Goal: Transaction & Acquisition: Book appointment/travel/reservation

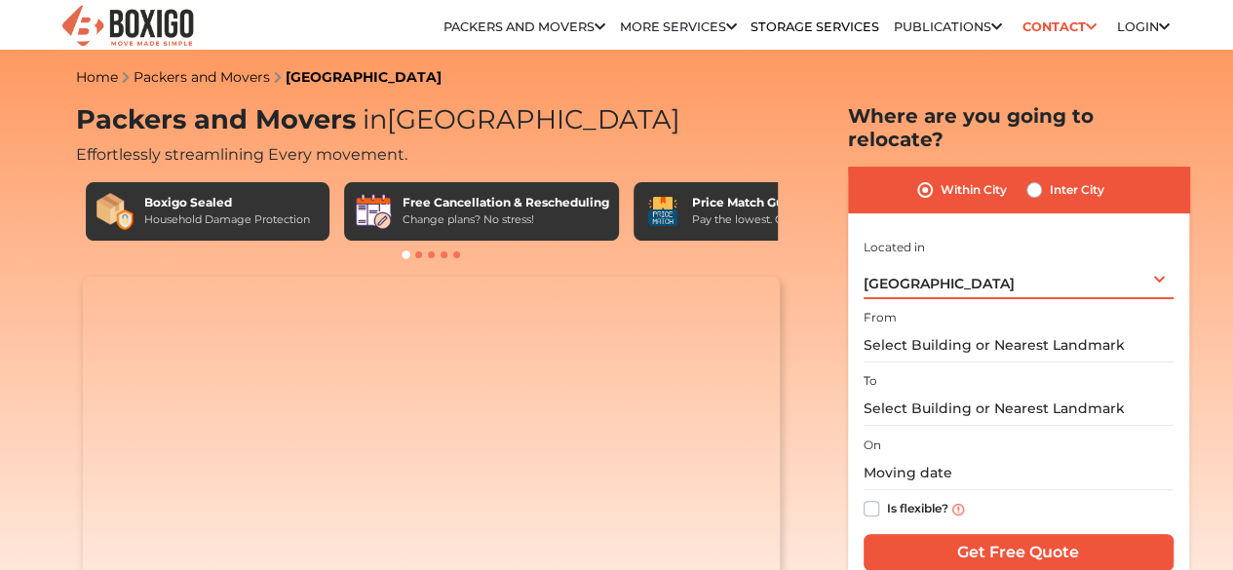
click at [926, 275] on span "[GEOGRAPHIC_DATA]" at bounding box center [939, 284] width 151 height 18
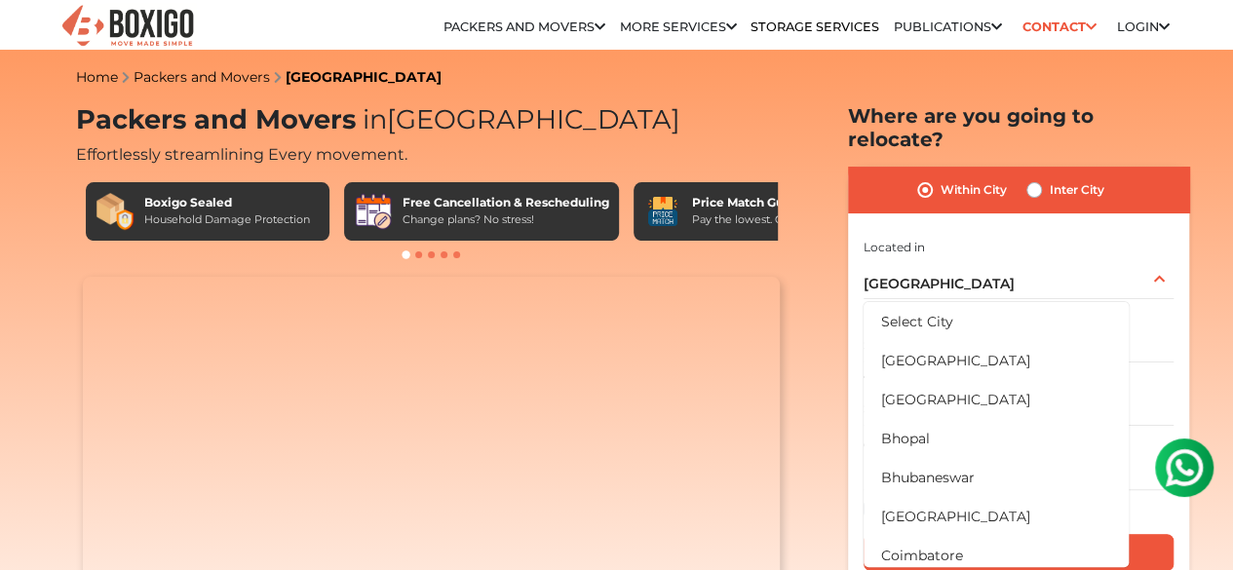
click at [1050, 178] on label "Inter City" at bounding box center [1077, 189] width 55 height 23
click at [1032, 178] on input "Inter City" at bounding box center [1034, 187] width 16 height 19
radio input "true"
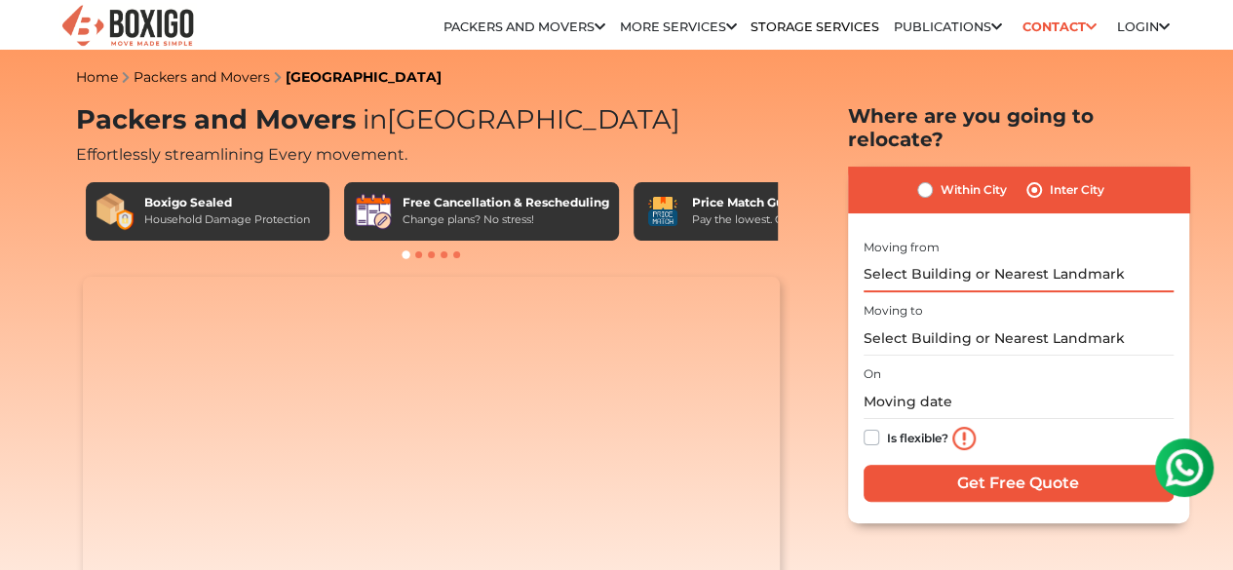
click at [978, 258] on input "text" at bounding box center [1019, 275] width 310 height 34
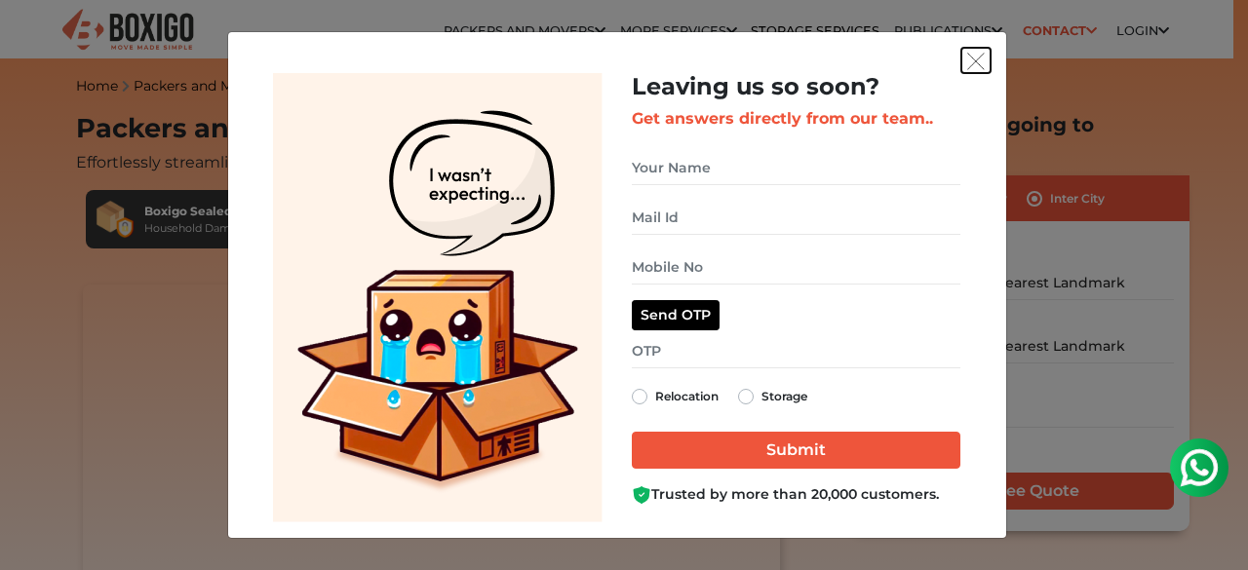
click at [974, 52] on button "get free quote dialog" at bounding box center [975, 60] width 29 height 25
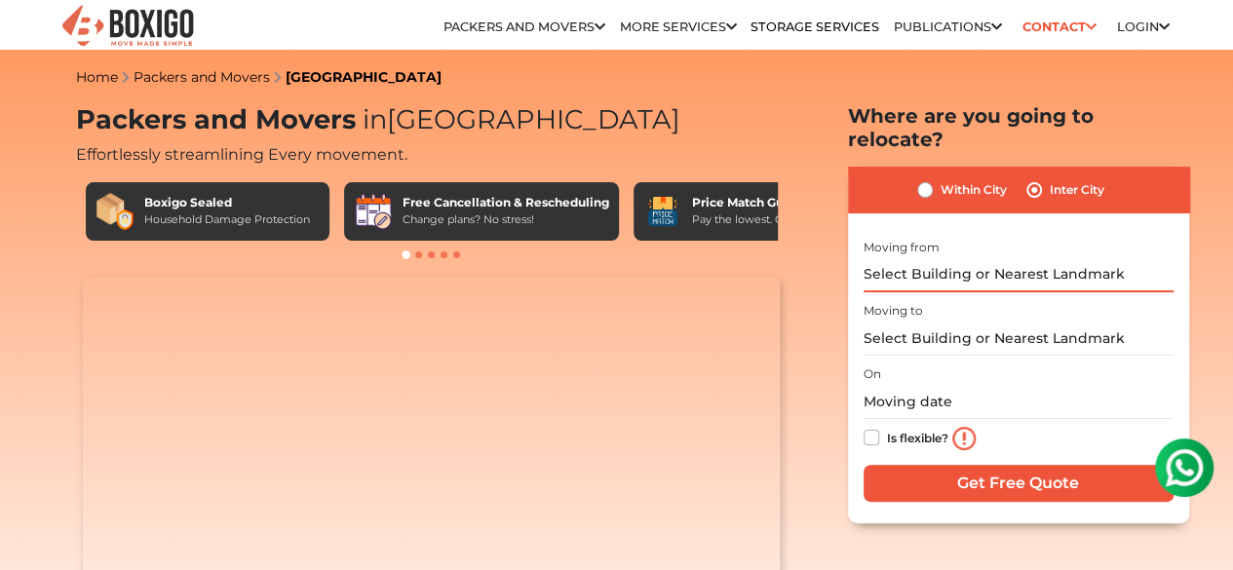
click at [932, 258] on input "text" at bounding box center [1019, 275] width 310 height 34
type input "b"
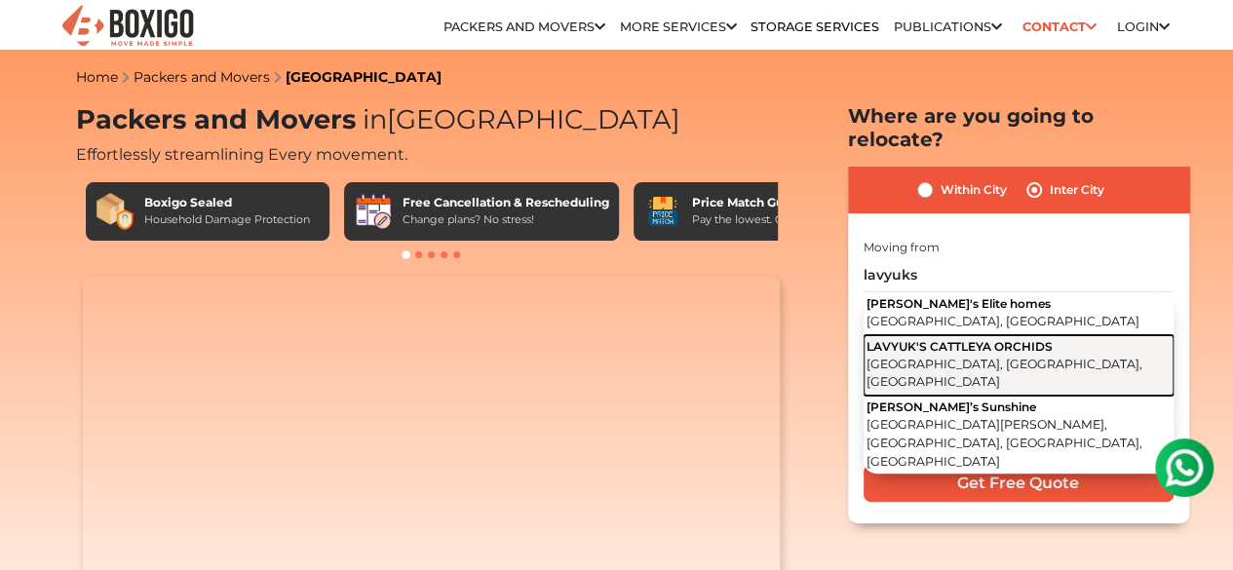
click at [949, 357] on span "[GEOGRAPHIC_DATA], [GEOGRAPHIC_DATA], [GEOGRAPHIC_DATA]" at bounding box center [1005, 373] width 276 height 33
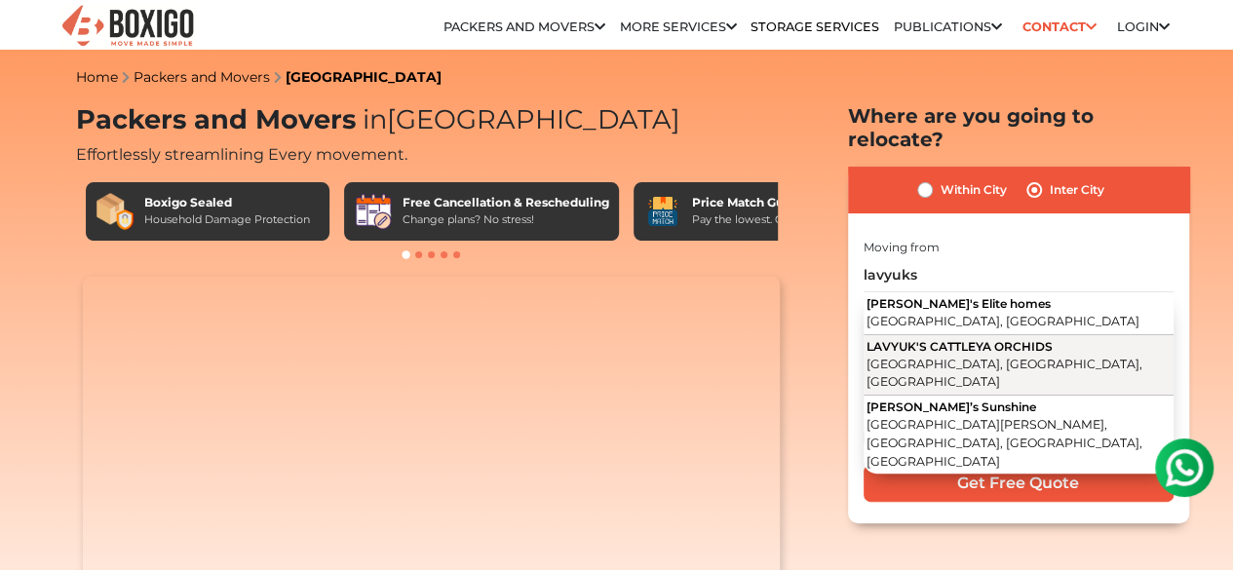
type input "LAVYUK'S CATTLEYA ORCHIDS, [GEOGRAPHIC_DATA], [GEOGRAPHIC_DATA], [GEOGRAPHIC_DA…"
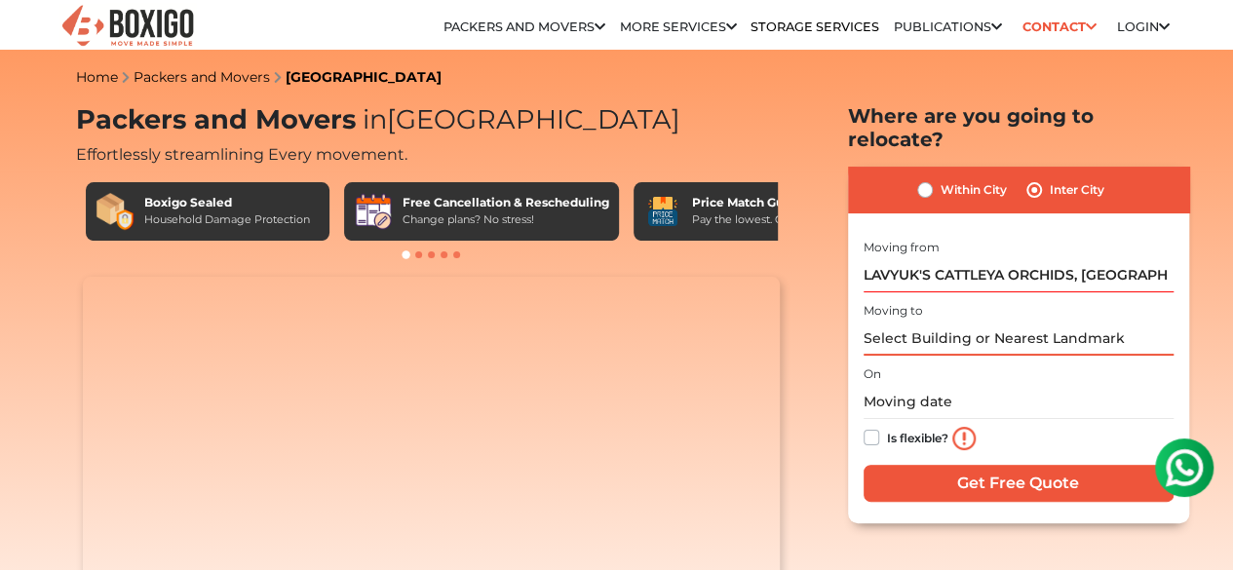
click at [918, 322] on input "text" at bounding box center [1019, 339] width 310 height 34
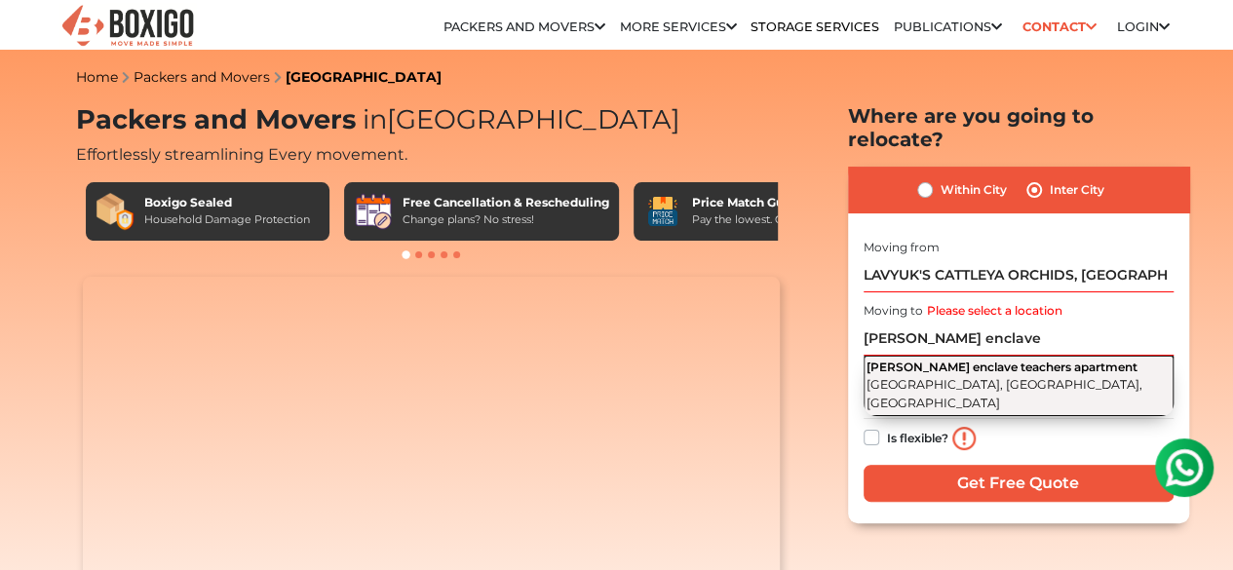
click at [935, 360] on span "[PERSON_NAME] enclave teachers apartment" at bounding box center [1002, 367] width 271 height 15
type input "[PERSON_NAME] enclave teachers apartment, [GEOGRAPHIC_DATA], [GEOGRAPHIC_DATA],…"
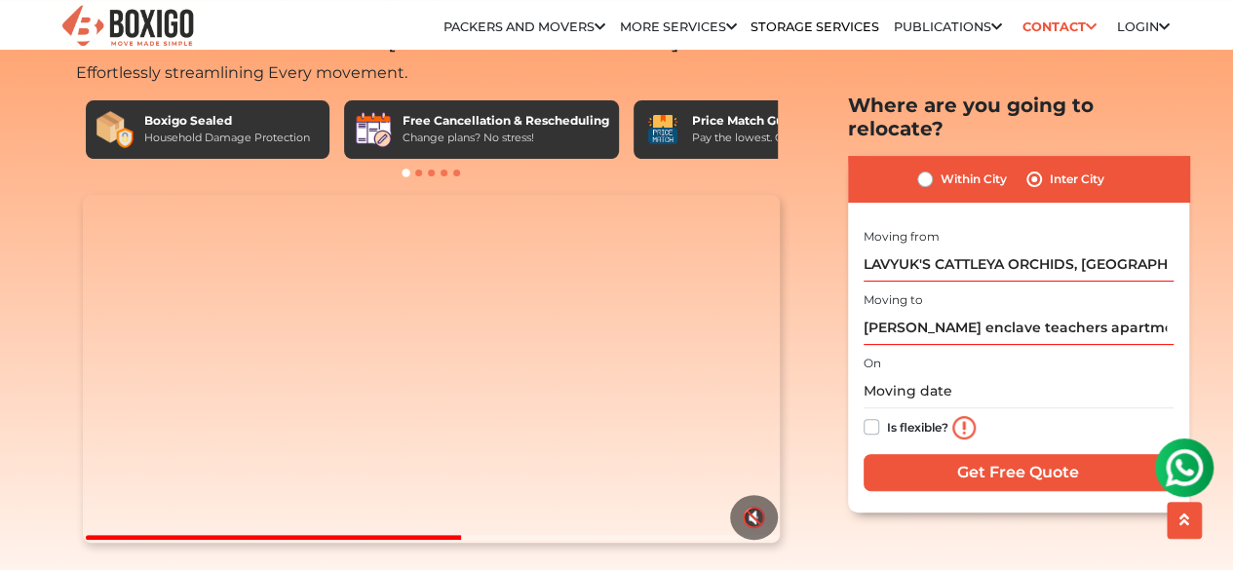
scroll to position [83, 0]
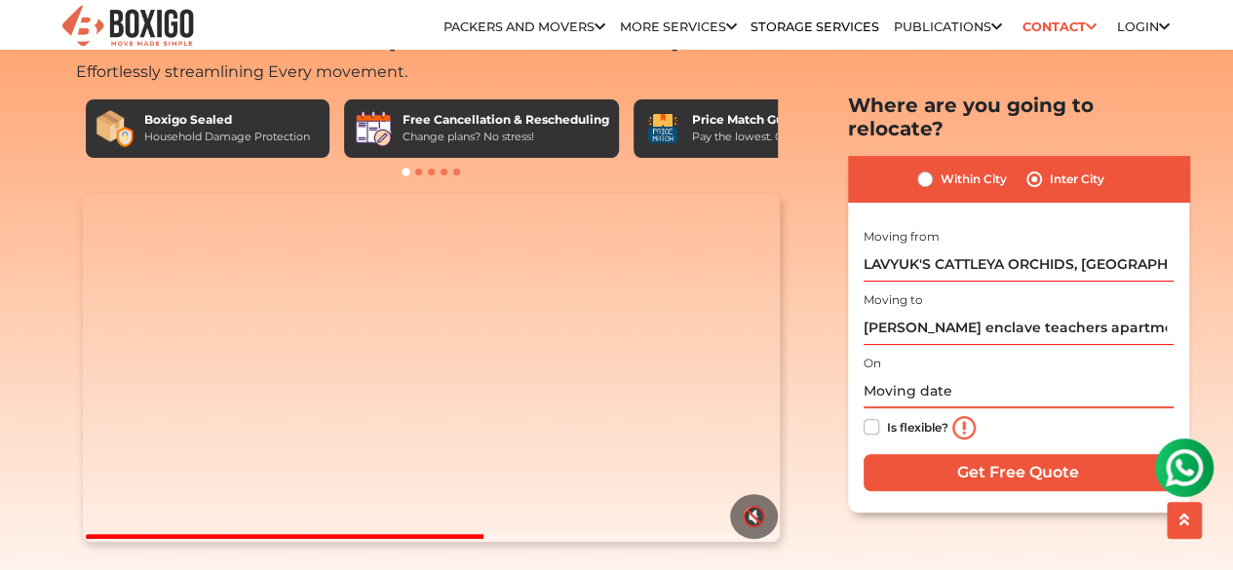
click at [878, 375] on input "text" at bounding box center [1019, 391] width 310 height 34
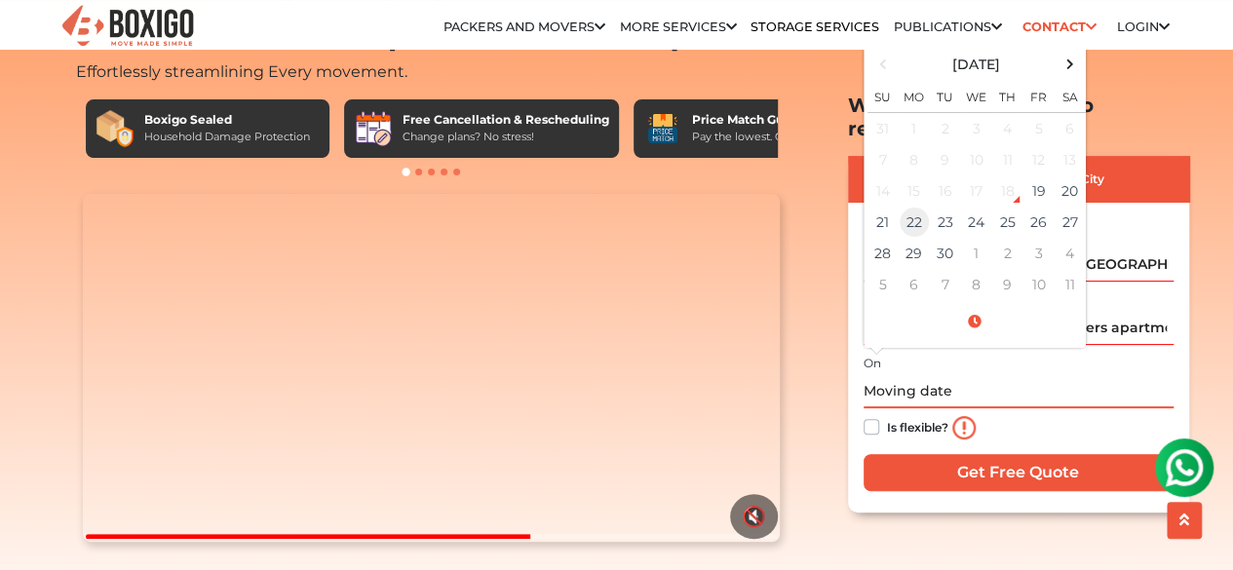
click at [910, 207] on td "22" at bounding box center [914, 222] width 31 height 31
click at [953, 374] on input "09/22/2025 12:00 AM" at bounding box center [1019, 391] width 310 height 34
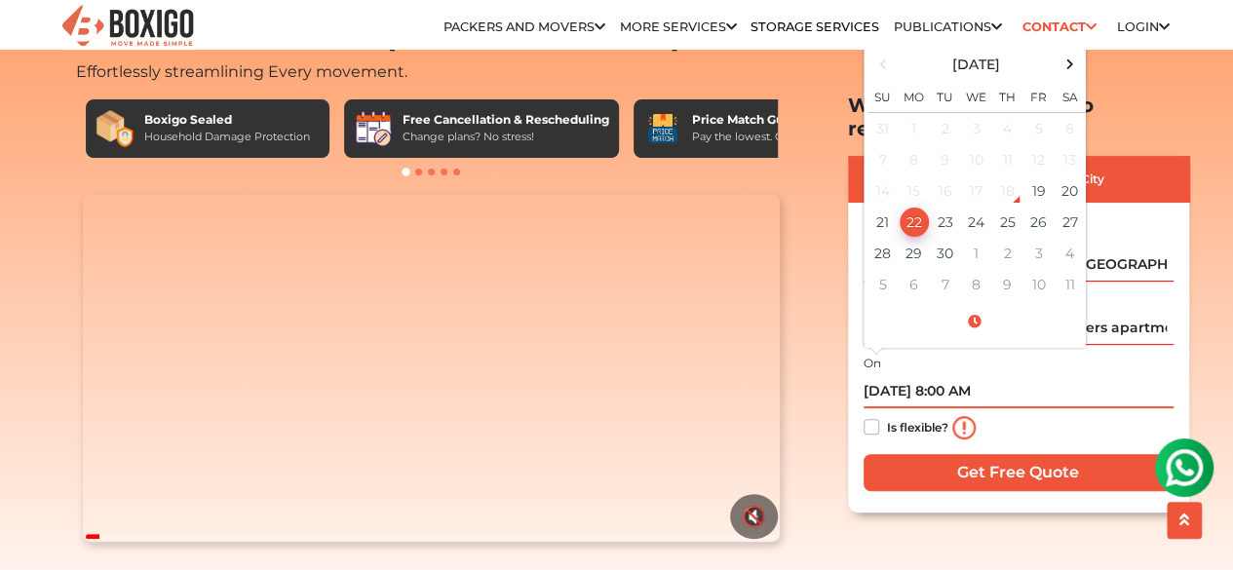
type input "09/22/2025 8:00 AM"
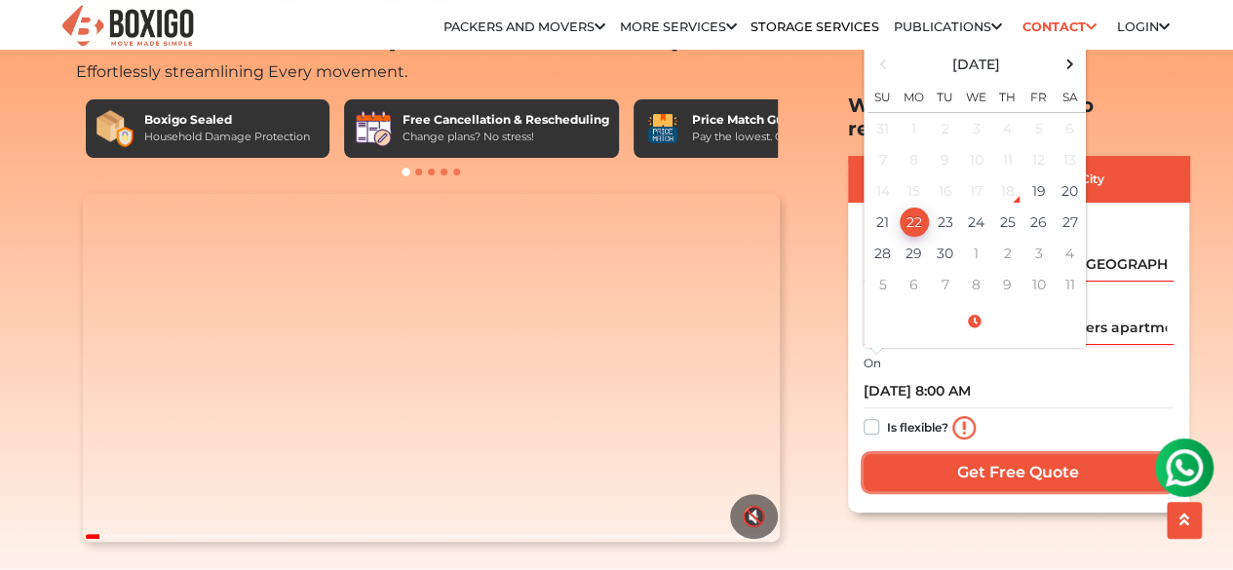
click at [974, 453] on input "Get Free Quote" at bounding box center [1019, 471] width 310 height 37
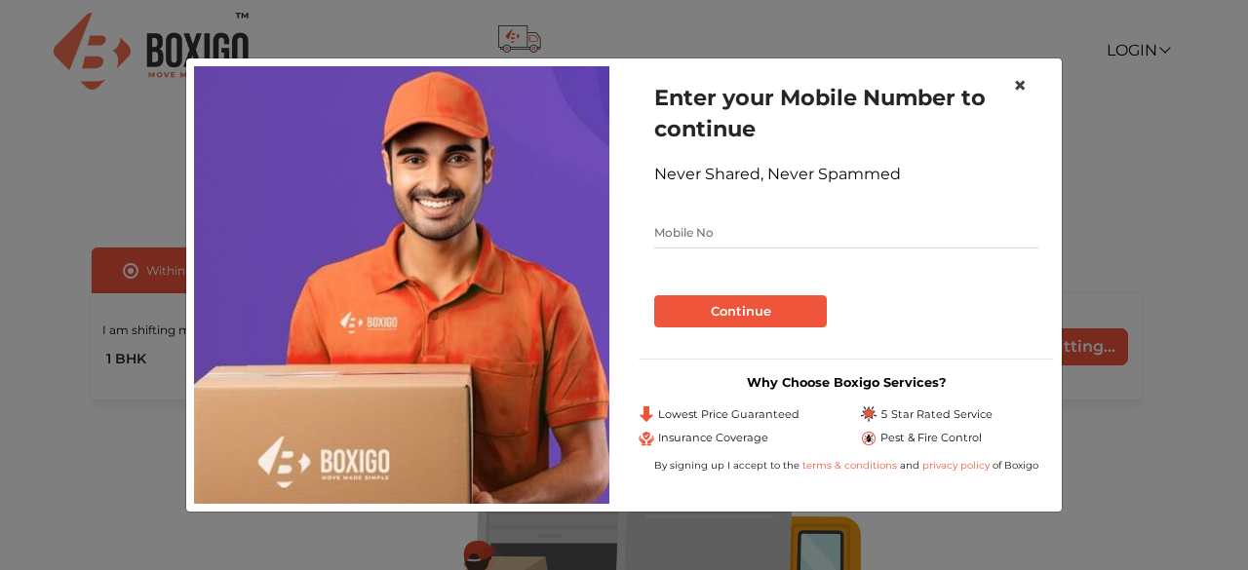
click at [1023, 88] on span "×" at bounding box center [1020, 85] width 14 height 28
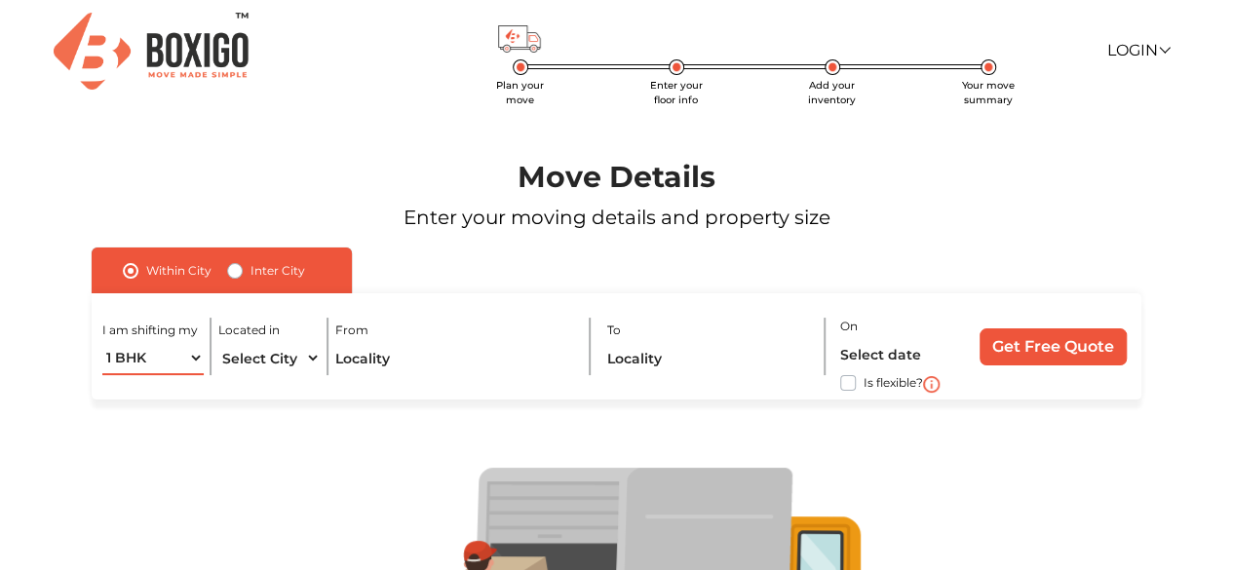
click at [154, 355] on select "1 BHK 2 BHK 3 BHK 3 + BHK FEW ITEMS" at bounding box center [152, 358] width 101 height 34
select select "3 BHK"
click at [102, 341] on select "1 BHK 2 BHK 3 BHK 3 + BHK FEW ITEMS" at bounding box center [152, 358] width 101 height 34
click at [281, 356] on select "Select City [GEOGRAPHIC_DATA] [GEOGRAPHIC_DATA] [GEOGRAPHIC_DATA] [GEOGRAPHIC_D…" at bounding box center [268, 358] width 101 height 34
select select "[GEOGRAPHIC_DATA]"
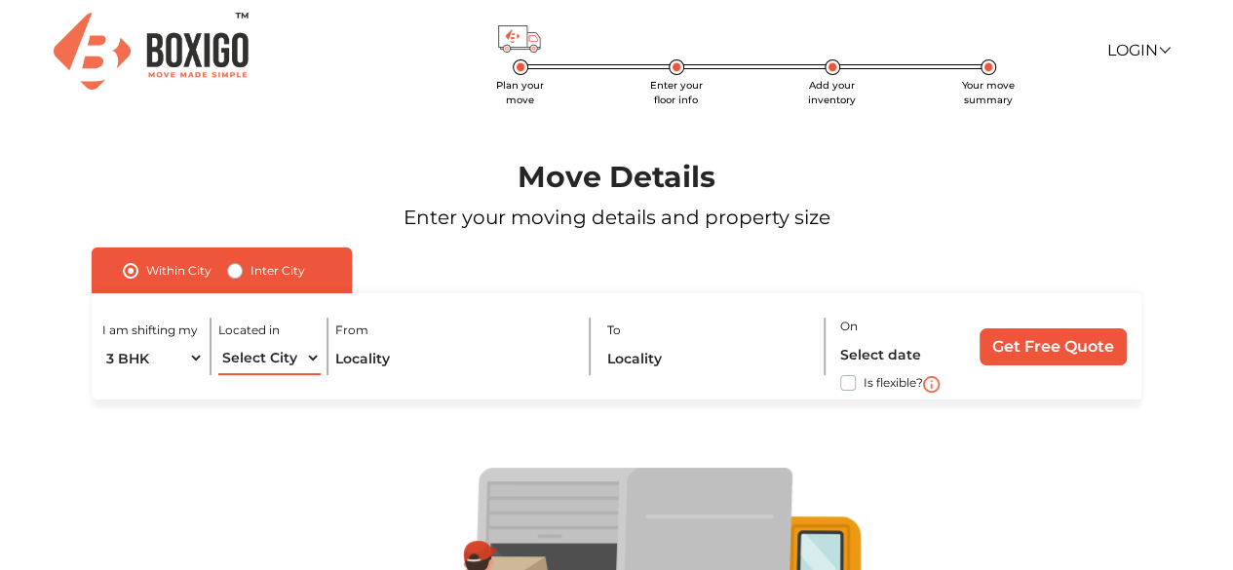
click at [218, 341] on select "Select City [GEOGRAPHIC_DATA] [GEOGRAPHIC_DATA] [GEOGRAPHIC_DATA] [GEOGRAPHIC_D…" at bounding box center [268, 358] width 101 height 34
click at [376, 359] on input "text" at bounding box center [455, 358] width 240 height 34
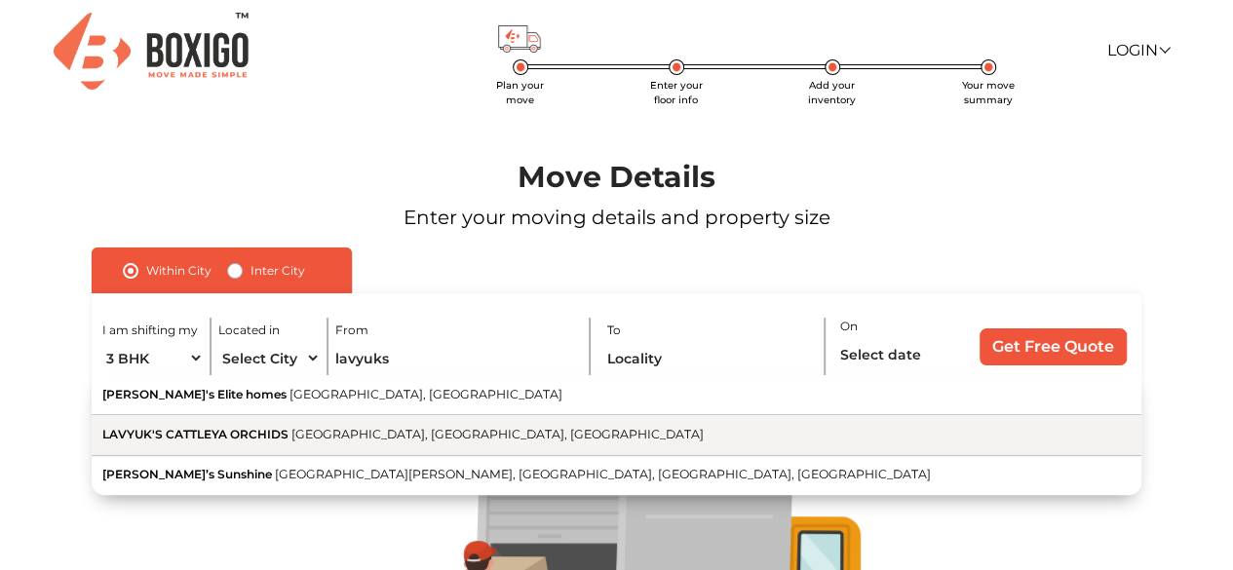
click at [291, 440] on span "[GEOGRAPHIC_DATA], [GEOGRAPHIC_DATA], [GEOGRAPHIC_DATA]" at bounding box center [497, 434] width 412 height 15
type input "LAVYUK'S CATTLEYA ORCHIDS, [GEOGRAPHIC_DATA], [GEOGRAPHIC_DATA], [GEOGRAPHIC_DA…"
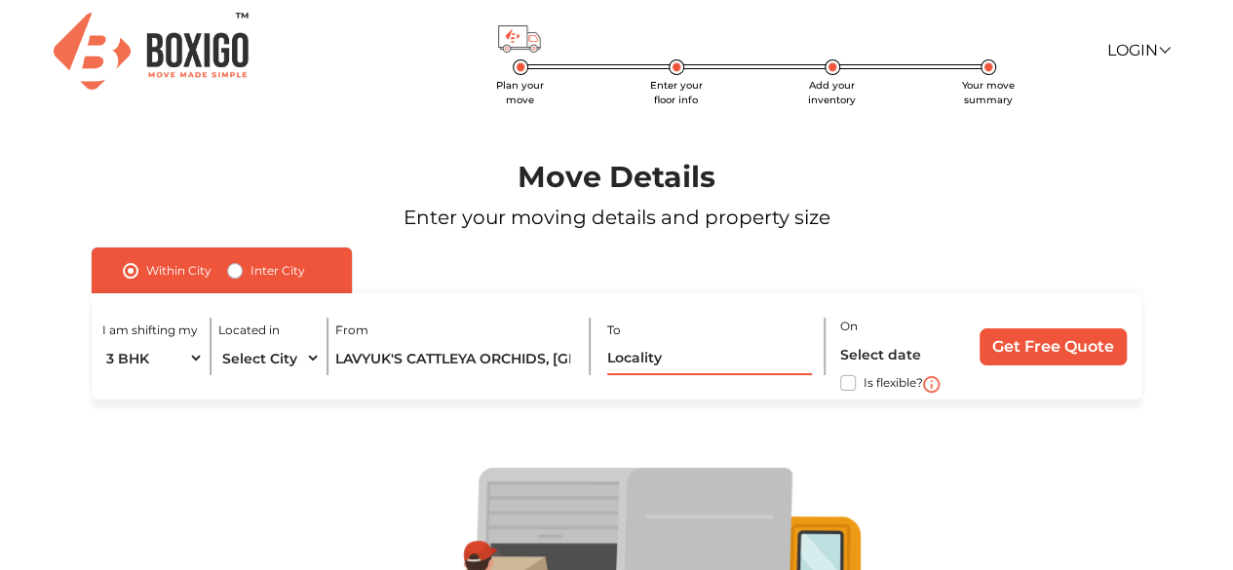
click at [669, 359] on input "text" at bounding box center [710, 358] width 206 height 34
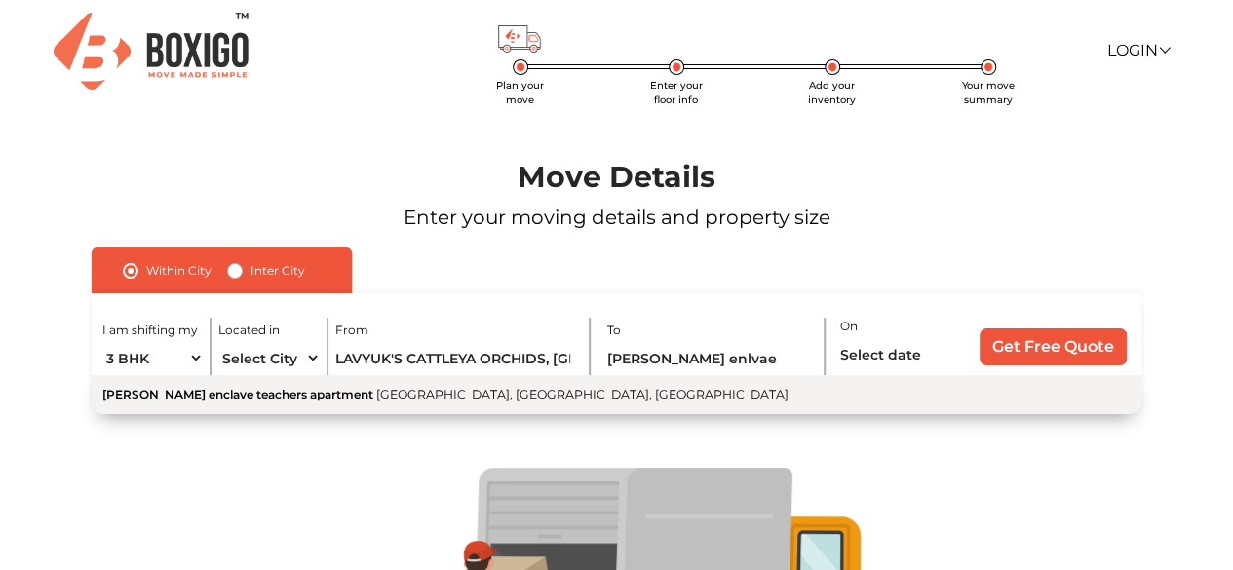
click at [550, 390] on span "[GEOGRAPHIC_DATA], [GEOGRAPHIC_DATA], [GEOGRAPHIC_DATA]" at bounding box center [582, 394] width 412 height 15
type input "[PERSON_NAME] enclave teachers apartment, [GEOGRAPHIC_DATA], [GEOGRAPHIC_DATA],…"
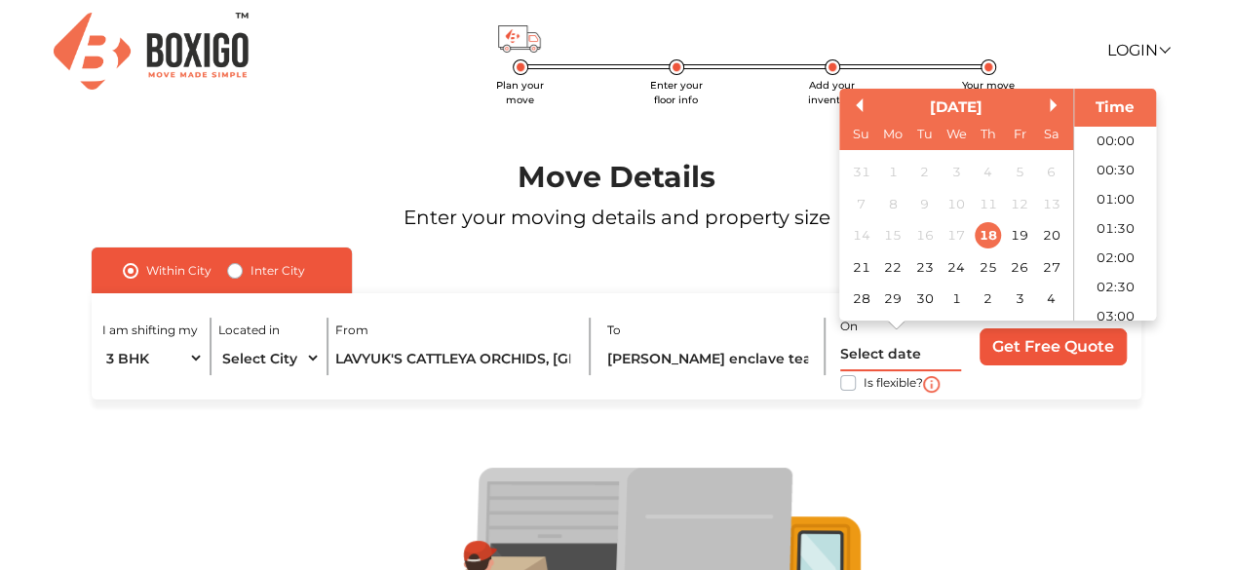
click at [872, 360] on input "text" at bounding box center [900, 354] width 121 height 34
click at [888, 274] on div "22" at bounding box center [892, 267] width 26 height 26
click at [930, 357] on input "[DATE] 12:00 AM" at bounding box center [900, 354] width 121 height 34
type input "[DATE] 9:00 AM"
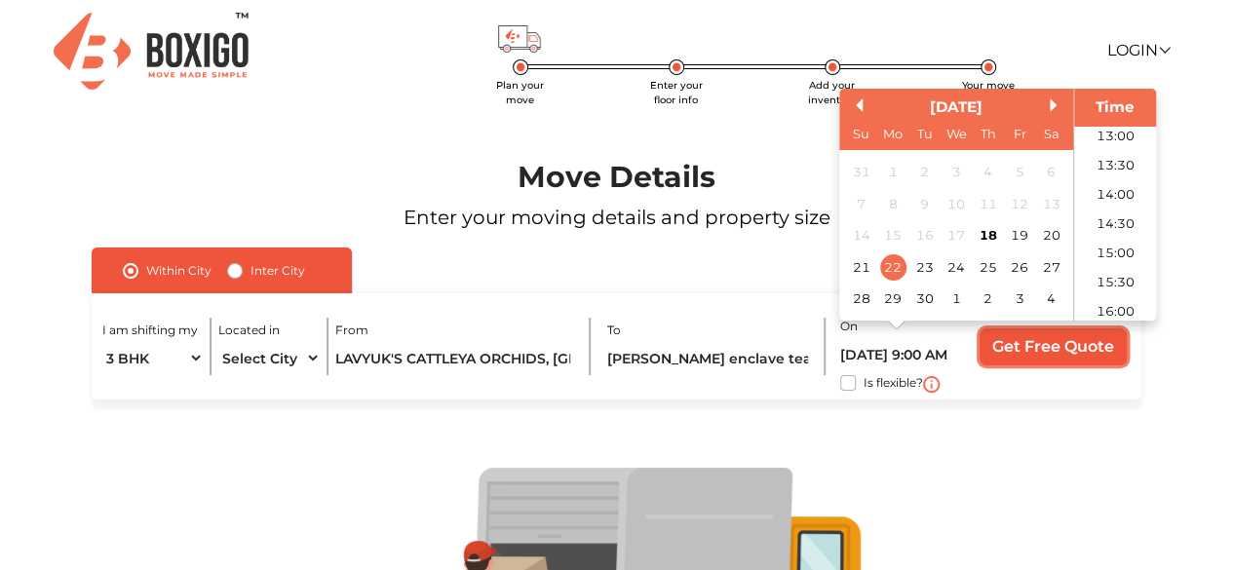
click at [1039, 345] on input "Get Free Quote" at bounding box center [1053, 346] width 147 height 37
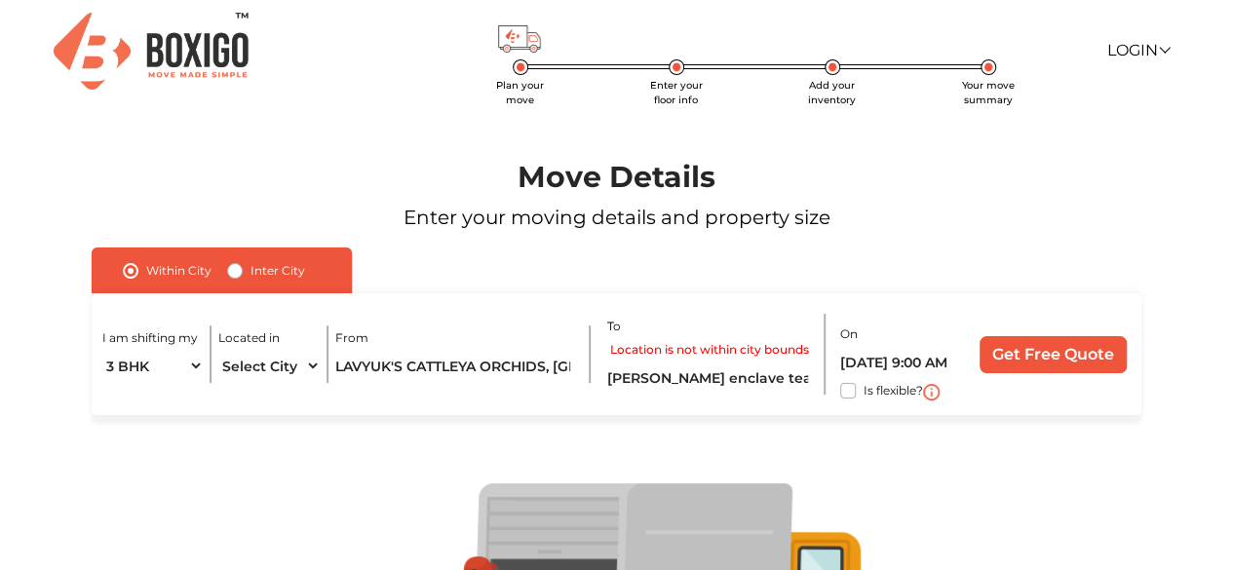
click at [224, 267] on div "Within [GEOGRAPHIC_DATA]" at bounding box center [222, 271] width 260 height 46
click at [251, 269] on label "Inter City" at bounding box center [278, 270] width 55 height 23
click at [235, 269] on input "Inter City" at bounding box center [235, 268] width 16 height 19
radio input "true"
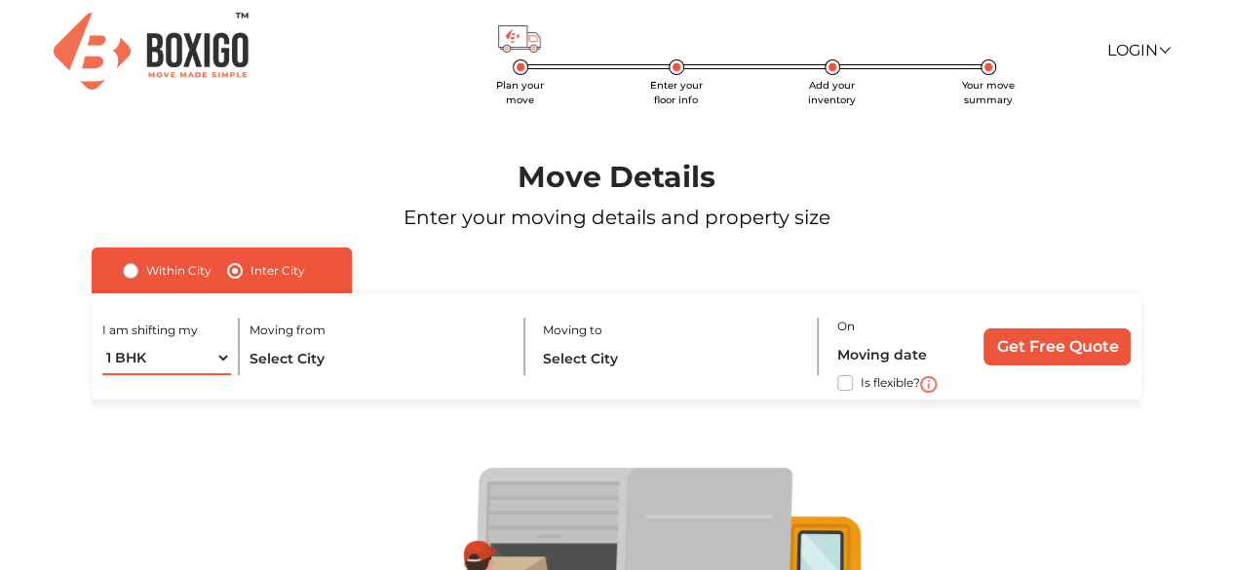
click at [211, 360] on select "1 BHK 2 BHK 3 BHK 3 + BHK FEW ITEMS" at bounding box center [166, 358] width 129 height 34
select select "3 BHK"
click at [102, 341] on select "1 BHK 2 BHK 3 BHK 3 + BHK FEW ITEMS" at bounding box center [166, 358] width 129 height 34
click at [306, 356] on input "text" at bounding box center [378, 358] width 259 height 34
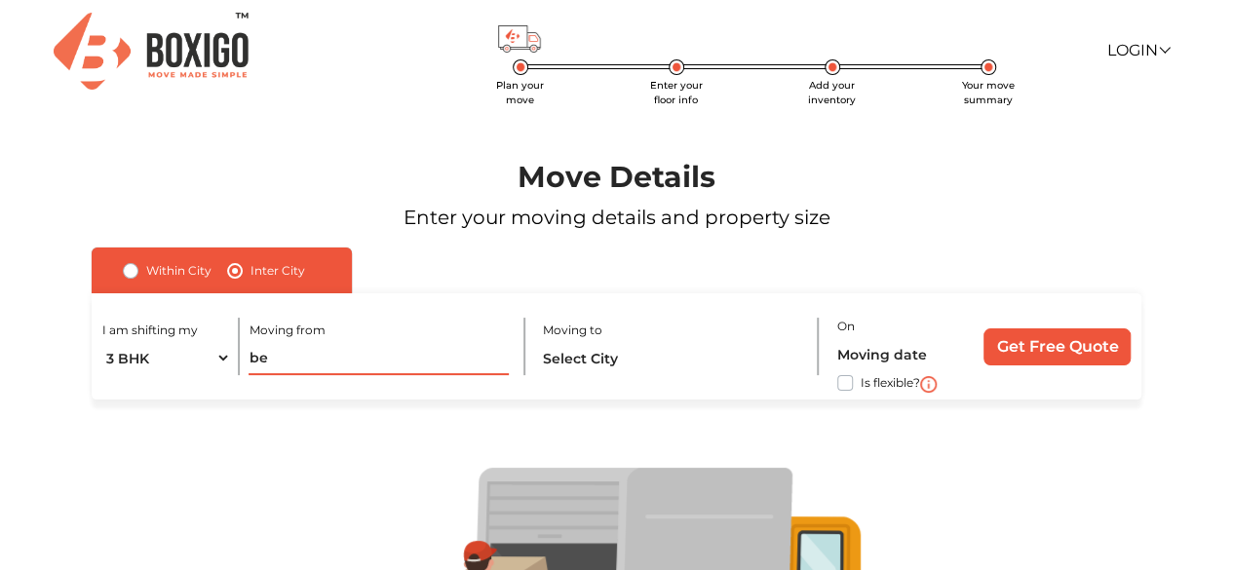
type input "b"
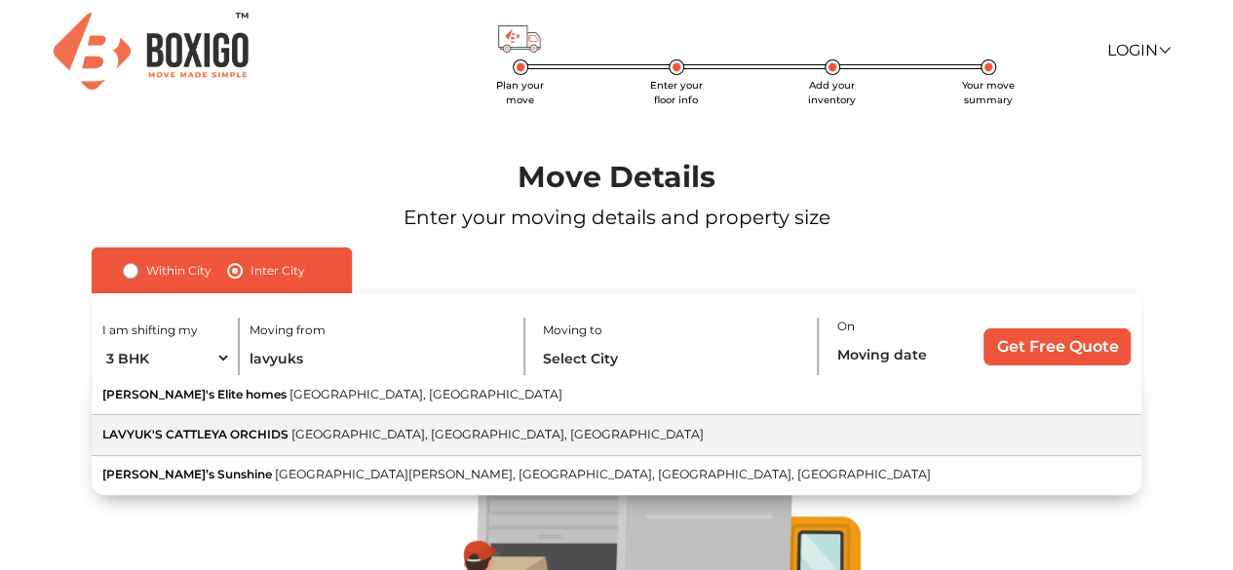
click at [266, 434] on span "LAVYUK'S CATTLEYA ORCHIDS" at bounding box center [195, 434] width 186 height 15
type input "LAVYUK'S CATTLEYA ORCHIDS, [GEOGRAPHIC_DATA], [GEOGRAPHIC_DATA], [GEOGRAPHIC_DA…"
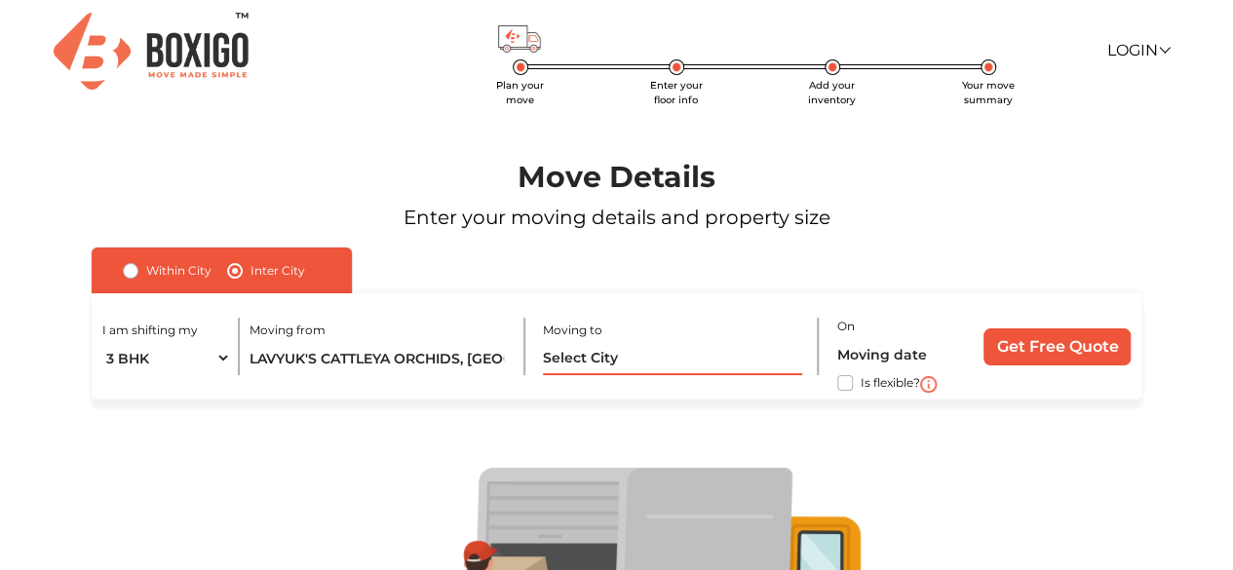
click at [614, 358] on input "text" at bounding box center [672, 358] width 259 height 34
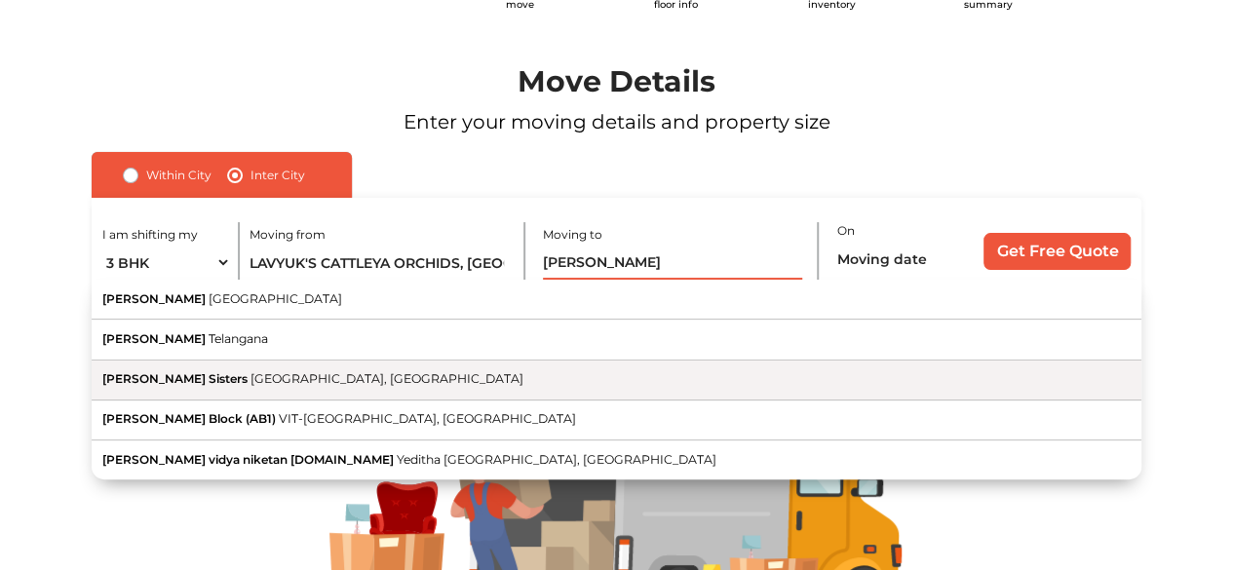
scroll to position [97, 0]
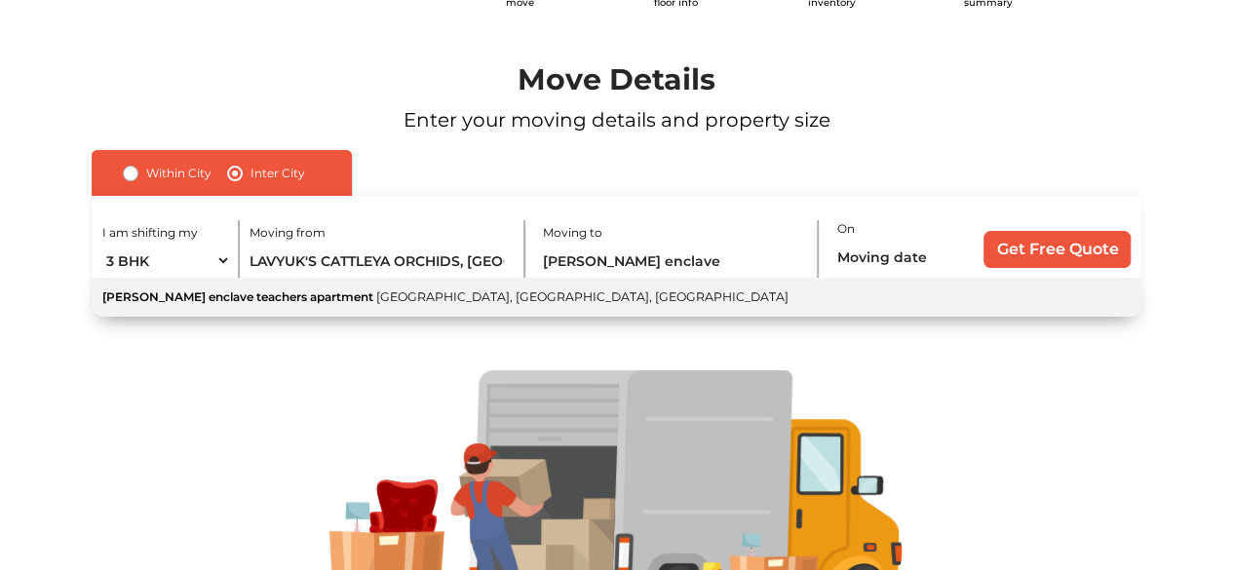
click at [277, 297] on span "[PERSON_NAME] enclave teachers apartment" at bounding box center [237, 296] width 271 height 15
type input "[PERSON_NAME] enclave teachers apartment, [GEOGRAPHIC_DATA], [GEOGRAPHIC_DATA],…"
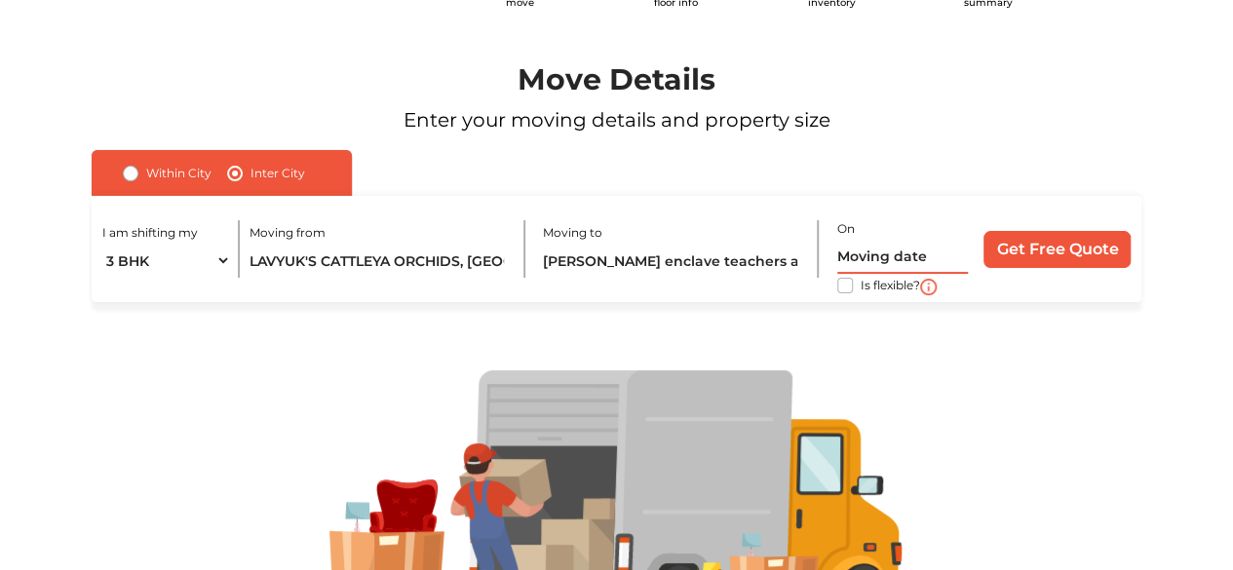
click at [871, 262] on input "text" at bounding box center [902, 257] width 131 height 34
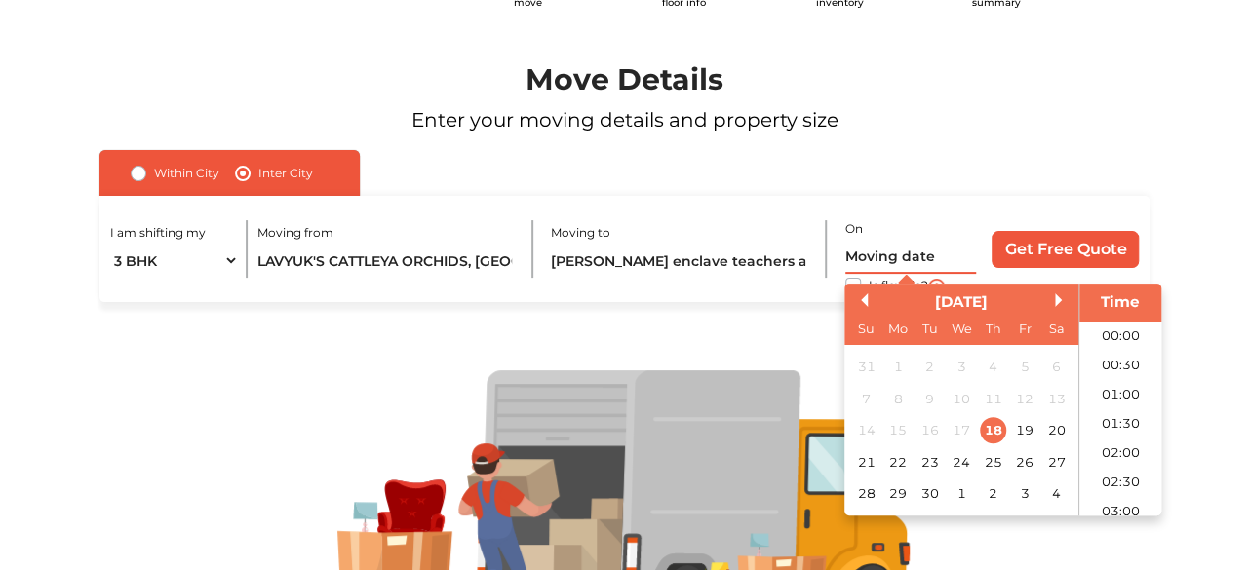
scroll to position [765, 0]
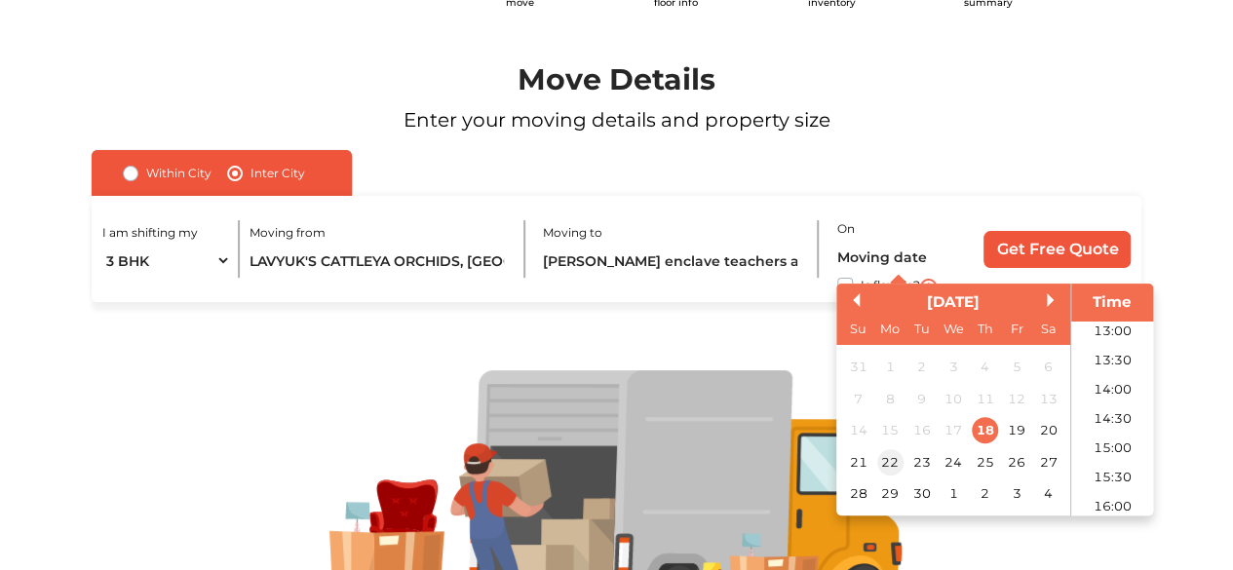
click at [897, 466] on div "22" at bounding box center [889, 462] width 26 height 26
click at [927, 255] on input "[DATE] 12:00 AM" at bounding box center [902, 257] width 131 height 34
type input "[DATE] 9:00 AM"
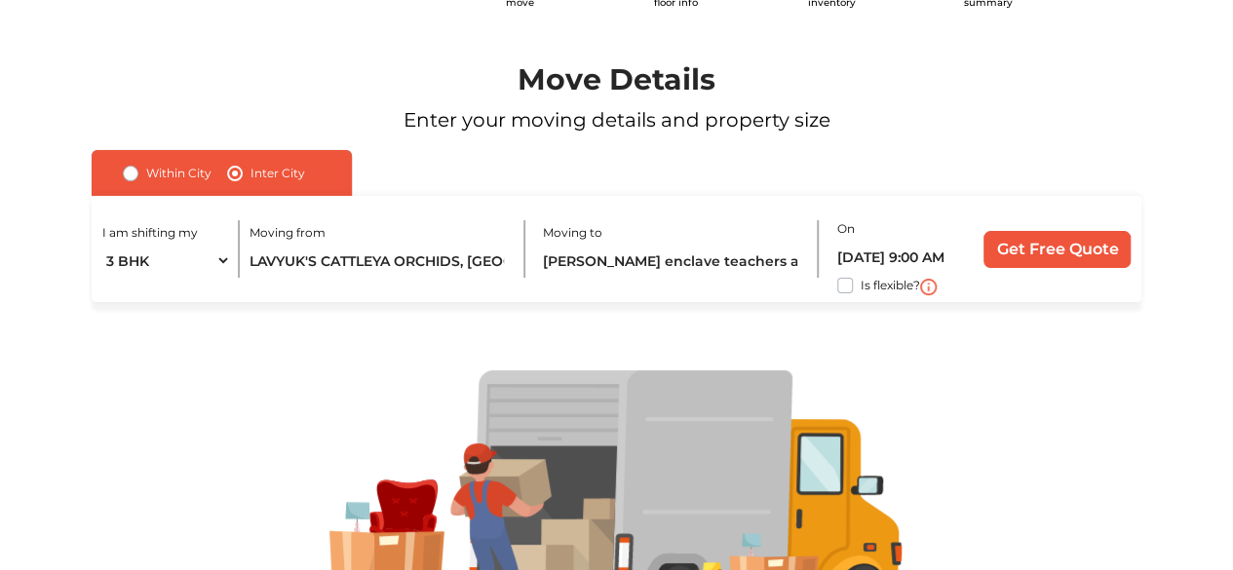
click at [1033, 146] on div "Move Details Enter your moving details and property size" at bounding box center [617, 106] width 1164 height 88
click at [1031, 247] on input "Get Free Quote" at bounding box center [1057, 249] width 147 height 37
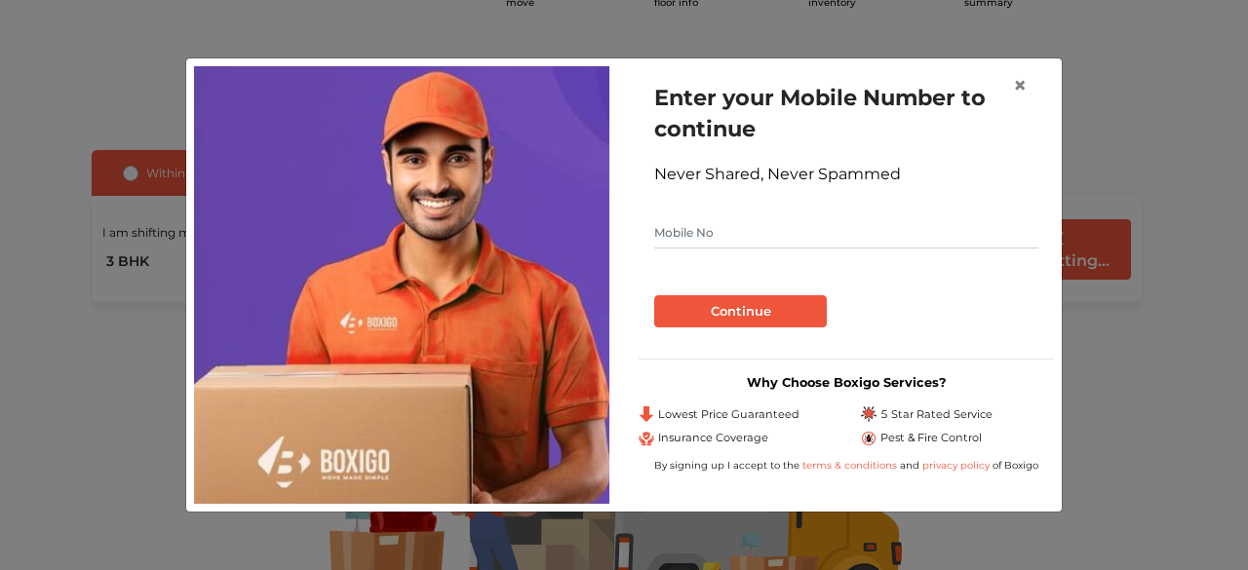
click at [747, 234] on input "text" at bounding box center [846, 232] width 384 height 31
type input "6281982532"
click at [719, 308] on button "Continue" at bounding box center [740, 311] width 173 height 33
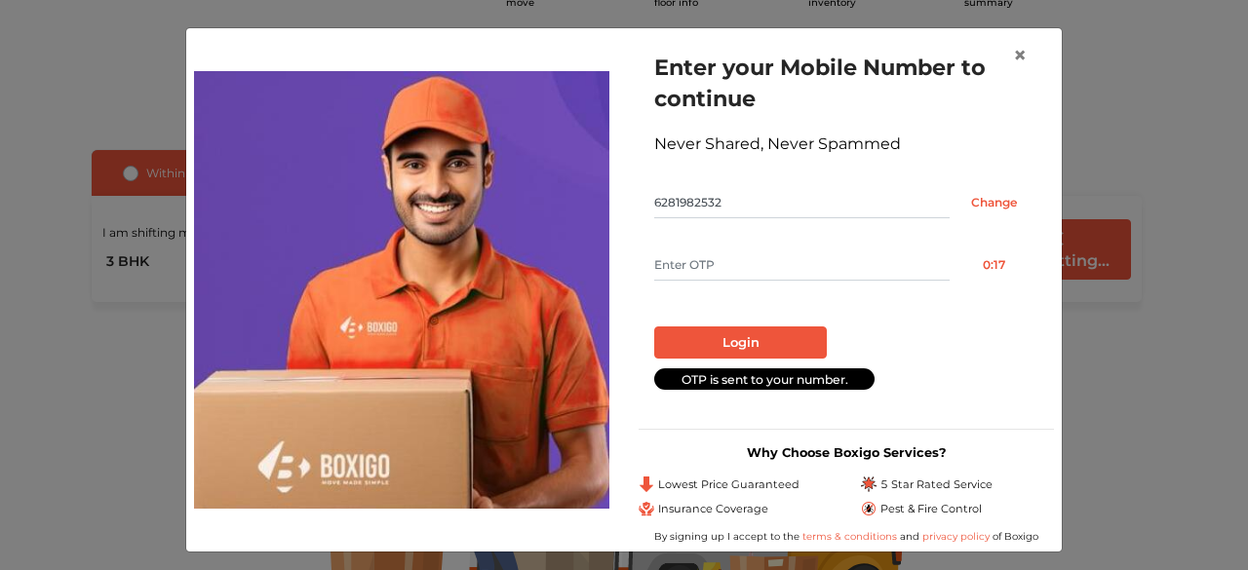
click at [728, 273] on input "text" at bounding box center [801, 265] width 295 height 31
type input "3658"
click at [714, 341] on button "Login" at bounding box center [740, 343] width 173 height 33
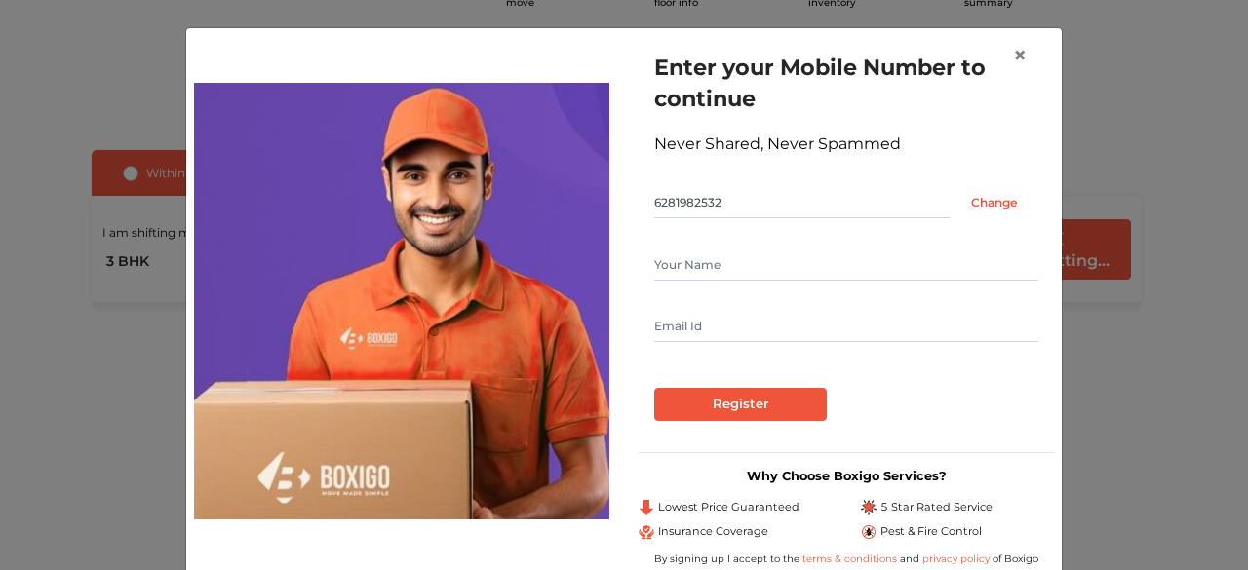
click at [682, 266] on input "text" at bounding box center [846, 265] width 384 height 31
type input "[PERSON_NAME]"
type input "[EMAIL_ADDRESS][DOMAIN_NAME]"
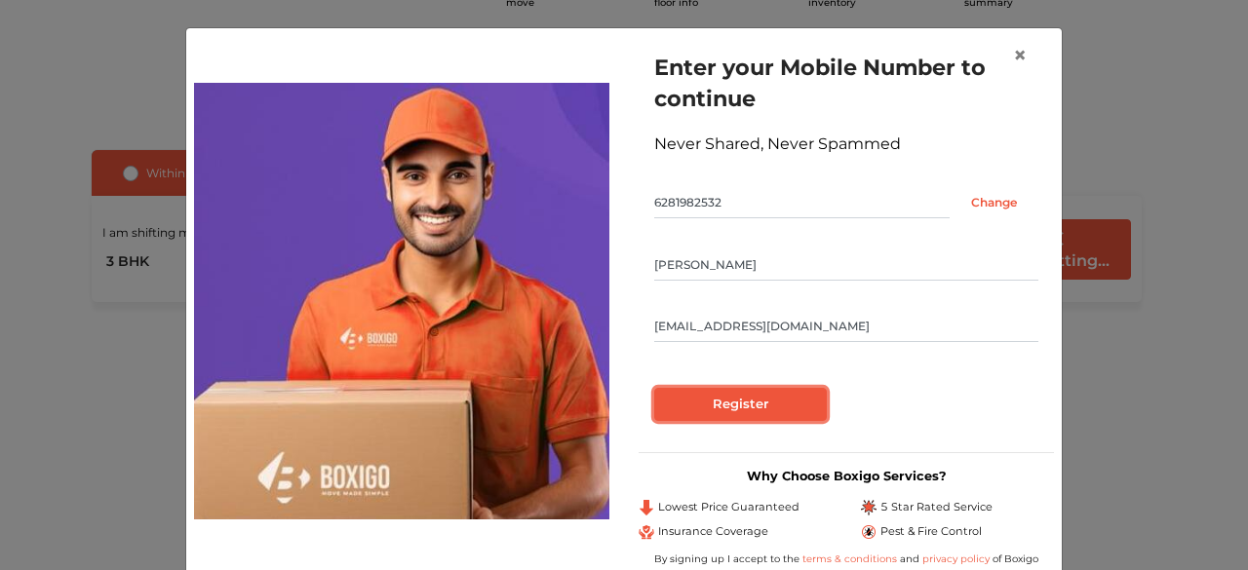
click at [702, 408] on input "Register" at bounding box center [740, 404] width 173 height 33
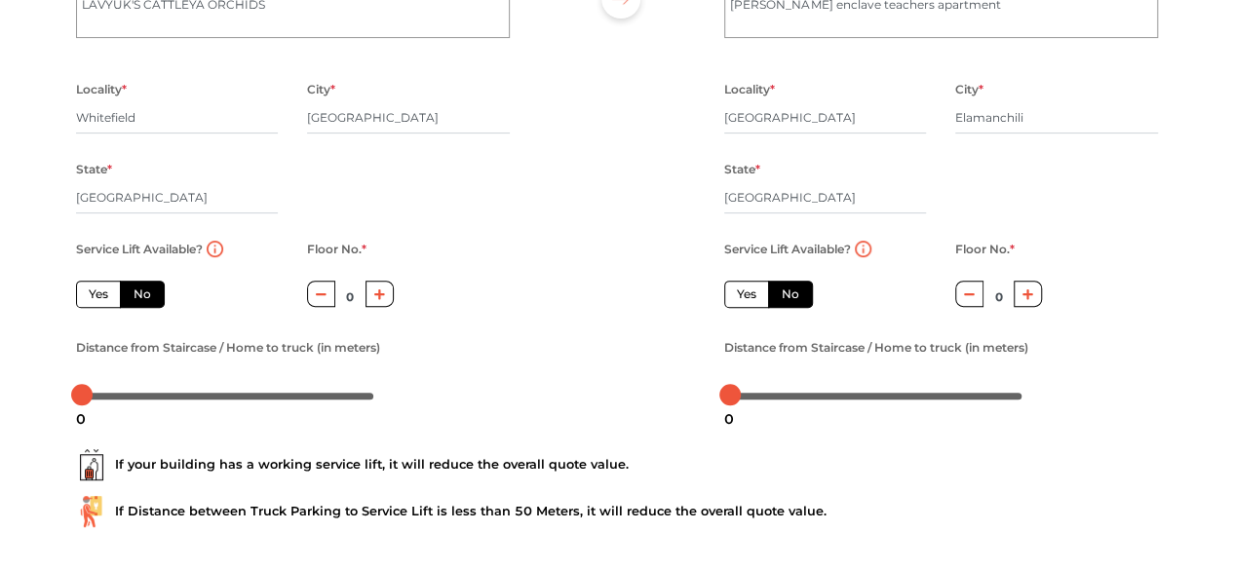
scroll to position [305, 0]
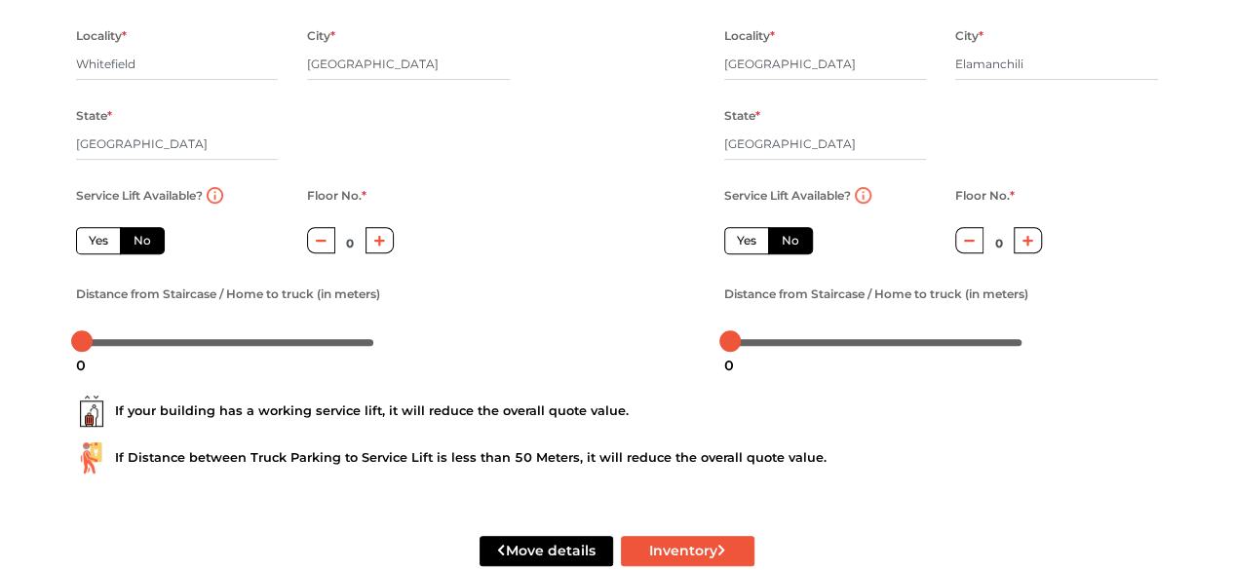
click at [378, 251] on button "button" at bounding box center [380, 240] width 28 height 26
type input "2"
click at [103, 237] on label "Yes" at bounding box center [98, 240] width 45 height 27
click at [101, 237] on input "Yes" at bounding box center [95, 238] width 13 height 13
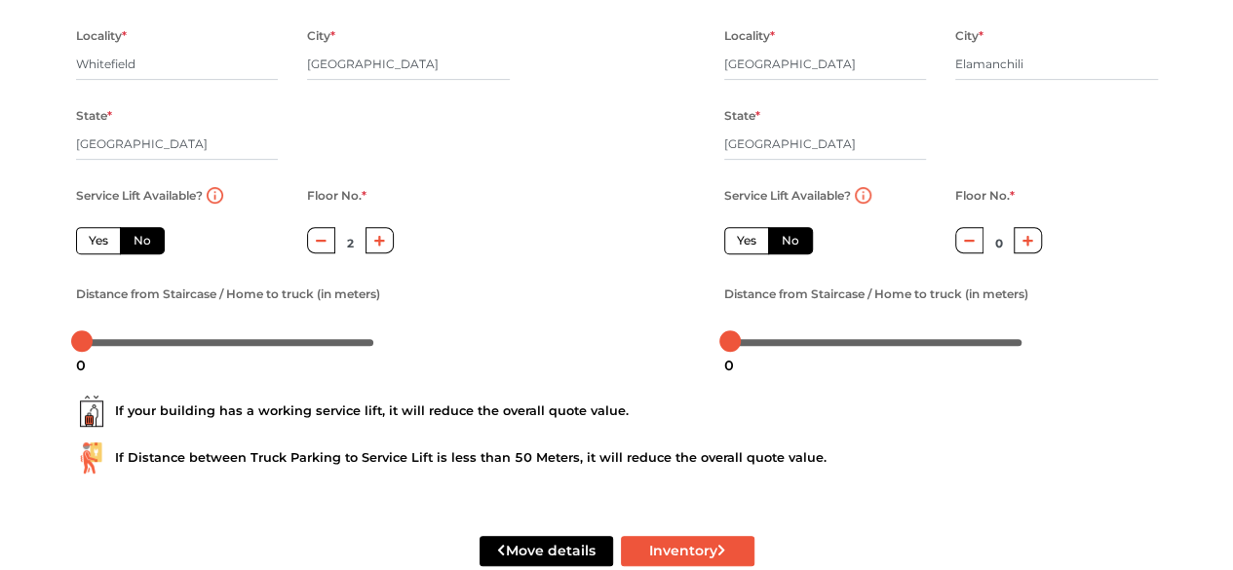
radio input "true"
type input "0"
click at [136, 241] on label "No" at bounding box center [142, 240] width 45 height 27
click at [136, 241] on input "No" at bounding box center [140, 238] width 13 height 13
radio input "true"
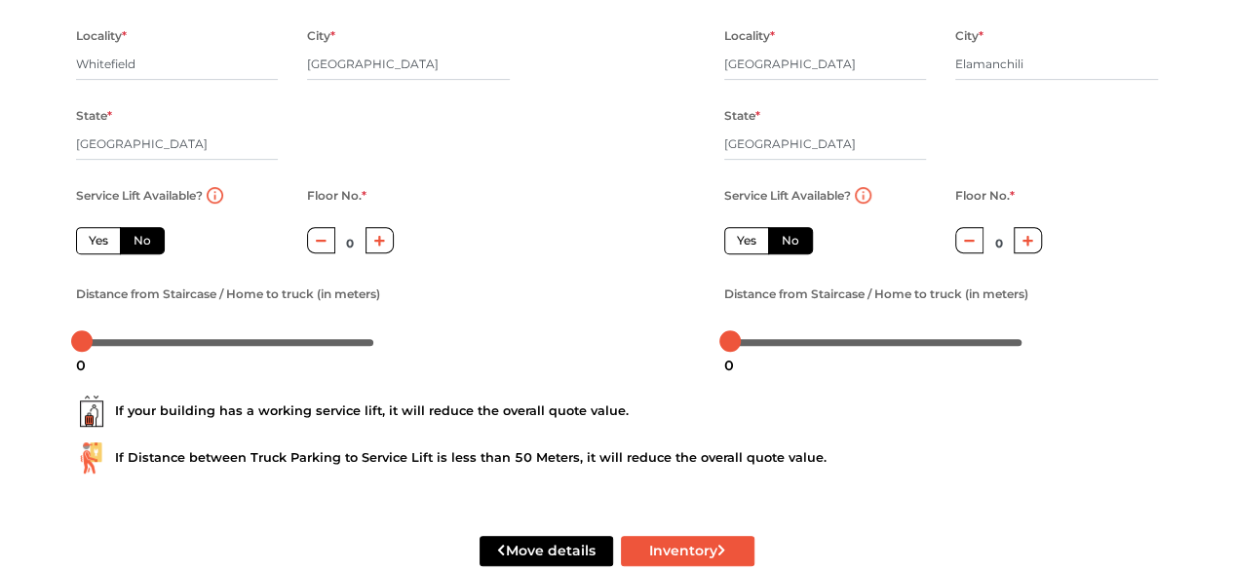
click at [96, 233] on label "Yes" at bounding box center [98, 240] width 45 height 27
click at [96, 233] on input "Yes" at bounding box center [95, 238] width 13 height 13
radio input "true"
click at [753, 245] on label "Yes" at bounding box center [746, 240] width 45 height 27
click at [750, 245] on input "Yes" at bounding box center [743, 238] width 13 height 13
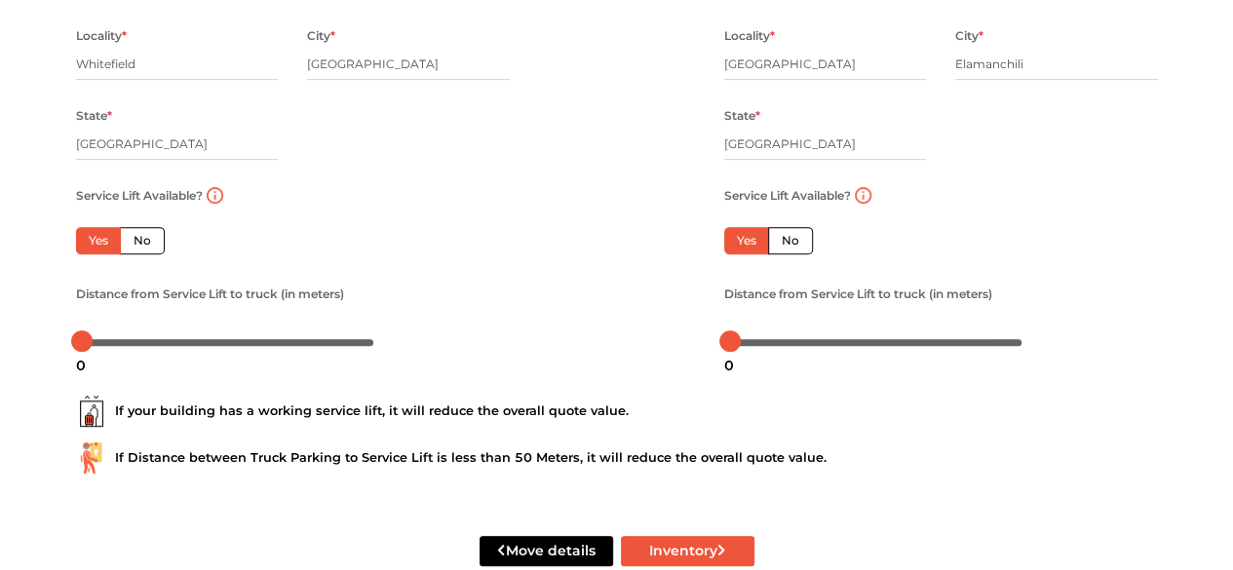
click at [786, 237] on label "No" at bounding box center [790, 240] width 45 height 27
click at [786, 237] on input "No" at bounding box center [788, 238] width 13 height 13
radio input "true"
click at [1024, 237] on icon "button" at bounding box center [1028, 241] width 11 height 12
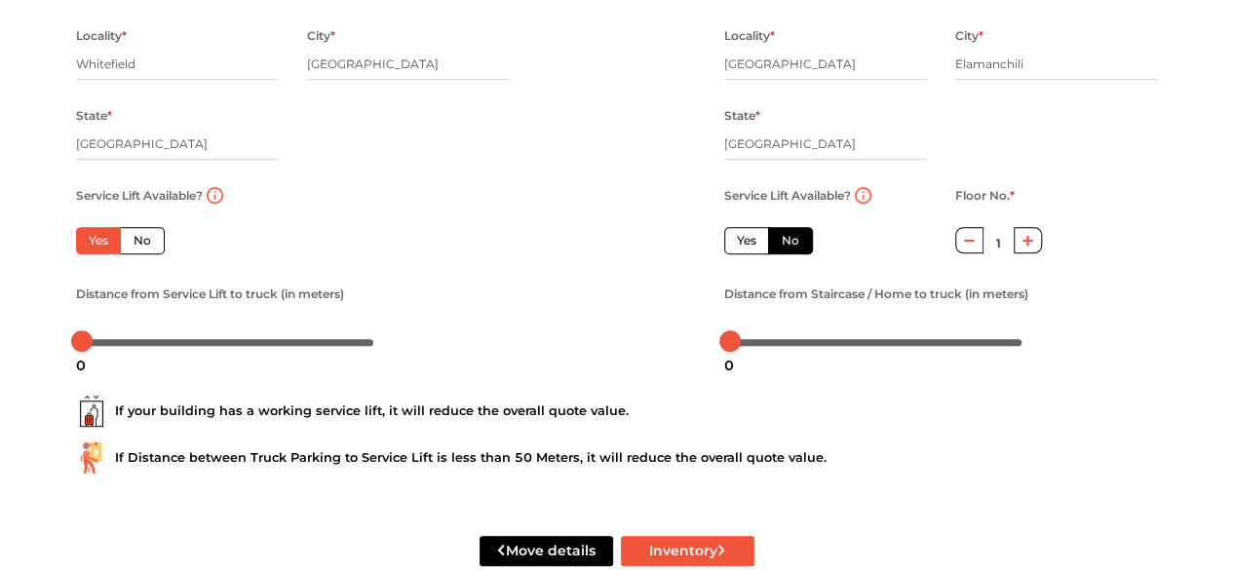
type input "2"
click at [749, 244] on label "Yes" at bounding box center [746, 240] width 45 height 27
click at [749, 244] on input "Yes" at bounding box center [743, 238] width 13 height 13
radio input "false"
type input "0"
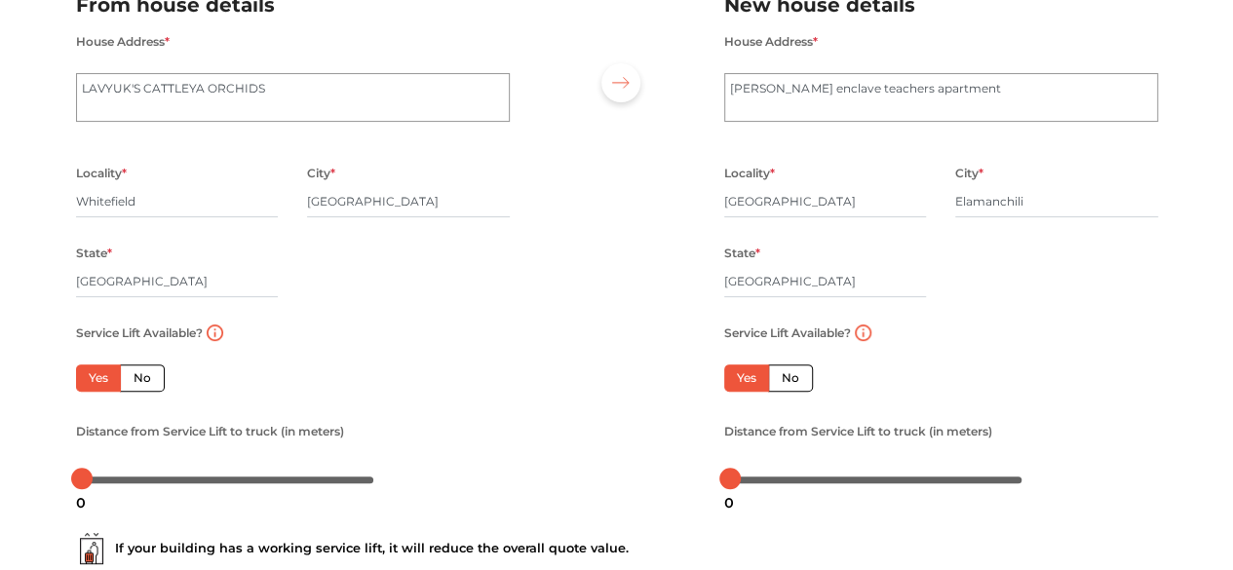
scroll to position [351, 0]
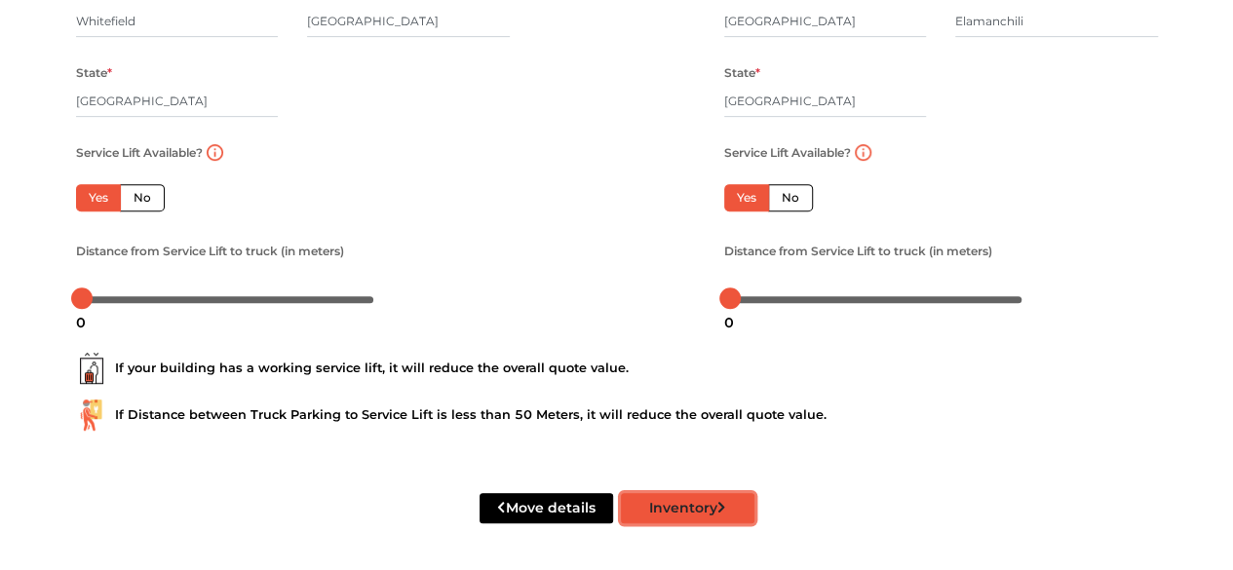
click at [706, 508] on button "Inventory" at bounding box center [688, 508] width 134 height 30
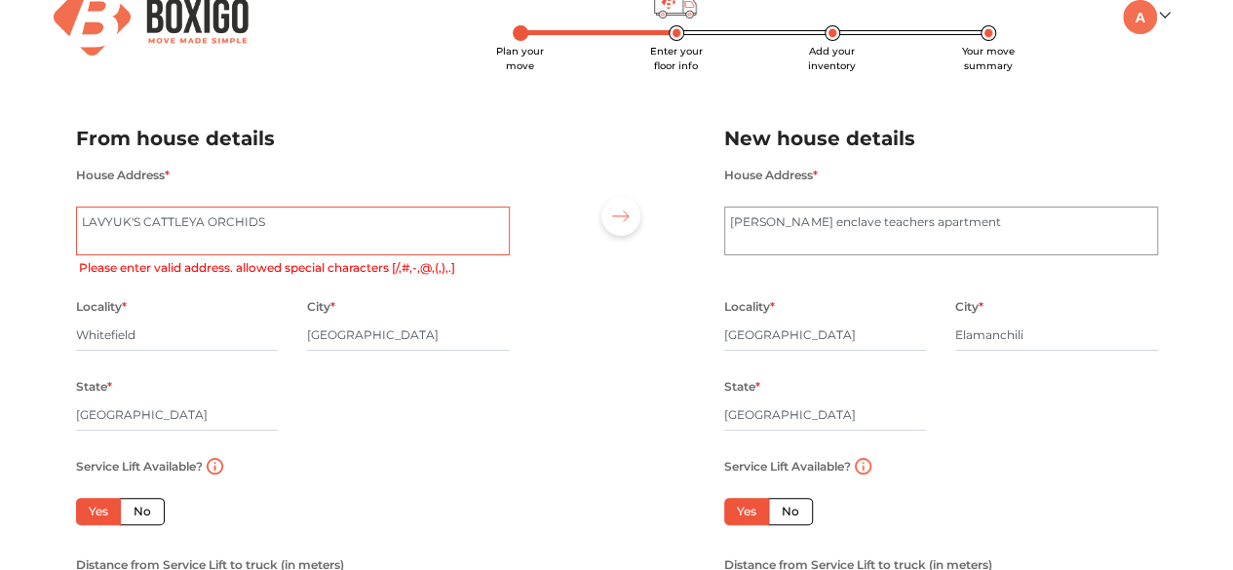
scroll to position [0, 0]
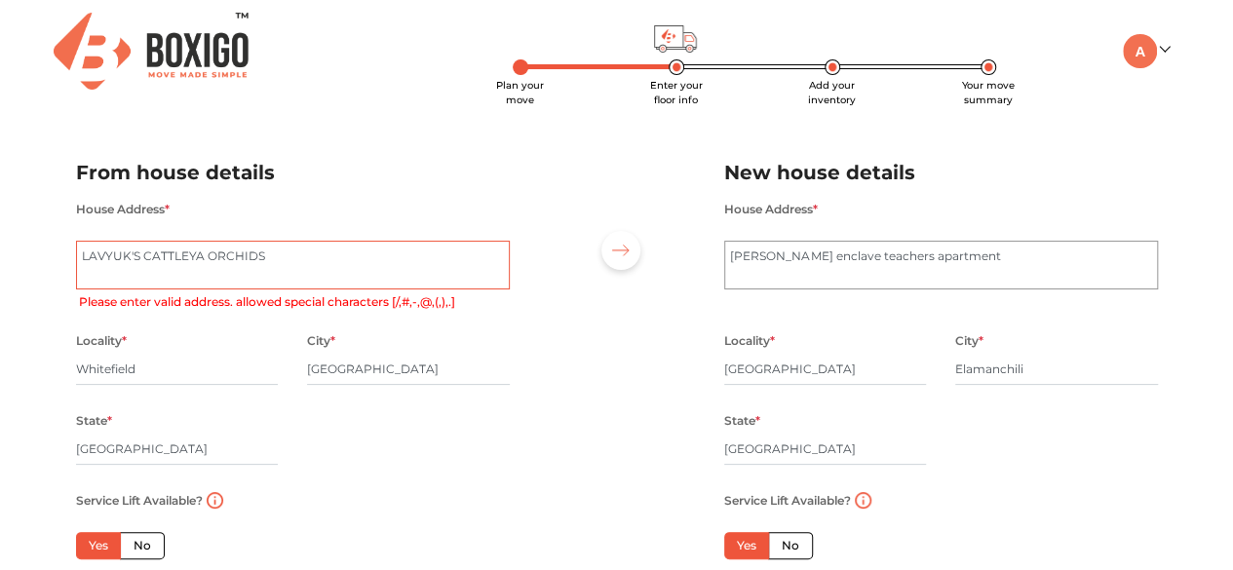
click at [357, 252] on textarea "LAVYUK'S CATTLEYA ORCHIDS" at bounding box center [293, 265] width 434 height 49
type textarea "LAVYUK'S CATTLEYA ORCHIDS,[GEOGRAPHIC_DATA]"
click at [963, 250] on textarea "[PERSON_NAME] enclave teachers apartment" at bounding box center [941, 265] width 434 height 49
type textarea "[PERSON_NAME] enclave teachers apartment,[GEOGRAPHIC_DATA],531055"
click at [372, 256] on textarea "LAVYUK'S CATTLEYA ORCHIDS" at bounding box center [293, 265] width 434 height 49
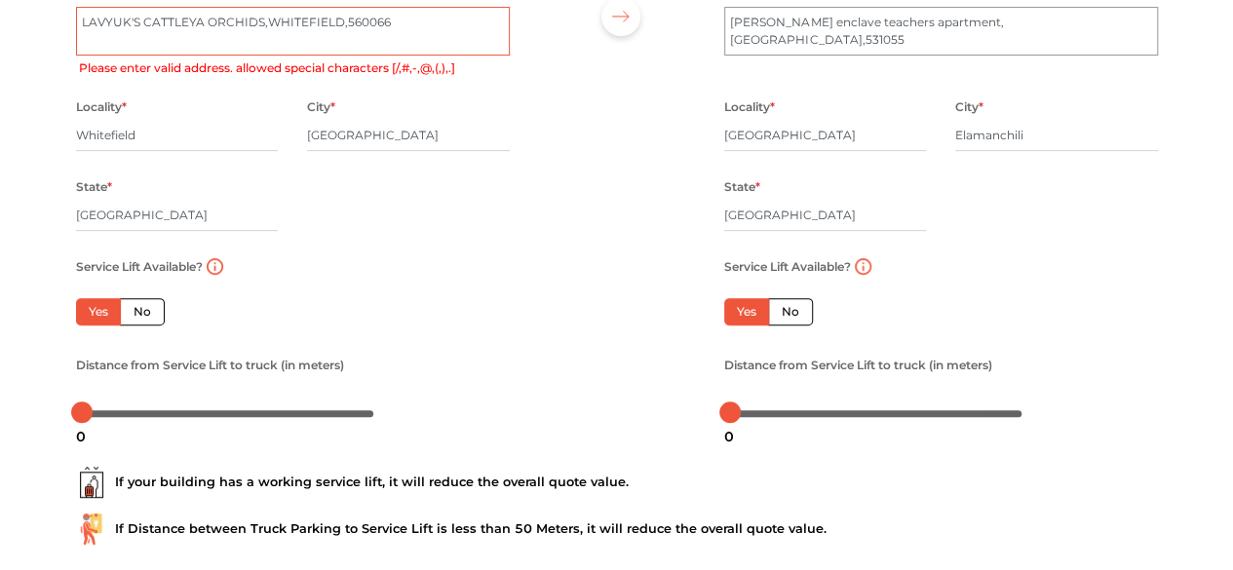
scroll to position [333, 0]
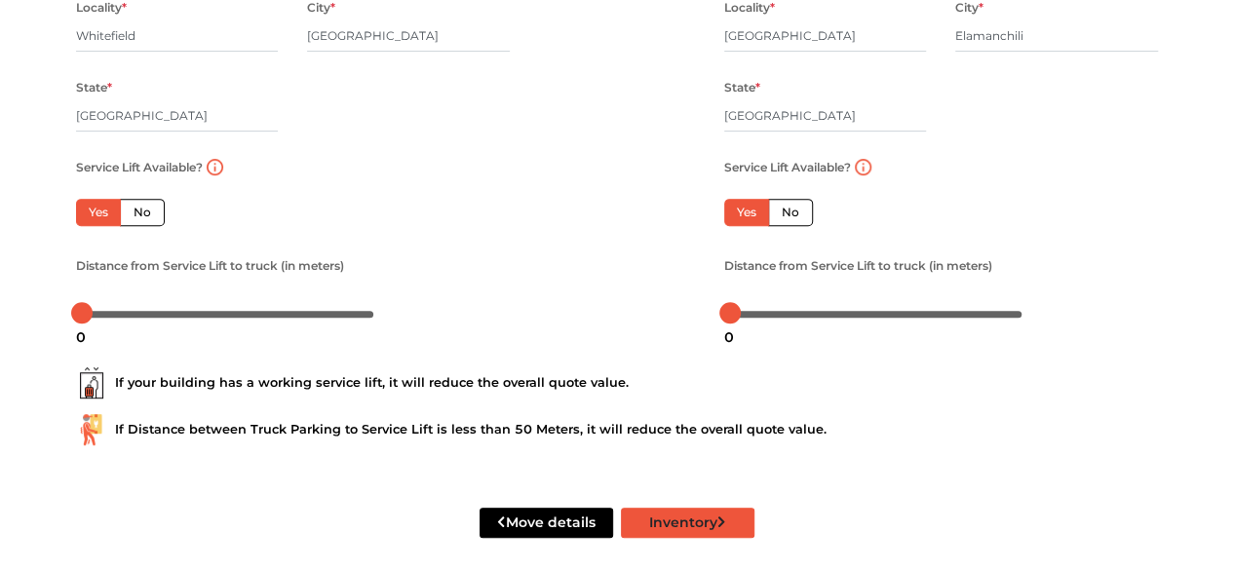
type textarea "LAVYUK'S CATTLEYA ORCHIDS,WHITEFIELD,560066"
click at [672, 525] on button "Inventory" at bounding box center [688, 523] width 134 height 30
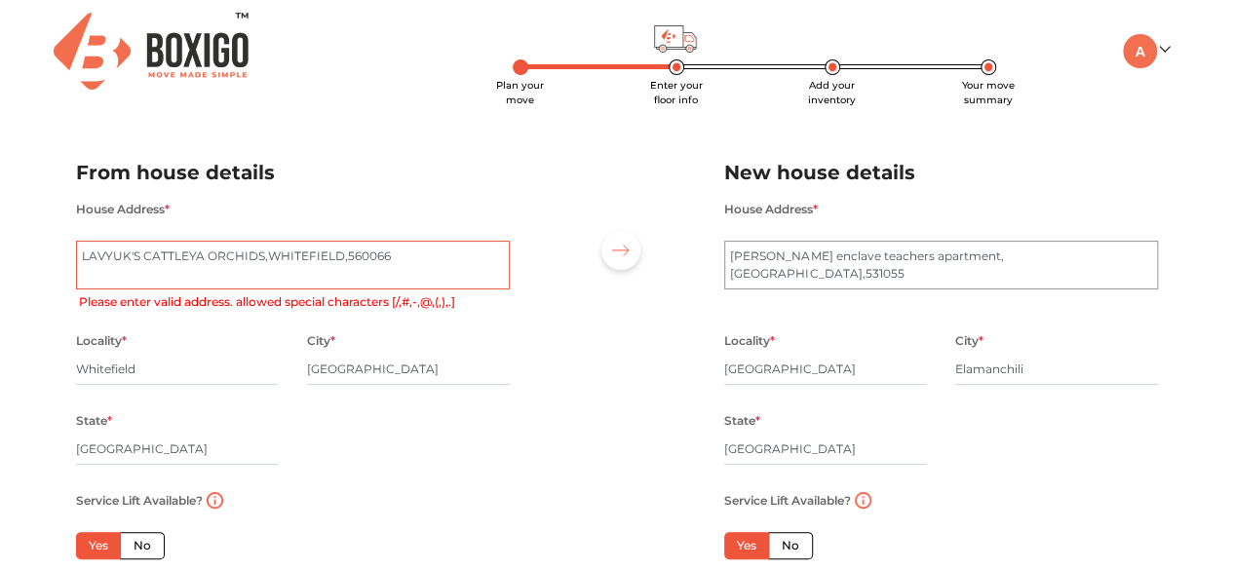
scroll to position [0, 0]
click at [407, 253] on textarea "LAVYUK'S CATTLEYA ORCHIDS" at bounding box center [293, 265] width 434 height 49
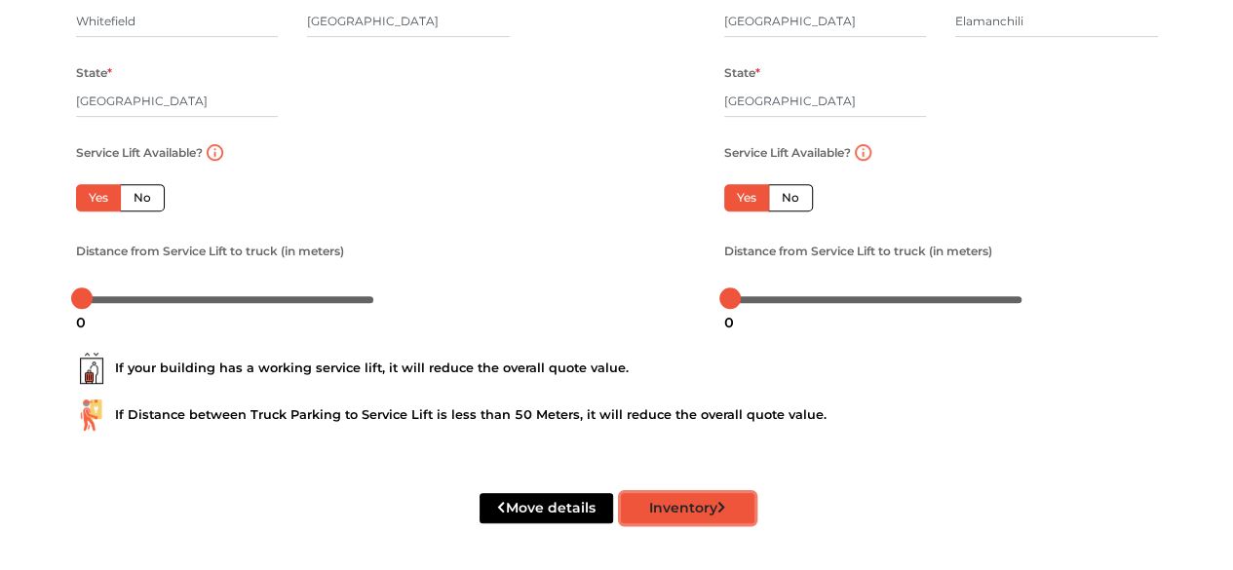
click at [656, 502] on button "Inventory" at bounding box center [688, 508] width 134 height 30
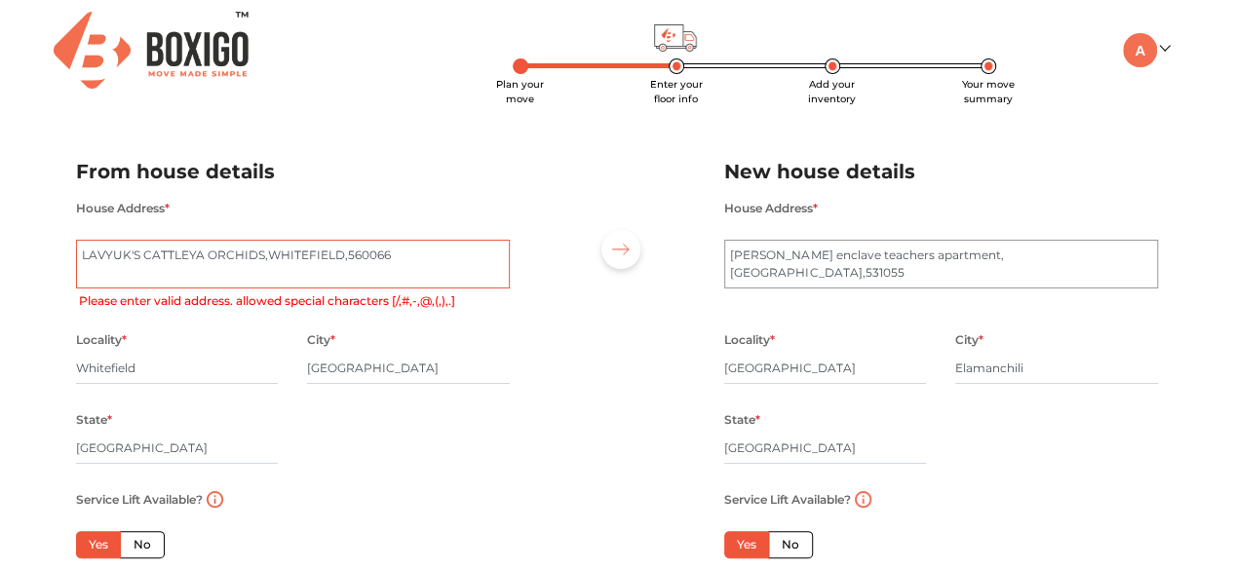
scroll to position [0, 0]
click at [423, 256] on textarea "LAVYUK'S CATTLEYA ORCHIDS" at bounding box center [293, 265] width 434 height 49
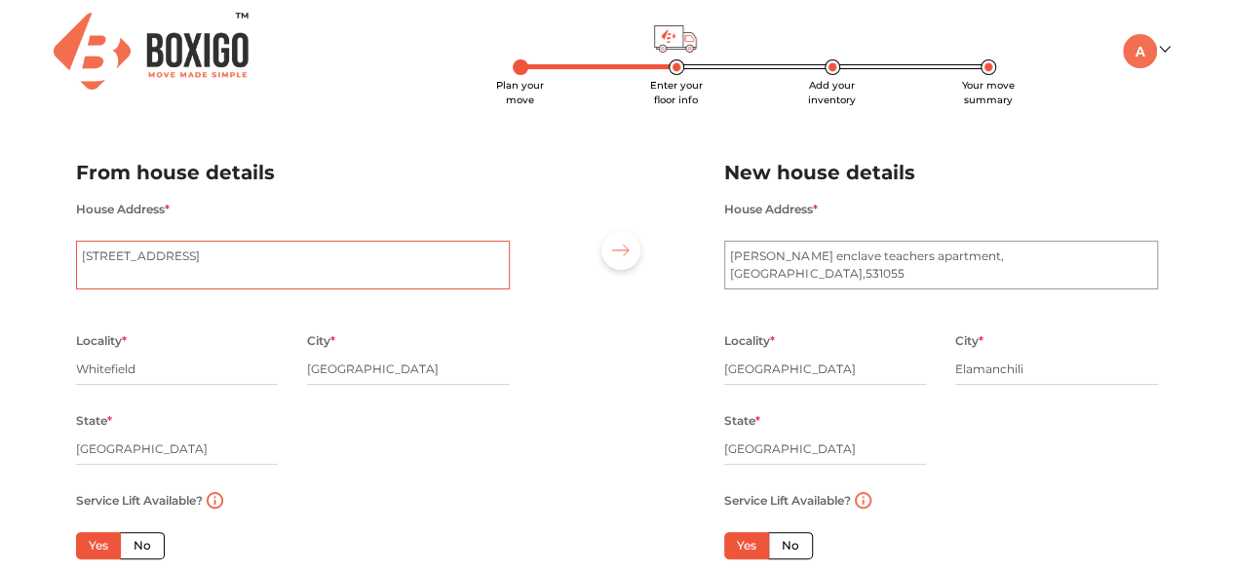
click at [82, 255] on textarea "LAVYUK'S CATTLEYA ORCHIDS" at bounding box center [293, 265] width 434 height 49
type textarea "[STREET_ADDRESS]"
drag, startPoint x: 768, startPoint y: 260, endPoint x: 759, endPoint y: 252, distance: 11.7
click at [759, 252] on textarea "[PERSON_NAME] enclave teachers apartment" at bounding box center [941, 265] width 434 height 49
click at [750, 260] on textarea "[PERSON_NAME] enclave teachers apartment" at bounding box center [941, 265] width 434 height 49
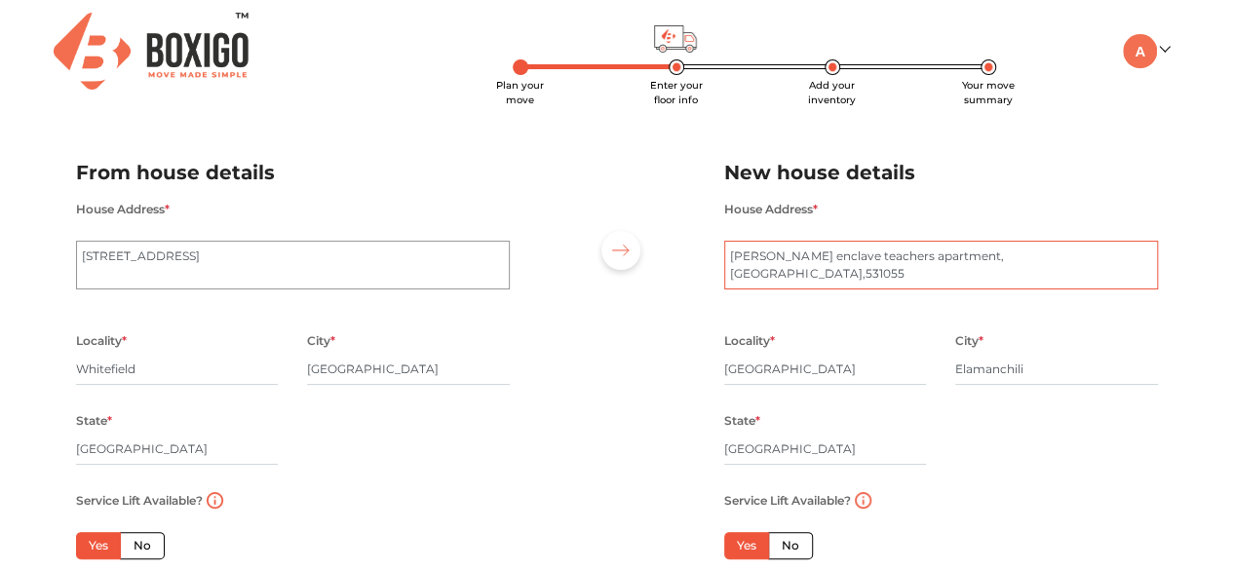
click at [730, 258] on textarea "[PERSON_NAME] enclave teachers apartment" at bounding box center [941, 265] width 434 height 49
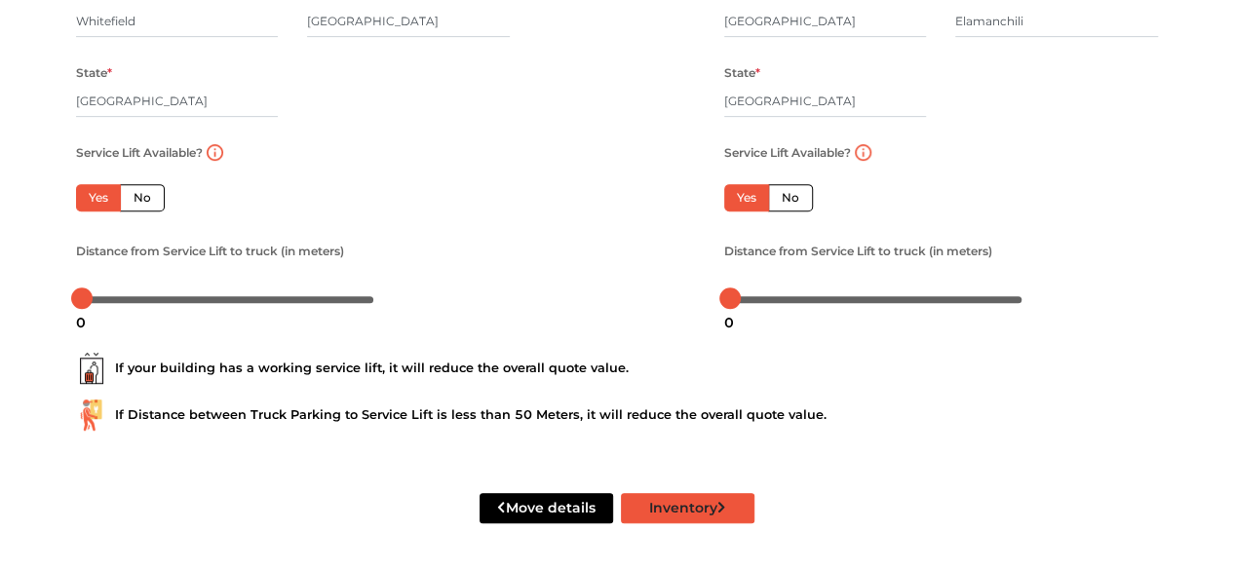
type textarea "[STREET_ADDRESS][PERSON_NAME]"
click at [682, 506] on button "Inventory" at bounding box center [688, 508] width 134 height 30
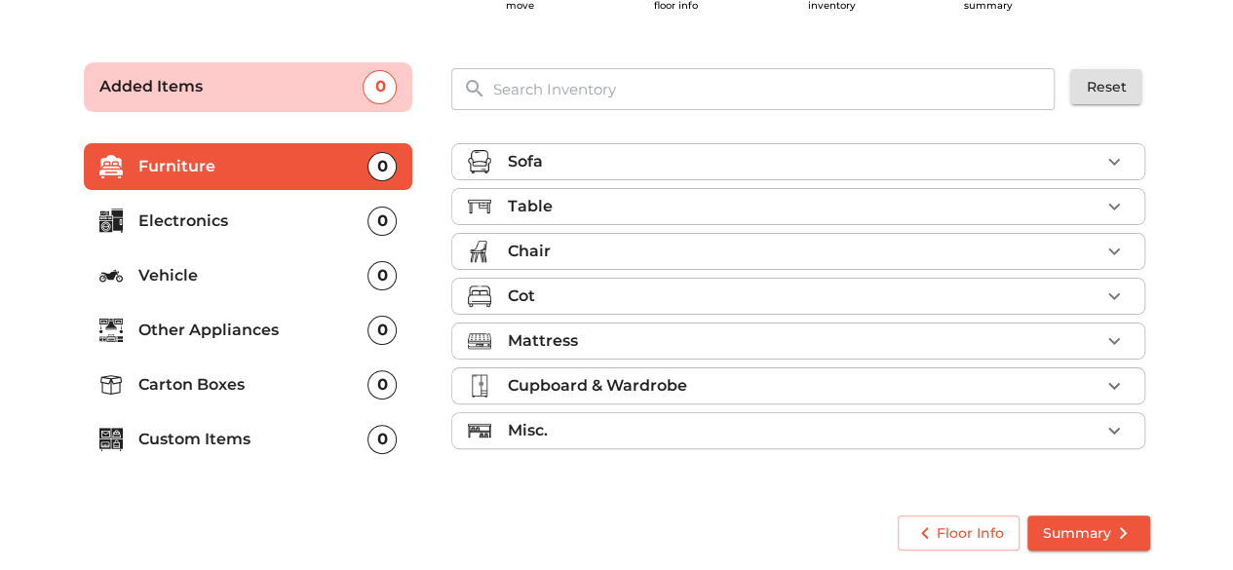
scroll to position [94, 0]
click at [802, 159] on div "Sofa" at bounding box center [803, 162] width 593 height 23
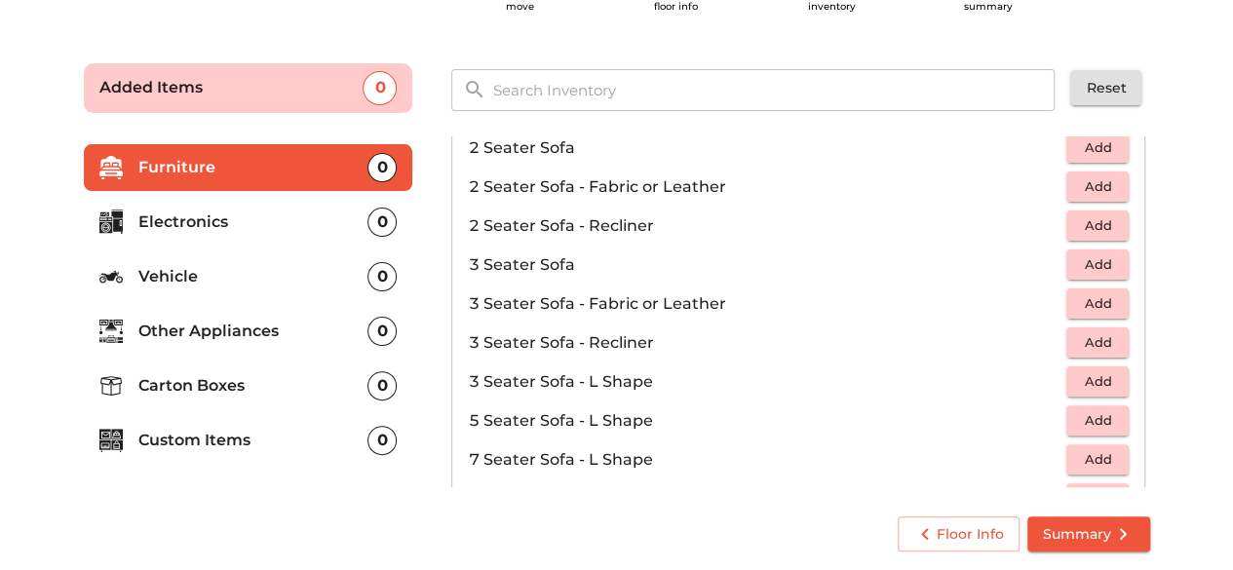
scroll to position [178, 0]
click at [1082, 377] on span "Add" at bounding box center [1097, 380] width 43 height 22
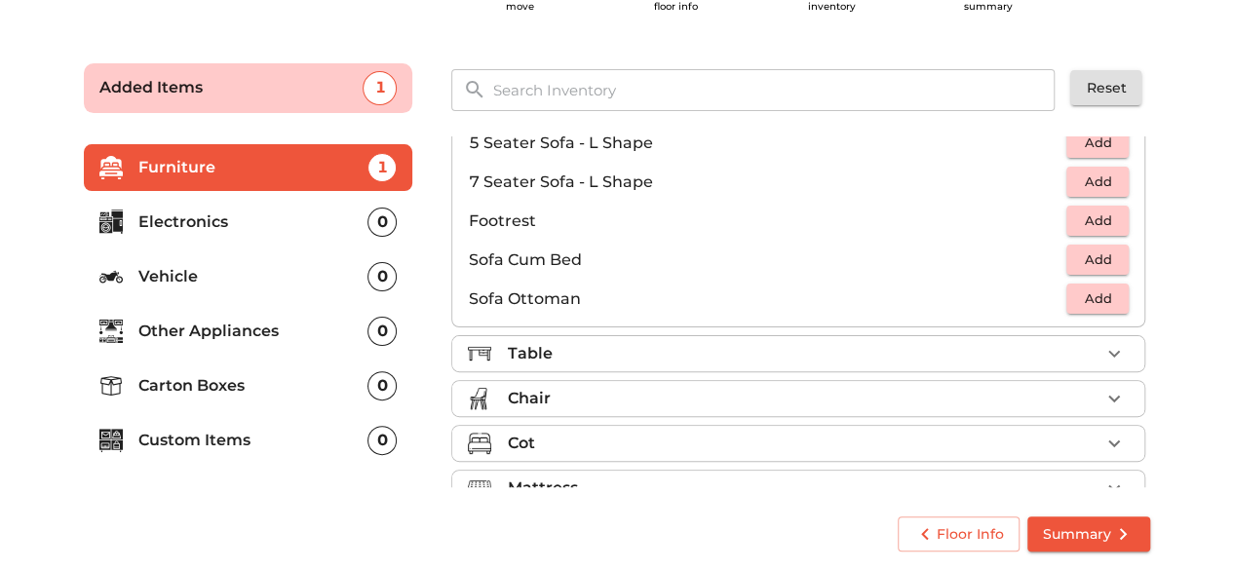
scroll to position [459, 0]
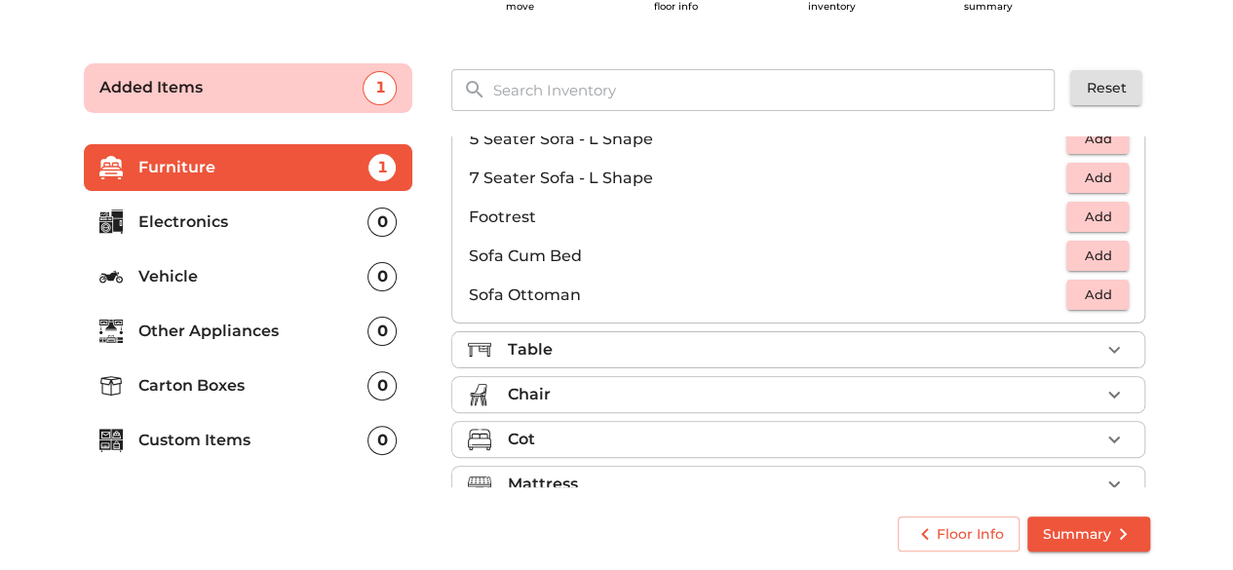
click at [723, 344] on div "Table" at bounding box center [803, 349] width 593 height 23
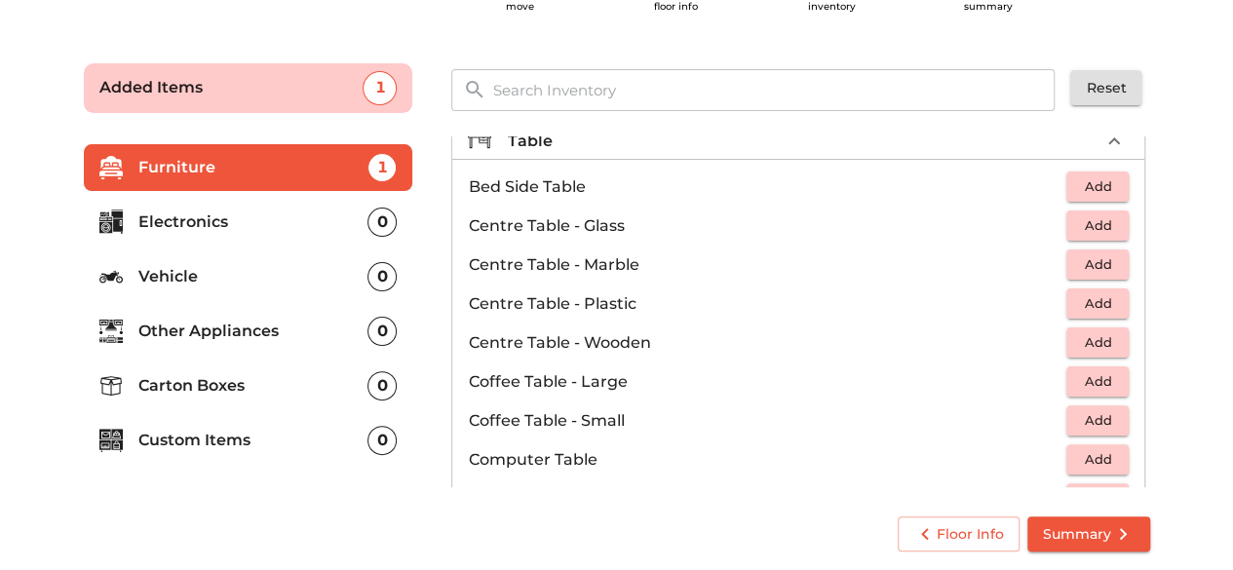
scroll to position [68, 0]
click at [1096, 419] on span "Add" at bounding box center [1097, 418] width 43 height 22
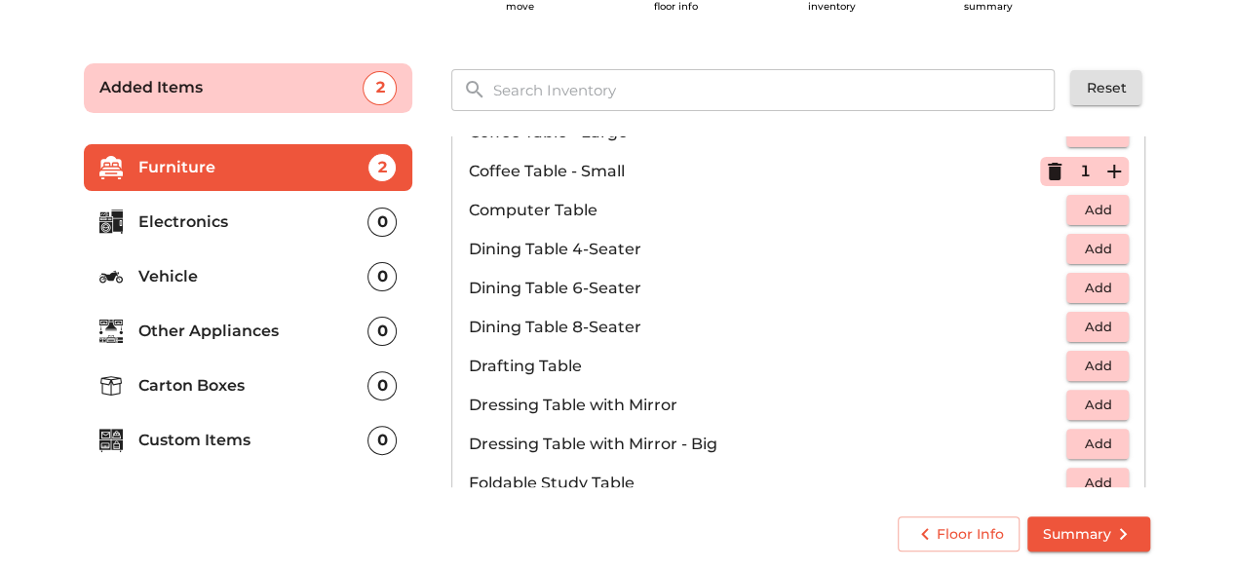
scroll to position [332, 0]
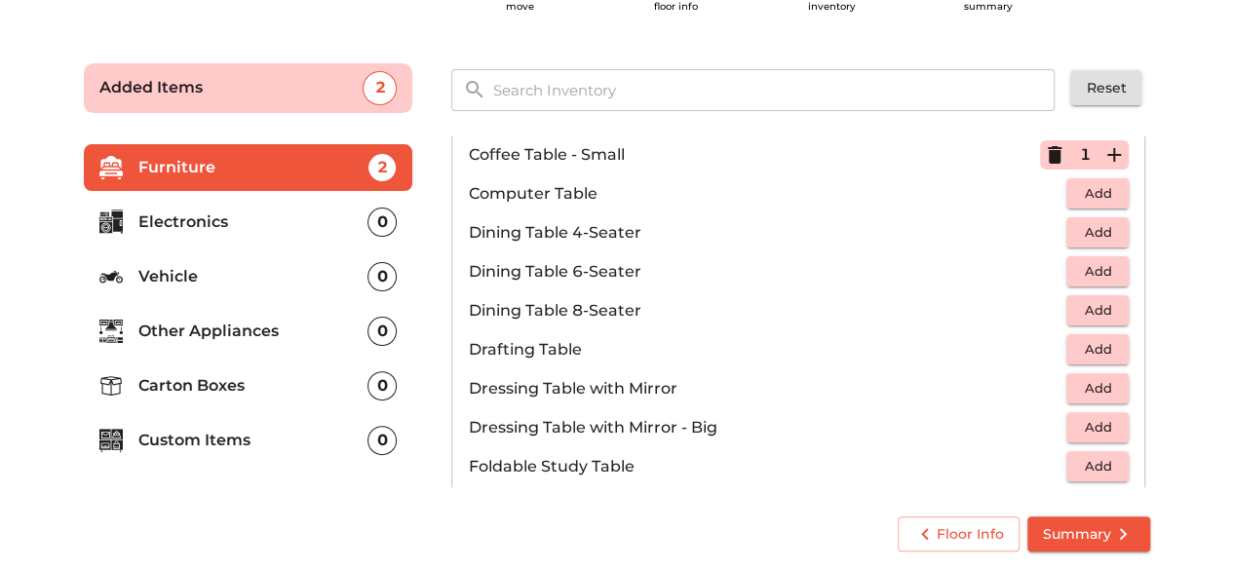
click at [1104, 272] on span "Add" at bounding box center [1097, 271] width 43 height 22
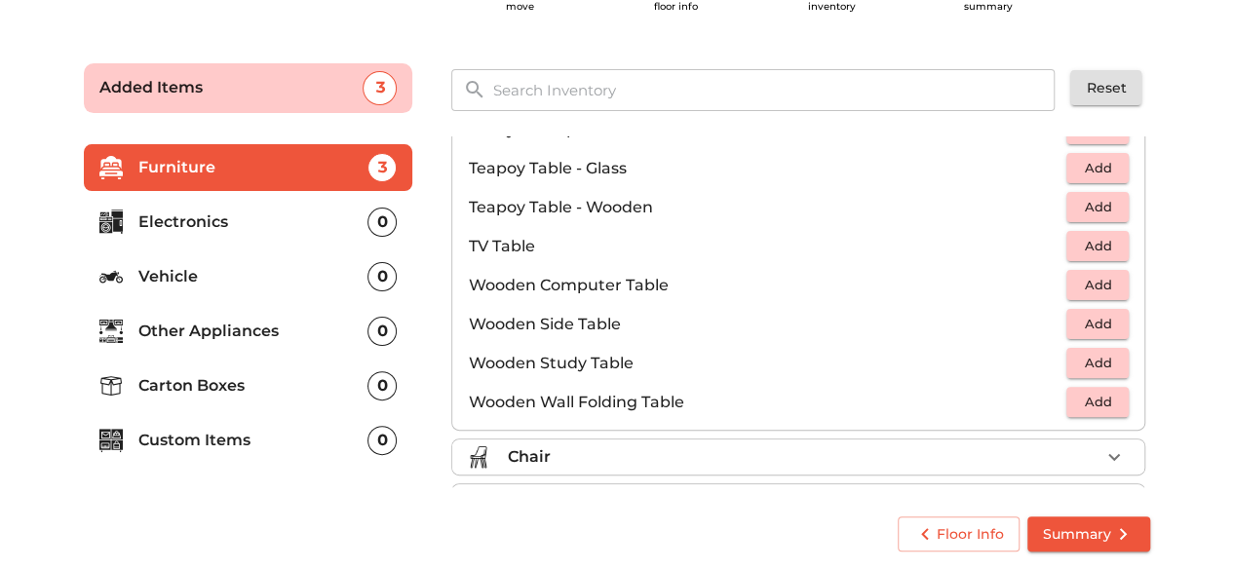
scroll to position [1182, 0]
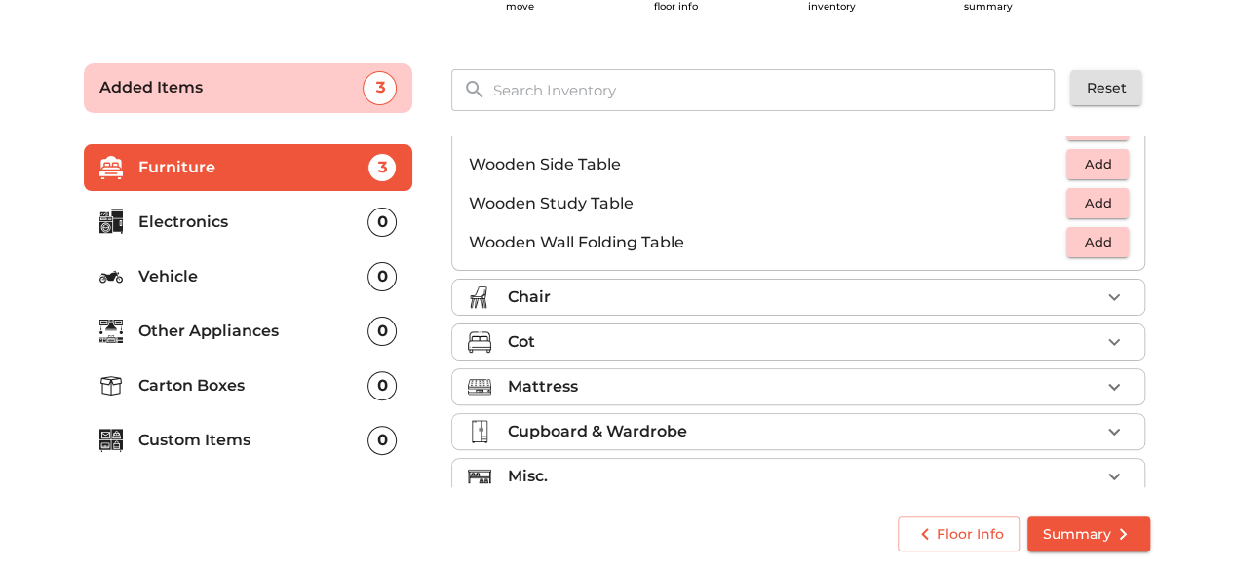
click at [676, 288] on div "Chair" at bounding box center [803, 297] width 593 height 23
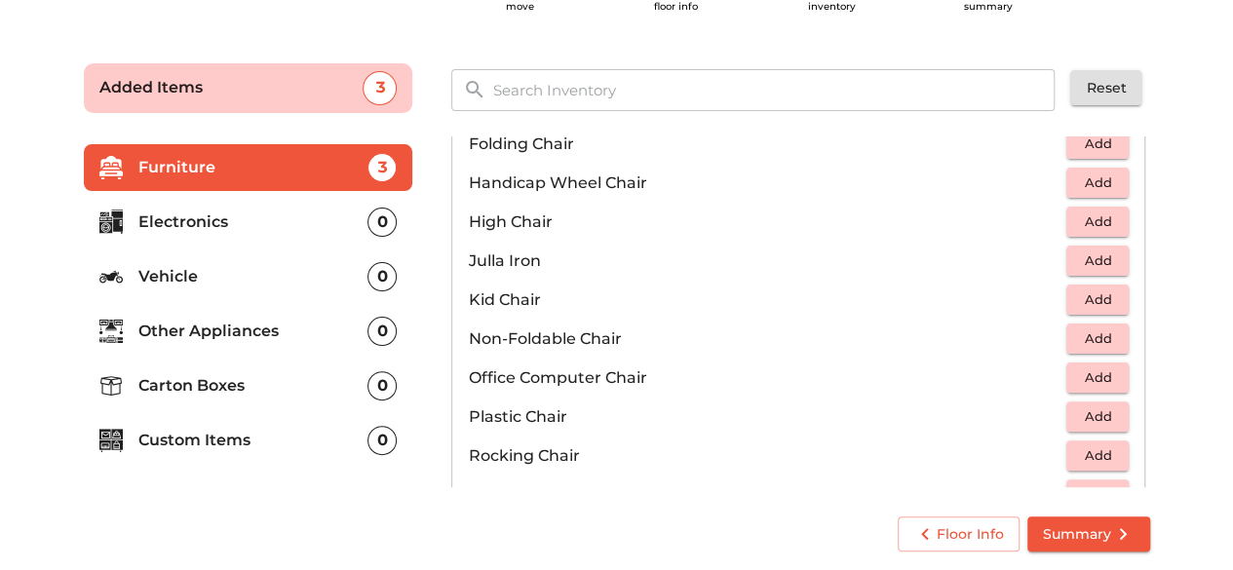
scroll to position [534, 0]
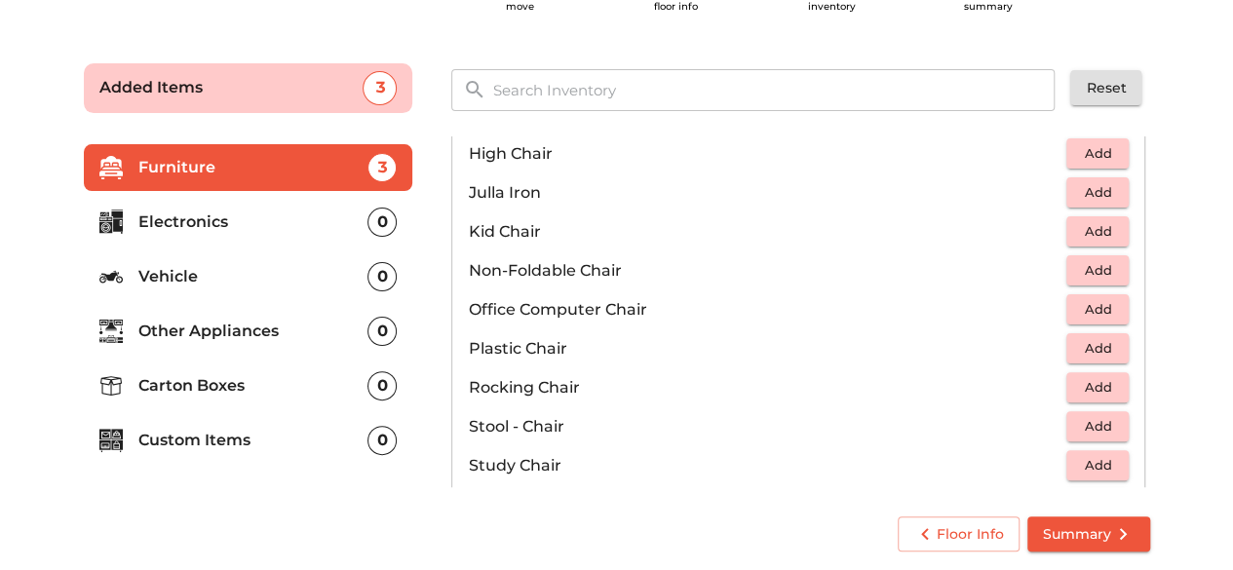
click at [1100, 337] on span "Add" at bounding box center [1097, 348] width 43 height 22
click at [1103, 343] on icon "button" at bounding box center [1113, 348] width 23 height 23
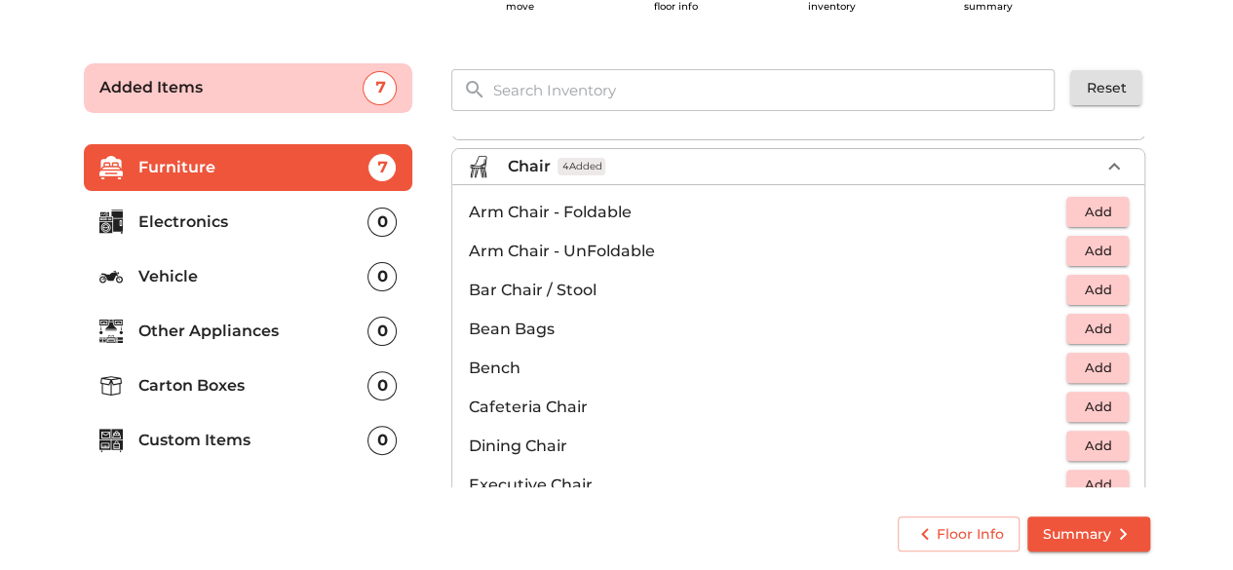
scroll to position [60, 0]
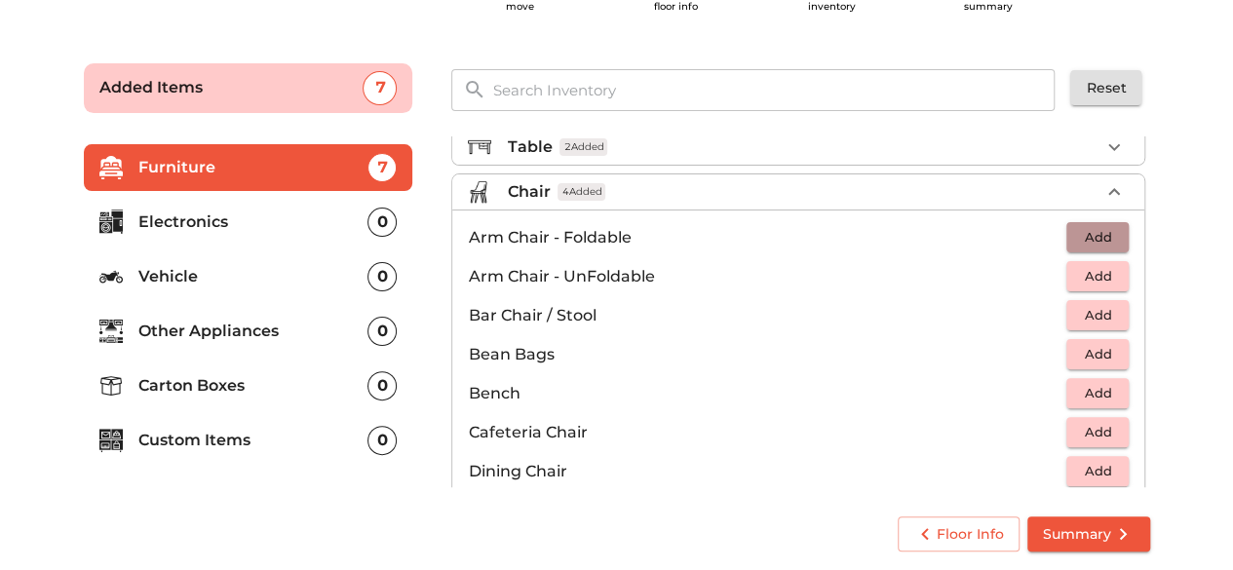
click at [1118, 233] on button "Add" at bounding box center [1097, 237] width 62 height 30
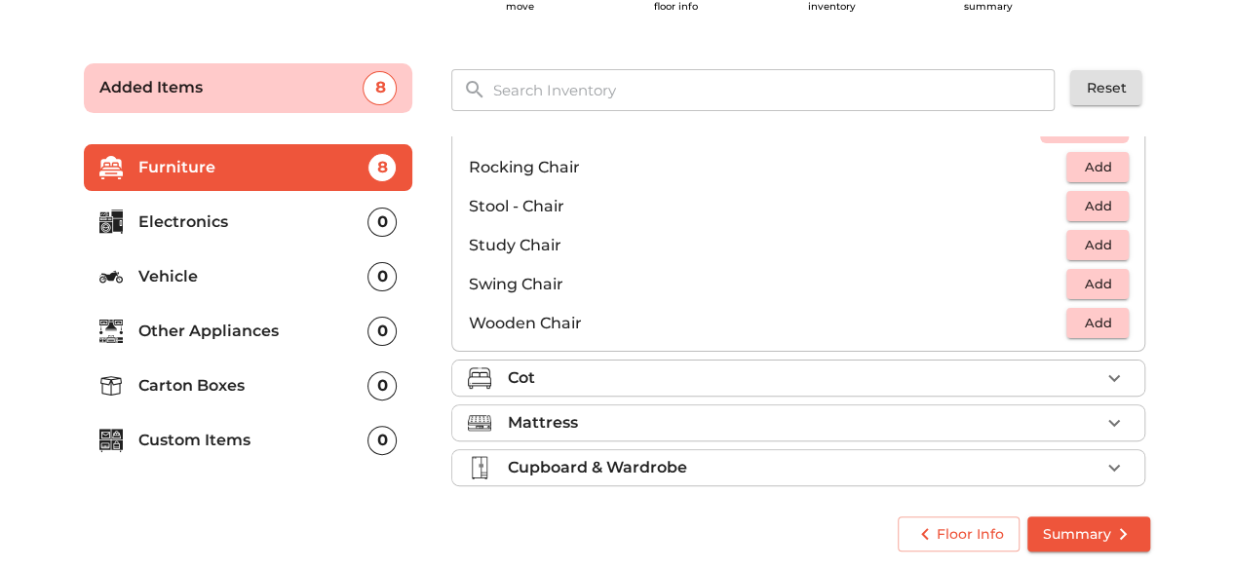
scroll to position [782, 0]
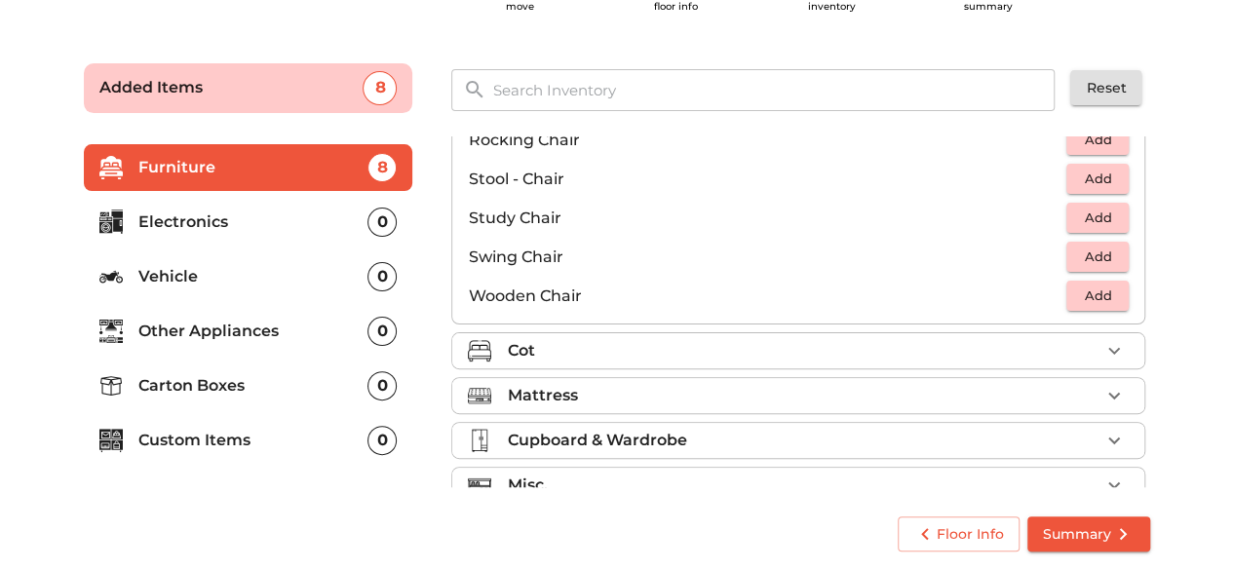
click at [840, 346] on div "Cot" at bounding box center [803, 350] width 593 height 23
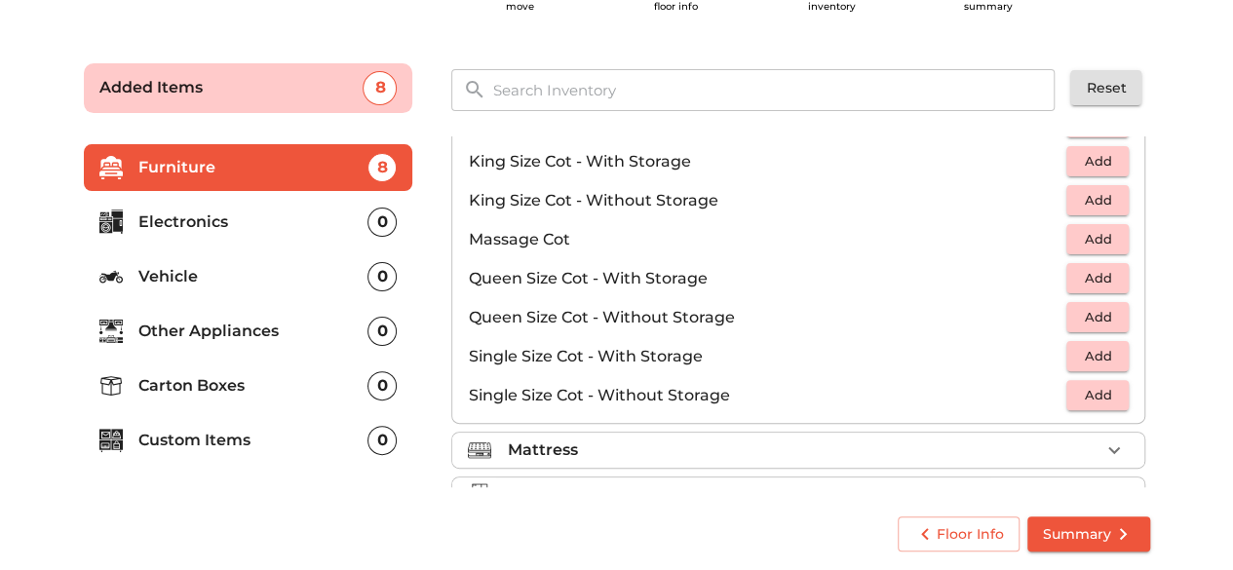
scroll to position [530, 0]
click at [1093, 313] on span "Add" at bounding box center [1097, 319] width 43 height 22
click at [1107, 313] on icon "button" at bounding box center [1114, 320] width 14 height 14
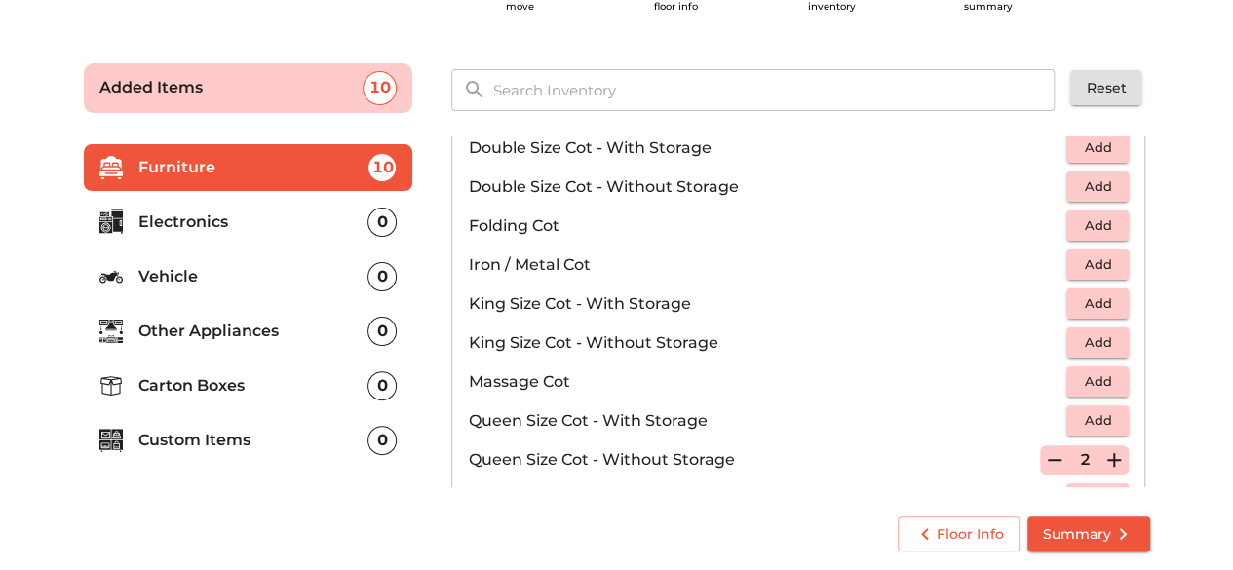
scroll to position [388, 0]
click at [1115, 223] on button "Add" at bounding box center [1097, 227] width 62 height 30
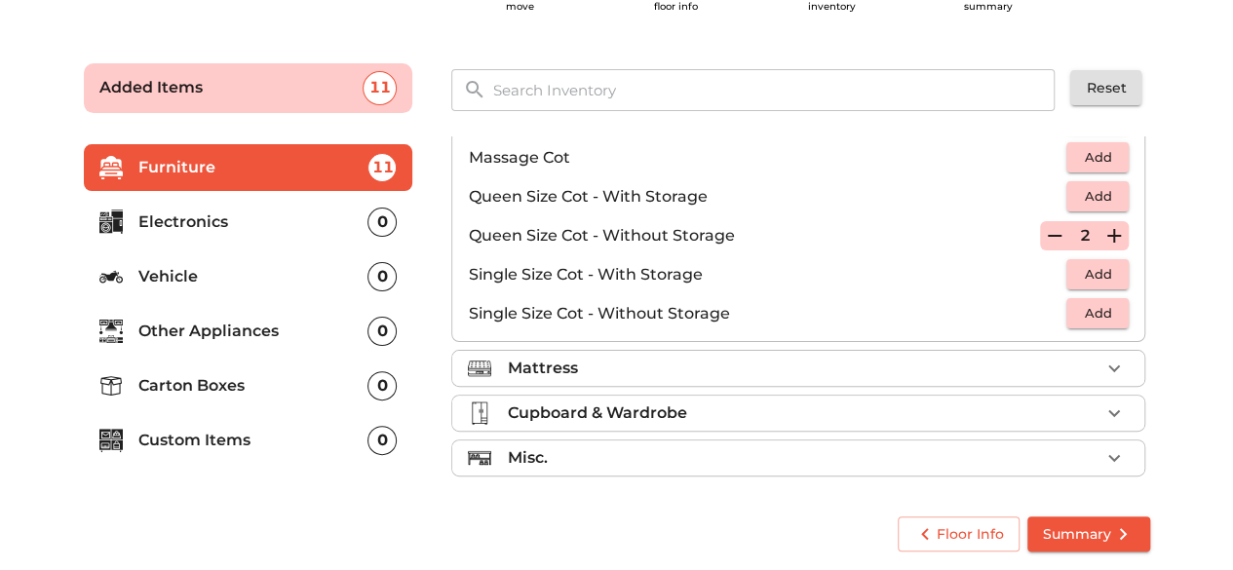
click at [842, 367] on div "Mattress" at bounding box center [803, 368] width 593 height 23
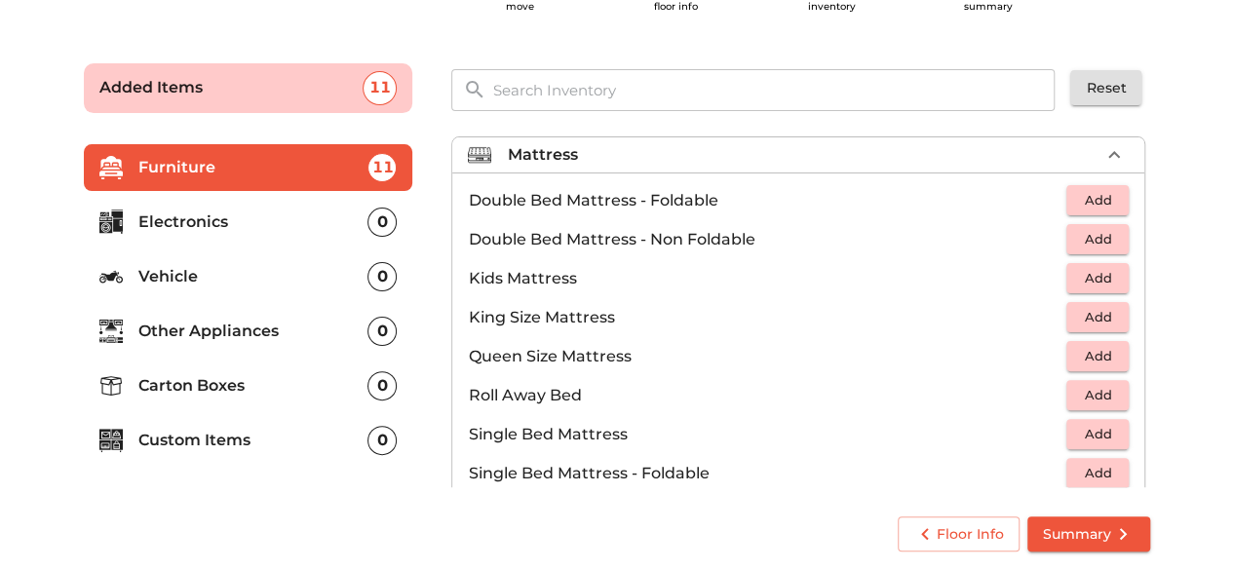
scroll to position [180, 0]
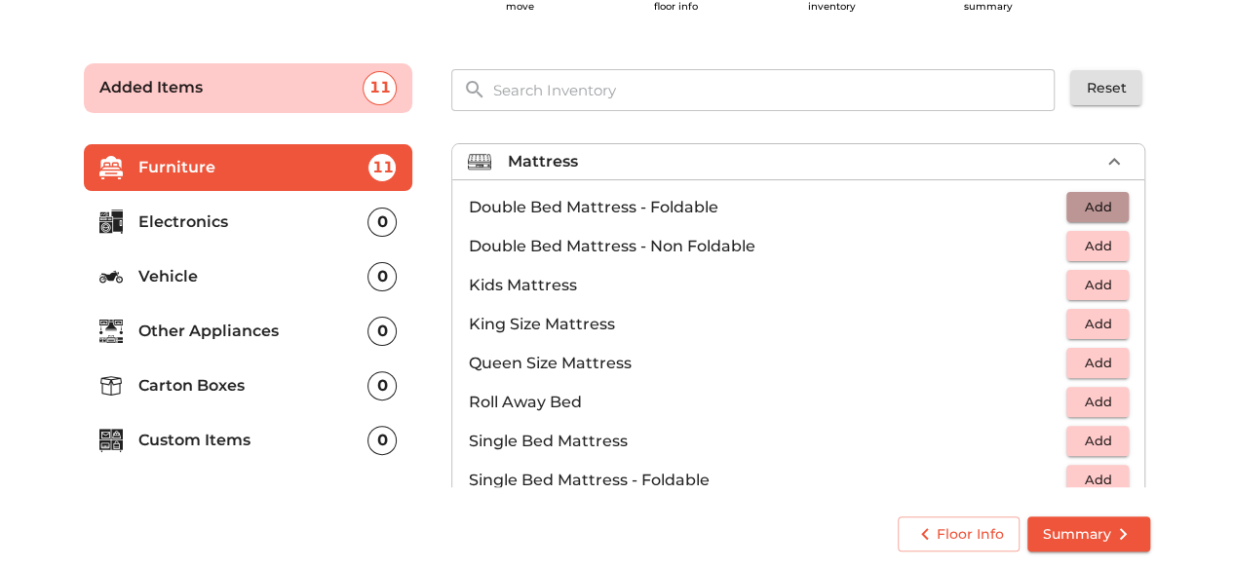
click at [1110, 206] on button "Add" at bounding box center [1097, 207] width 62 height 30
click at [1110, 206] on icon "button" at bounding box center [1113, 207] width 23 height 23
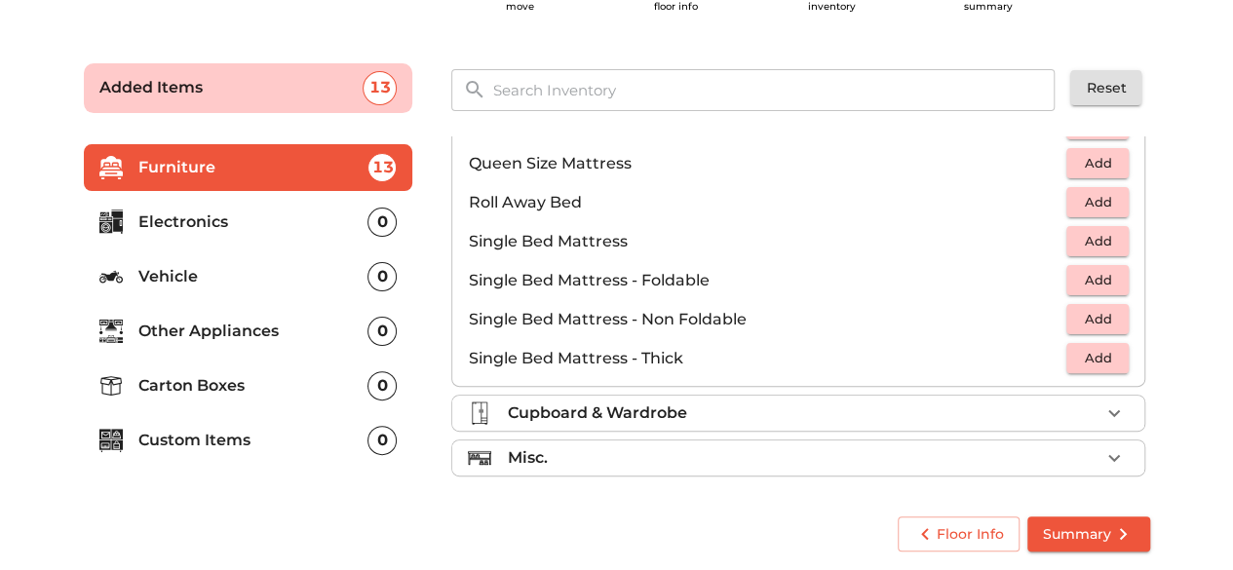
click at [858, 416] on div "Cupboard & Wardrobe" at bounding box center [803, 413] width 593 height 23
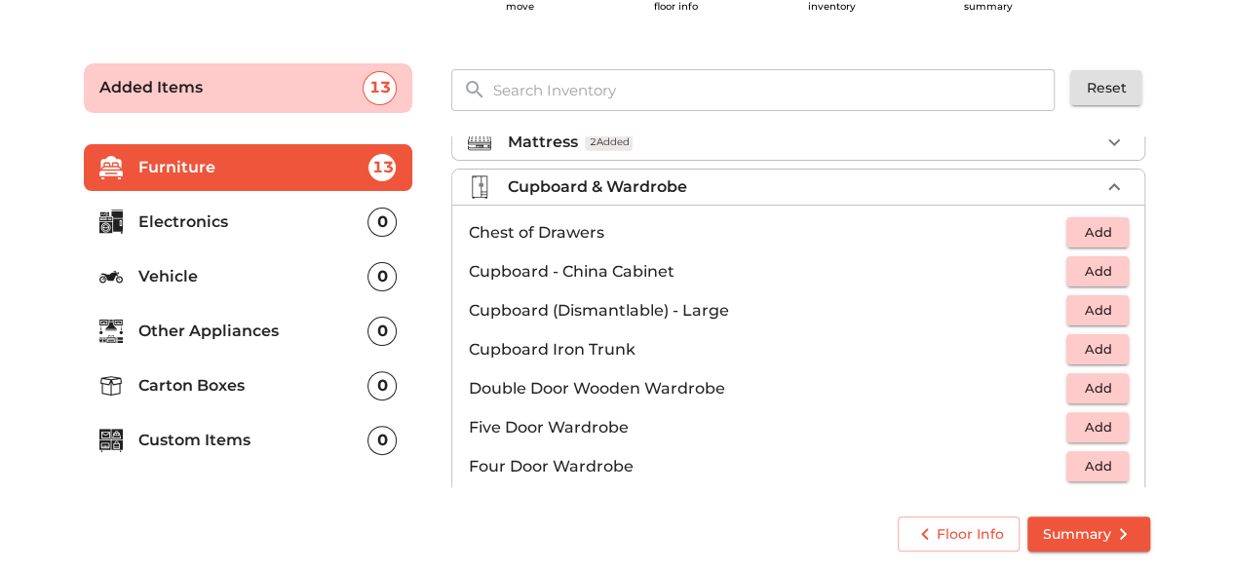
scroll to position [198, 0]
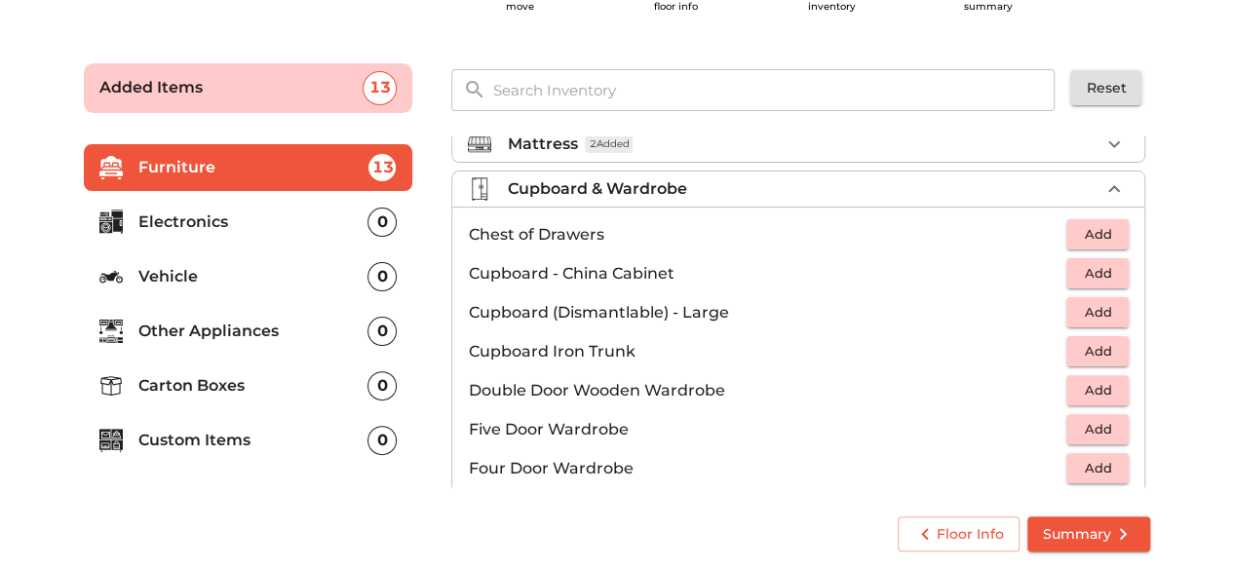
click at [624, 183] on p "Cupboard & Wardrobe" at bounding box center [596, 188] width 179 height 23
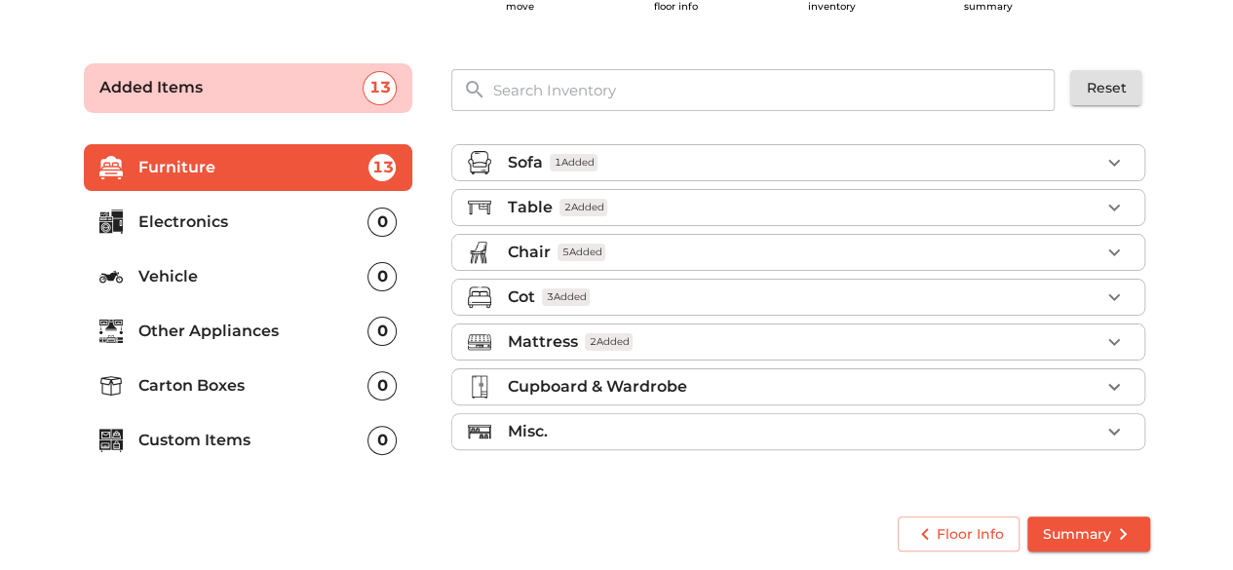
scroll to position [0, 0]
click at [577, 439] on li "Misc." at bounding box center [798, 431] width 692 height 35
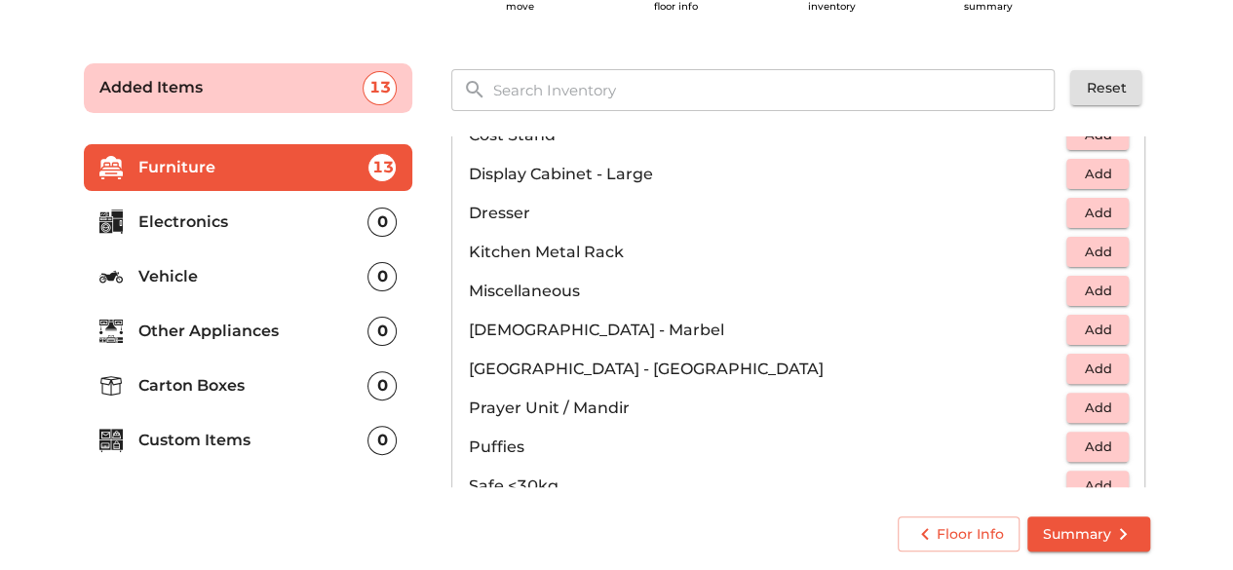
scroll to position [616, 0]
click at [1099, 281] on span "Add" at bounding box center [1097, 290] width 43 height 22
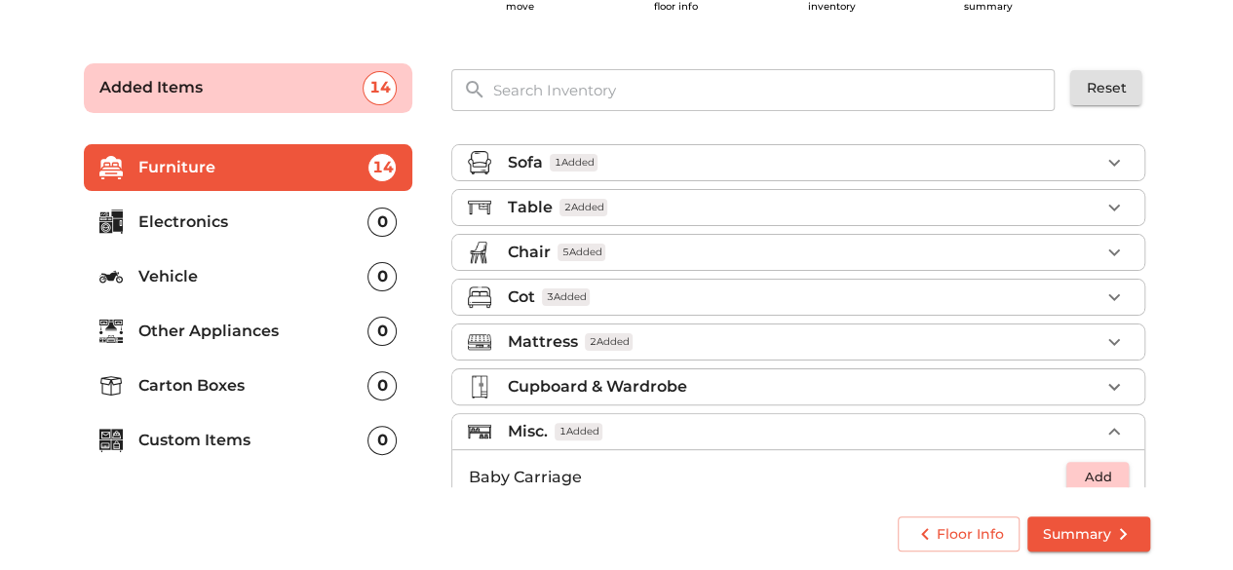
scroll to position [0, 0]
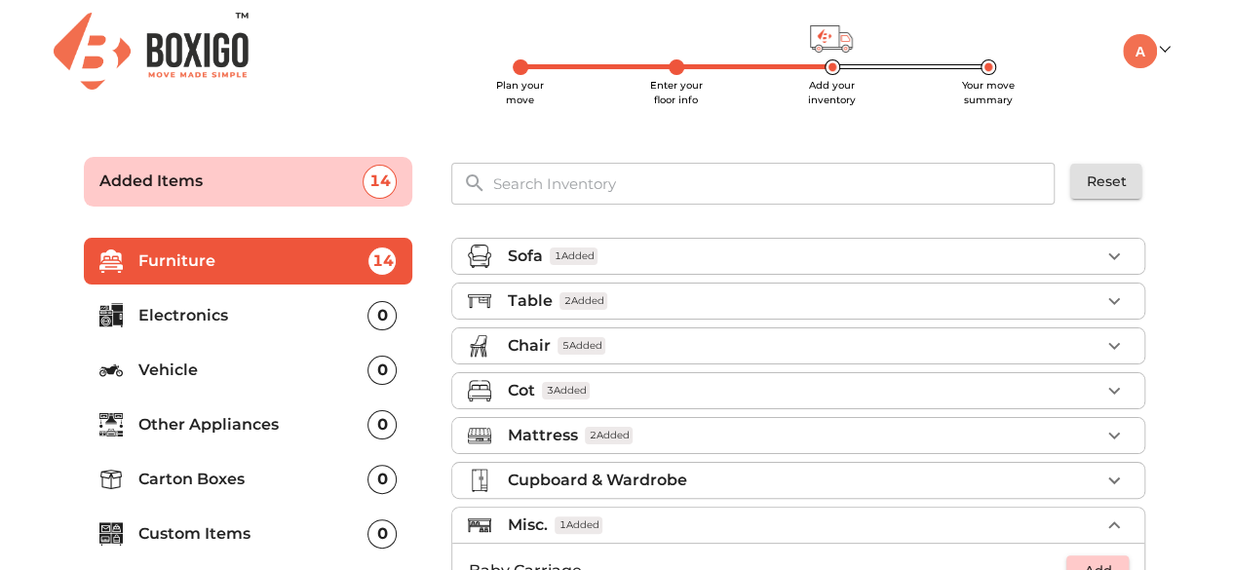
click at [294, 319] on p "Electronics" at bounding box center [253, 315] width 230 height 23
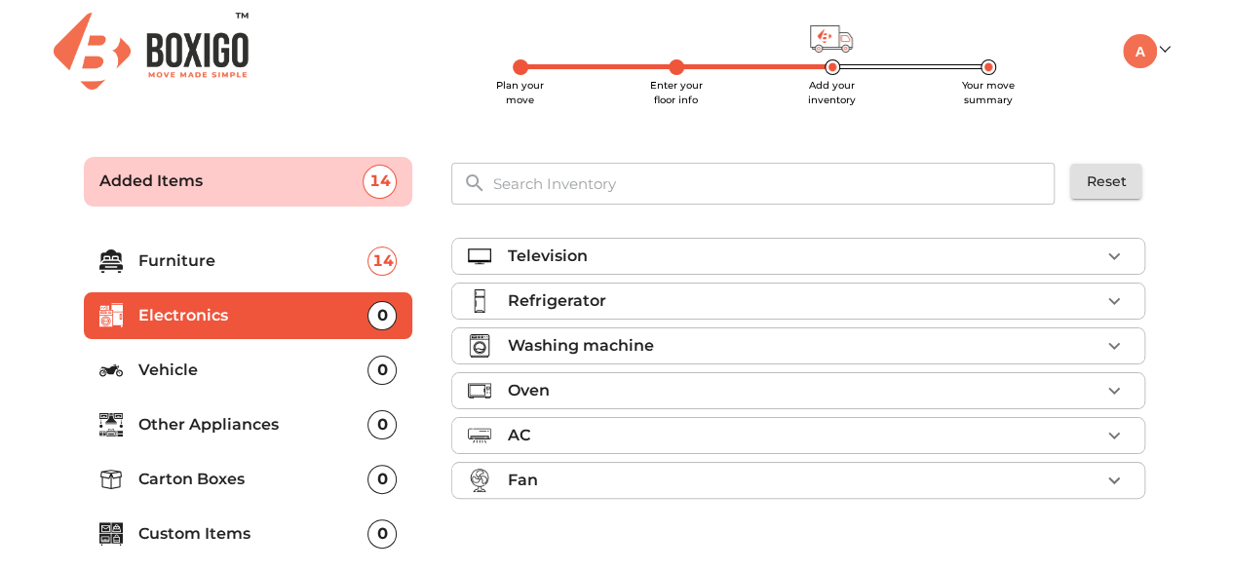
click at [601, 253] on div "Television" at bounding box center [803, 256] width 593 height 23
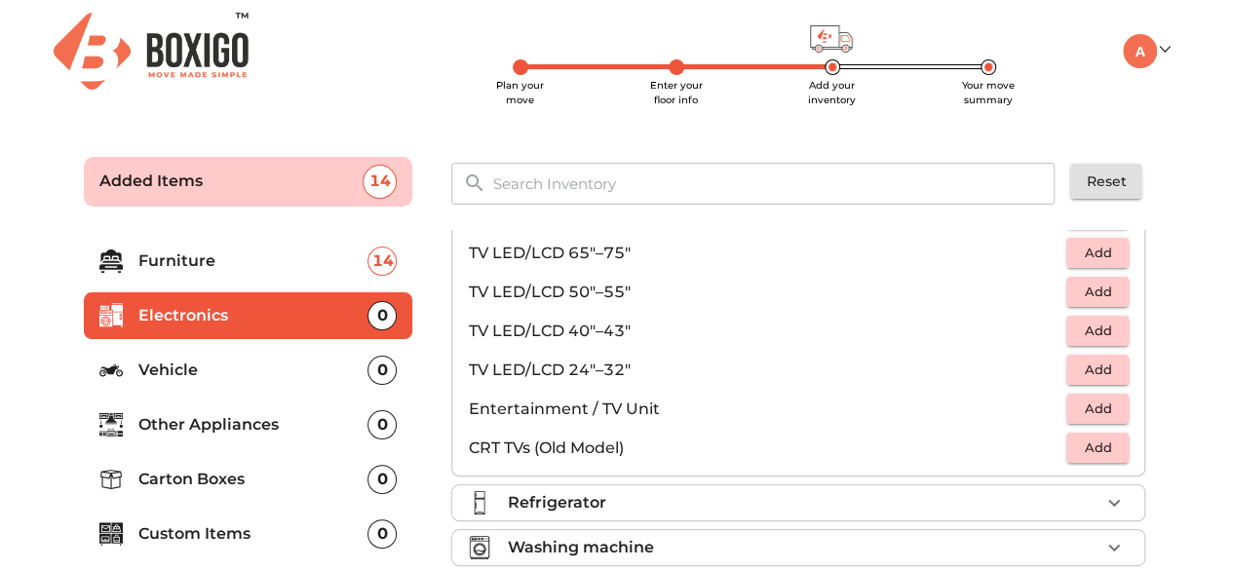
scroll to position [108, 0]
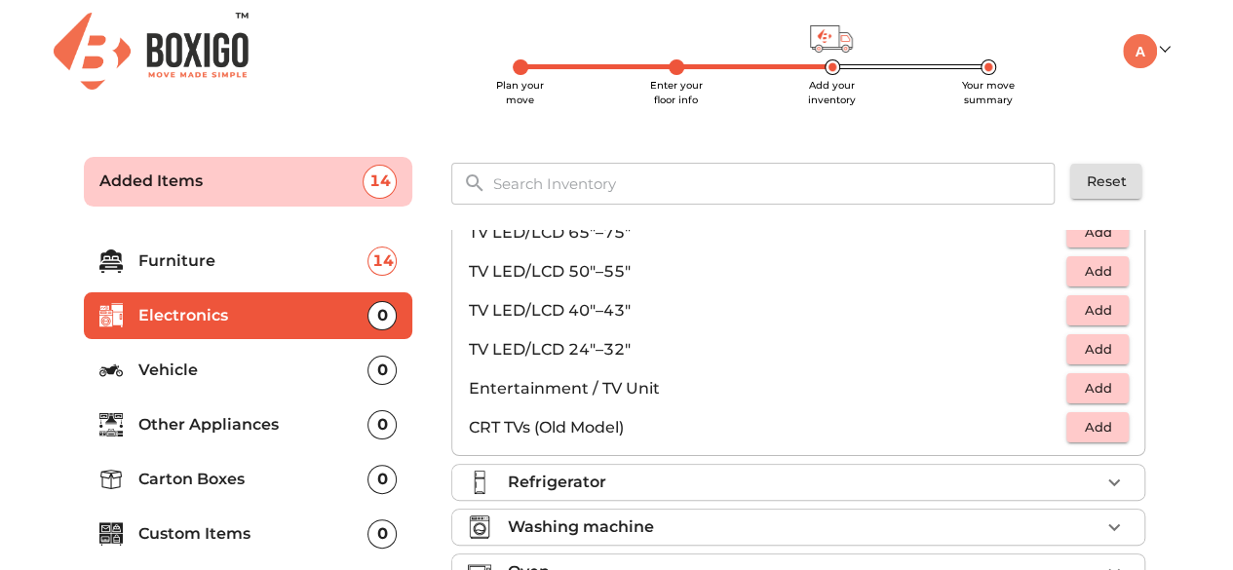
click at [1108, 350] on span "Add" at bounding box center [1097, 349] width 43 height 22
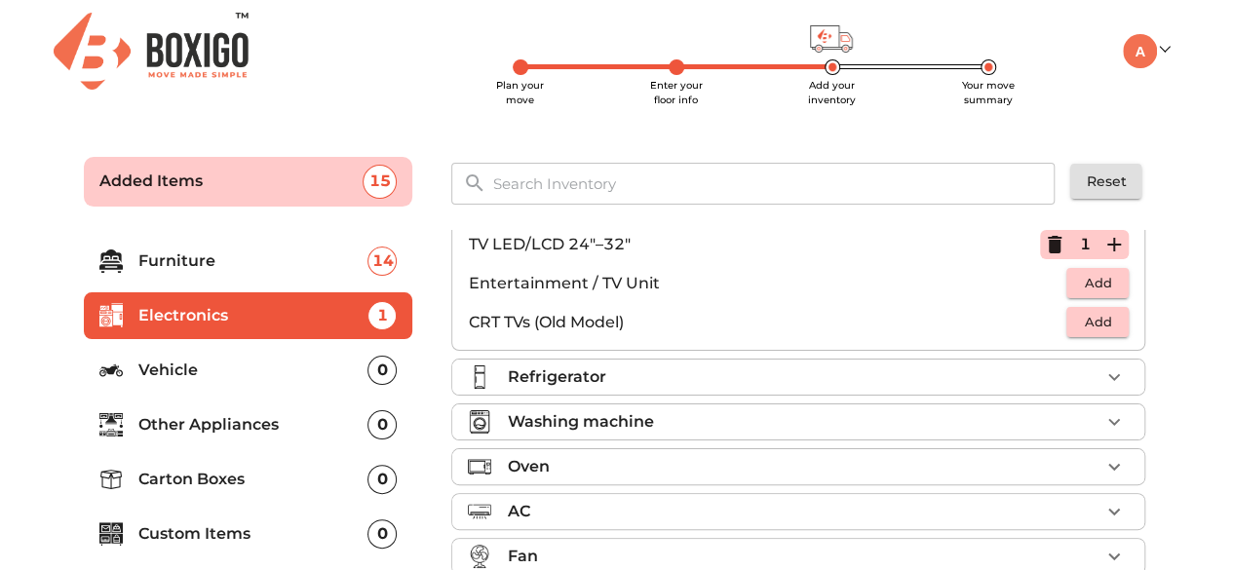
scroll to position [218, 0]
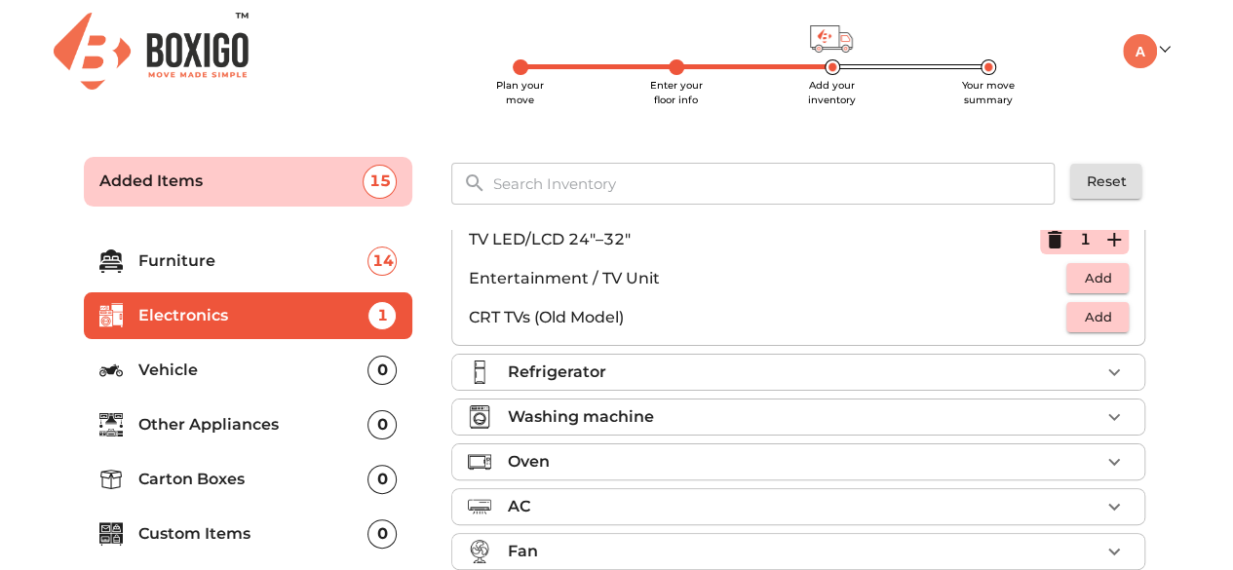
click at [973, 372] on div "Refrigerator" at bounding box center [803, 372] width 593 height 23
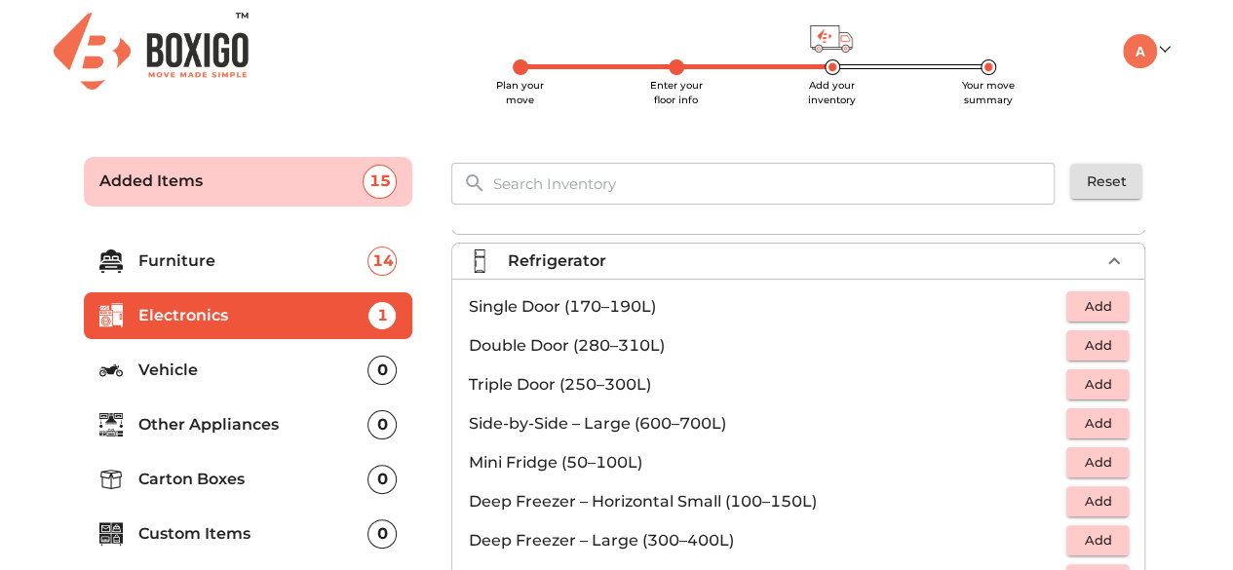
scroll to position [39, 0]
drag, startPoint x: 1103, startPoint y: 347, endPoint x: 733, endPoint y: 329, distance: 370.8
click at [733, 329] on li "Double Door (280–310L) Add" at bounding box center [798, 347] width 692 height 39
click at [1102, 350] on span "Add" at bounding box center [1097, 346] width 43 height 22
click at [1106, 267] on icon "button" at bounding box center [1113, 262] width 23 height 23
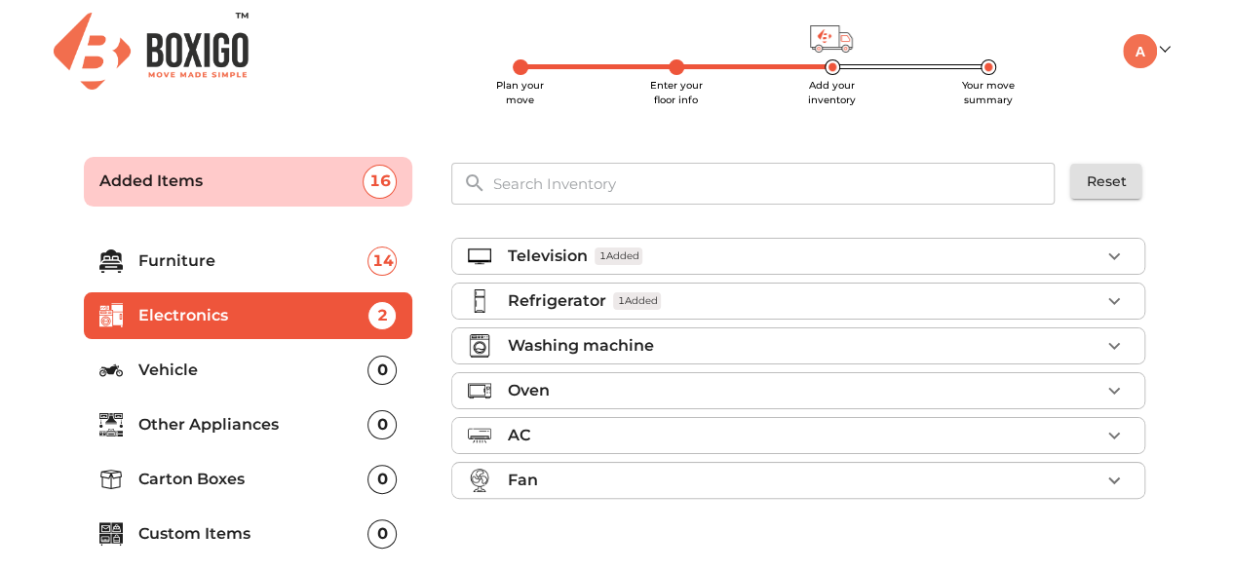
scroll to position [0, 0]
click at [1119, 340] on icon "button" at bounding box center [1113, 345] width 23 height 23
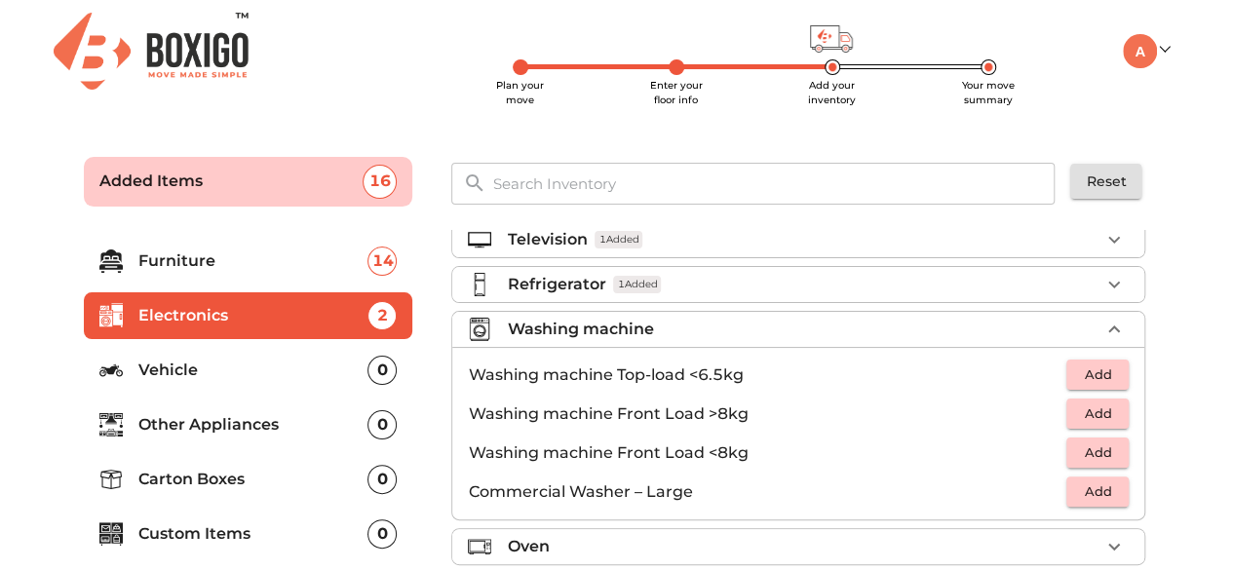
scroll to position [27, 0]
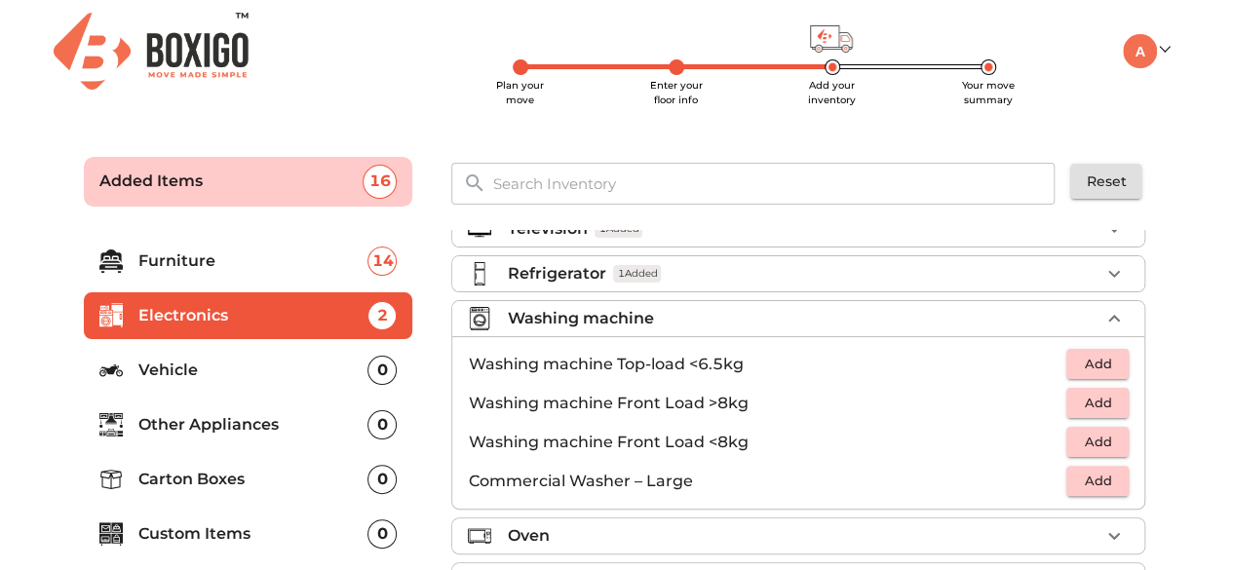
click at [1115, 444] on button "Add" at bounding box center [1097, 442] width 62 height 30
click at [1102, 312] on icon "button" at bounding box center [1113, 318] width 23 height 23
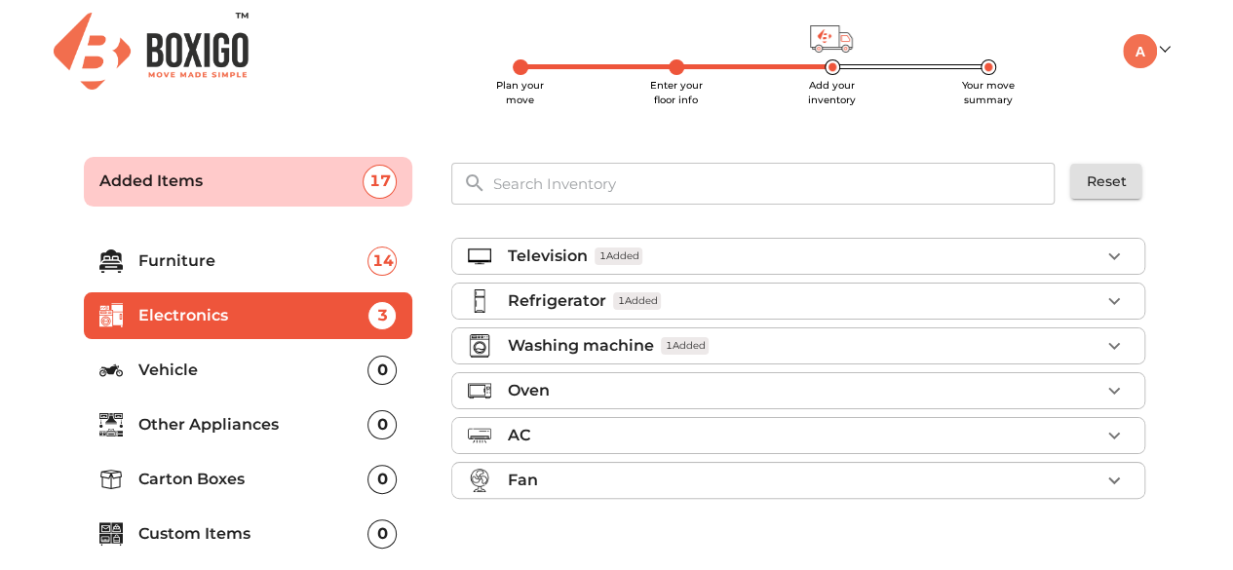
scroll to position [48, 0]
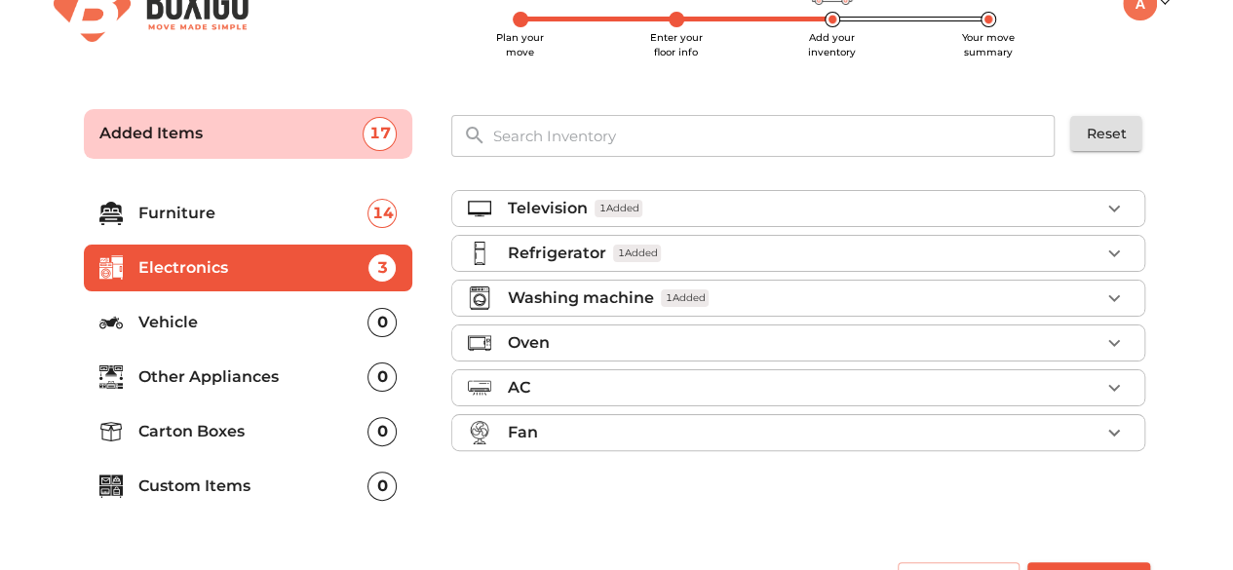
click at [690, 422] on div "Fan" at bounding box center [803, 432] width 593 height 23
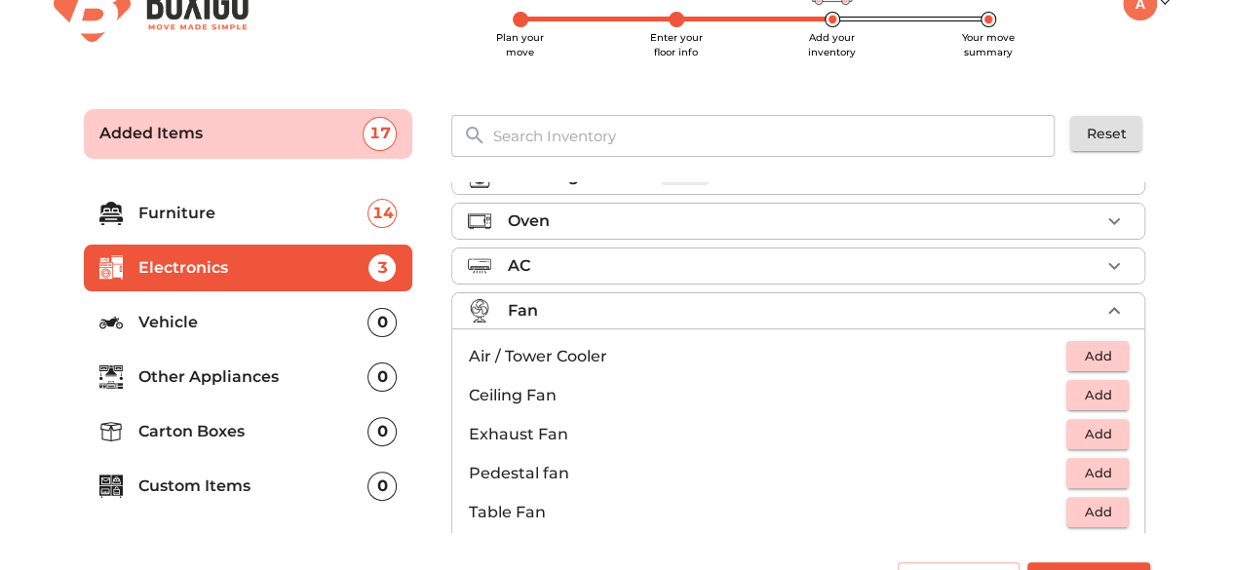
scroll to position [140, 0]
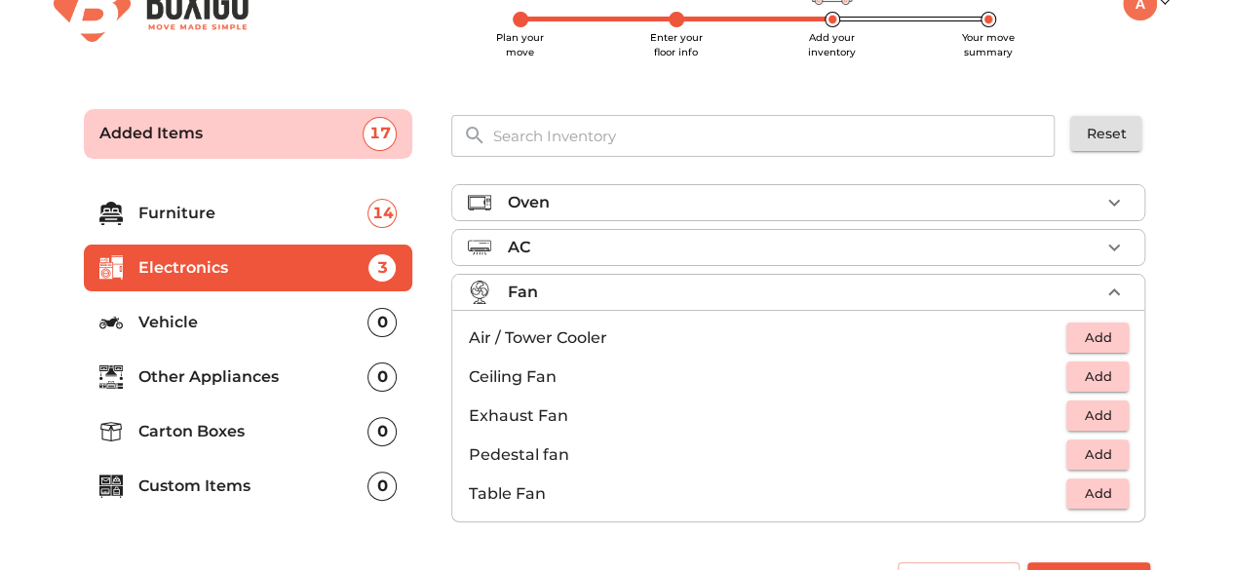
click at [561, 285] on div "Fan" at bounding box center [803, 292] width 593 height 23
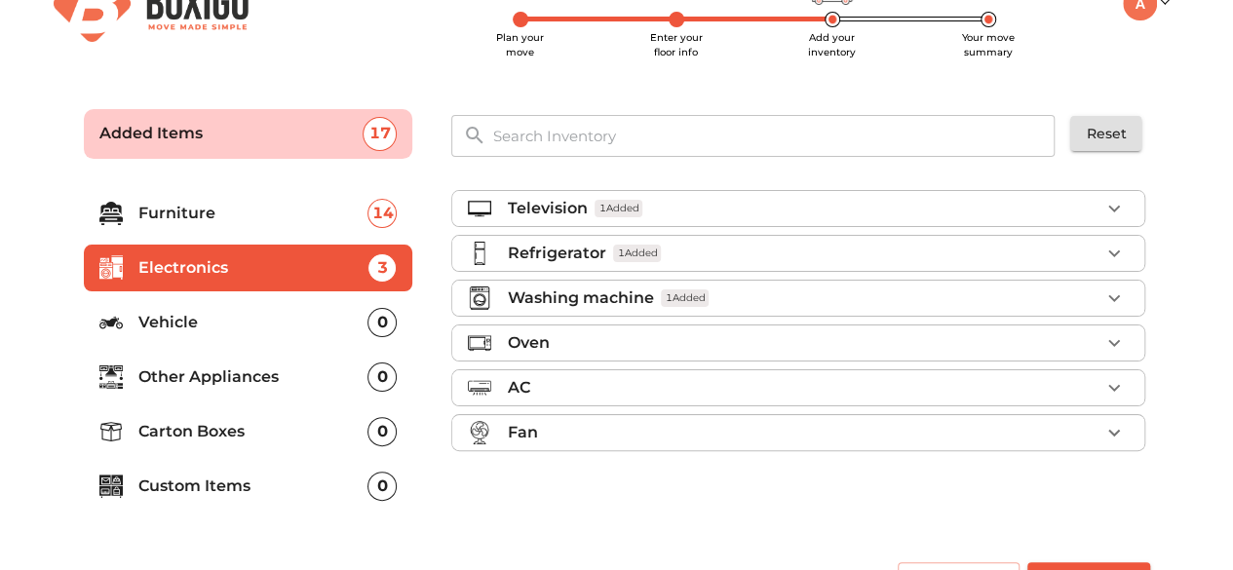
scroll to position [0, 0]
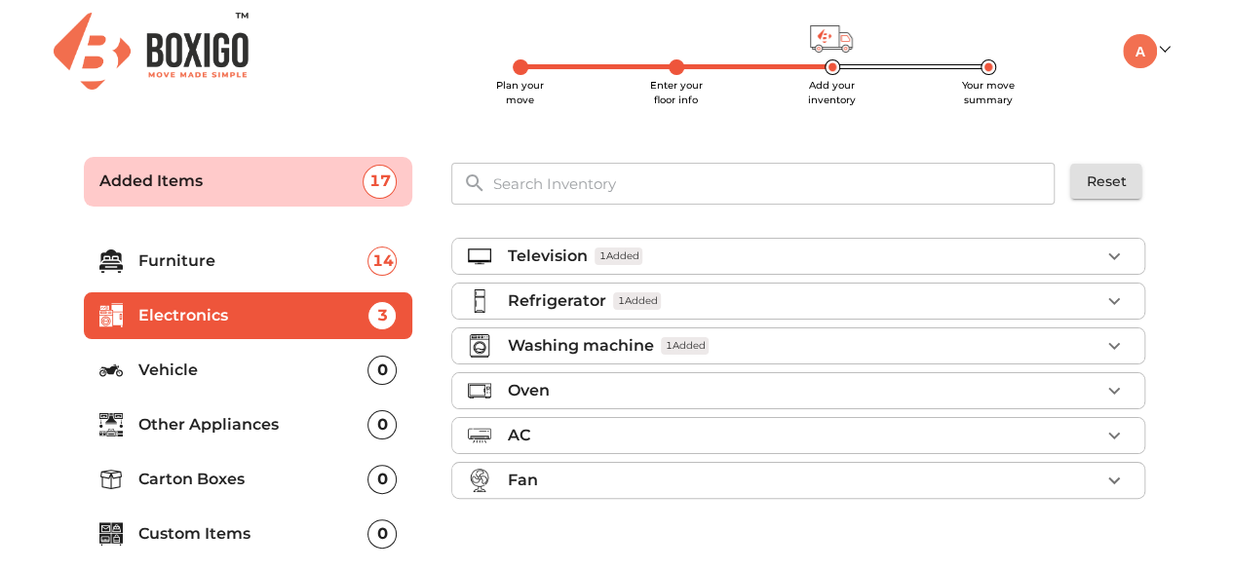
click at [213, 422] on p "Other Appliances" at bounding box center [253, 424] width 230 height 23
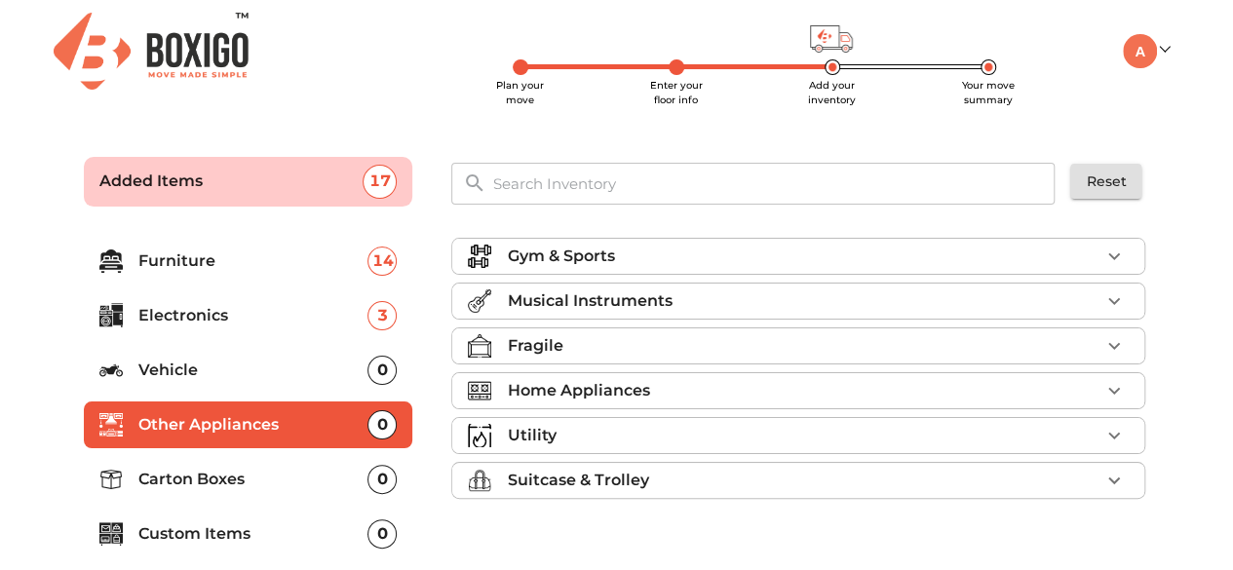
click at [602, 254] on p "Gym & Sports" at bounding box center [560, 256] width 107 height 23
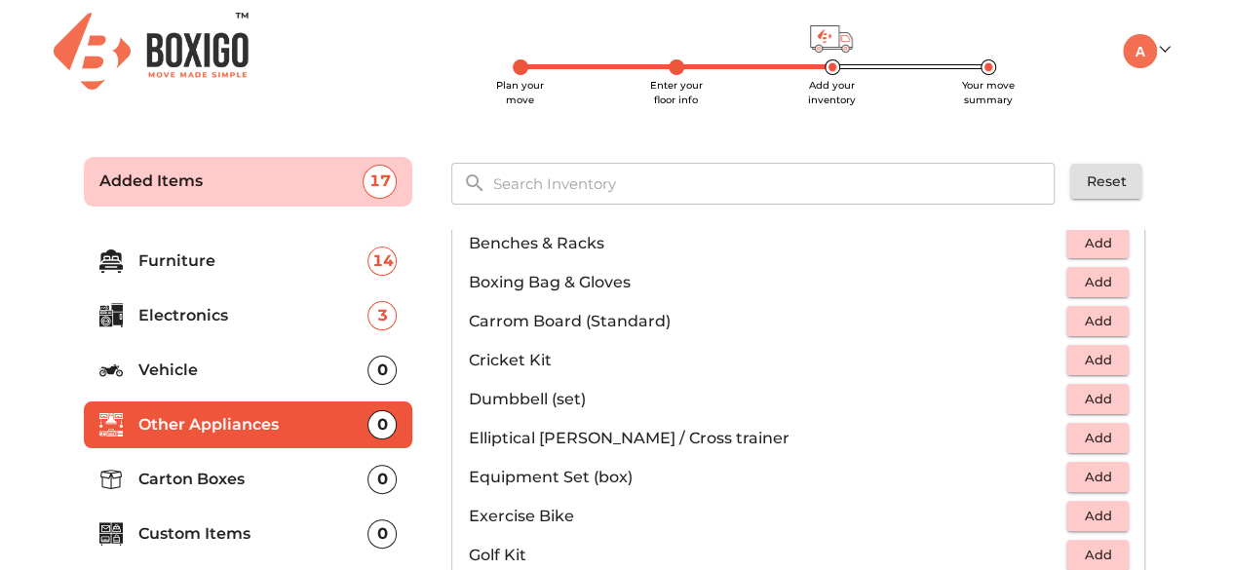
scroll to position [212, 0]
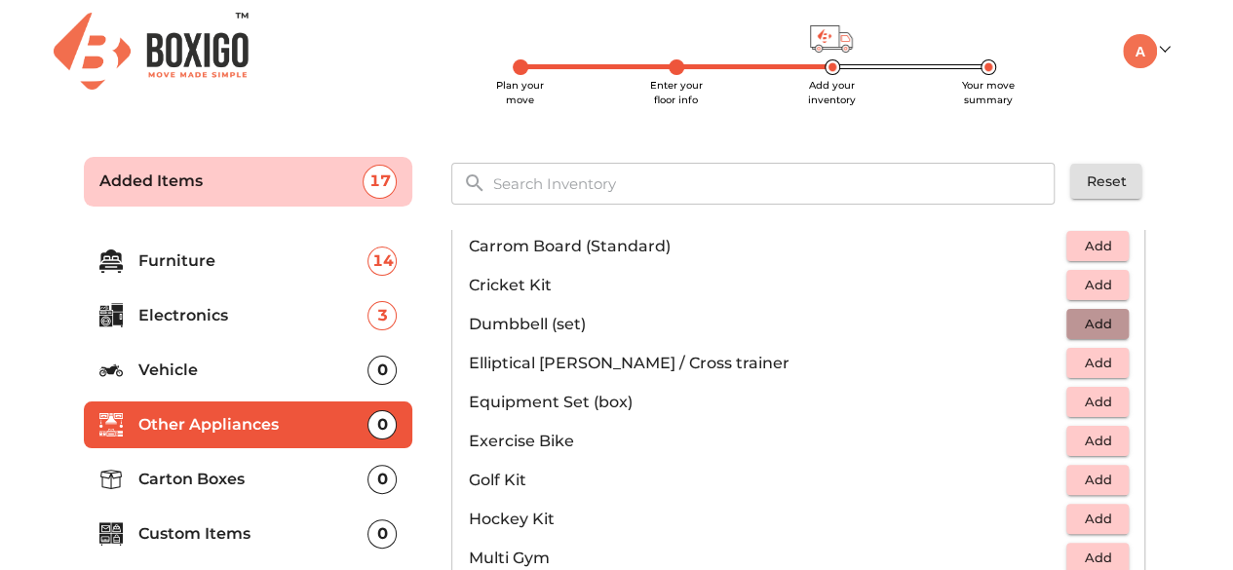
click at [1096, 321] on span "Add" at bounding box center [1097, 324] width 43 height 22
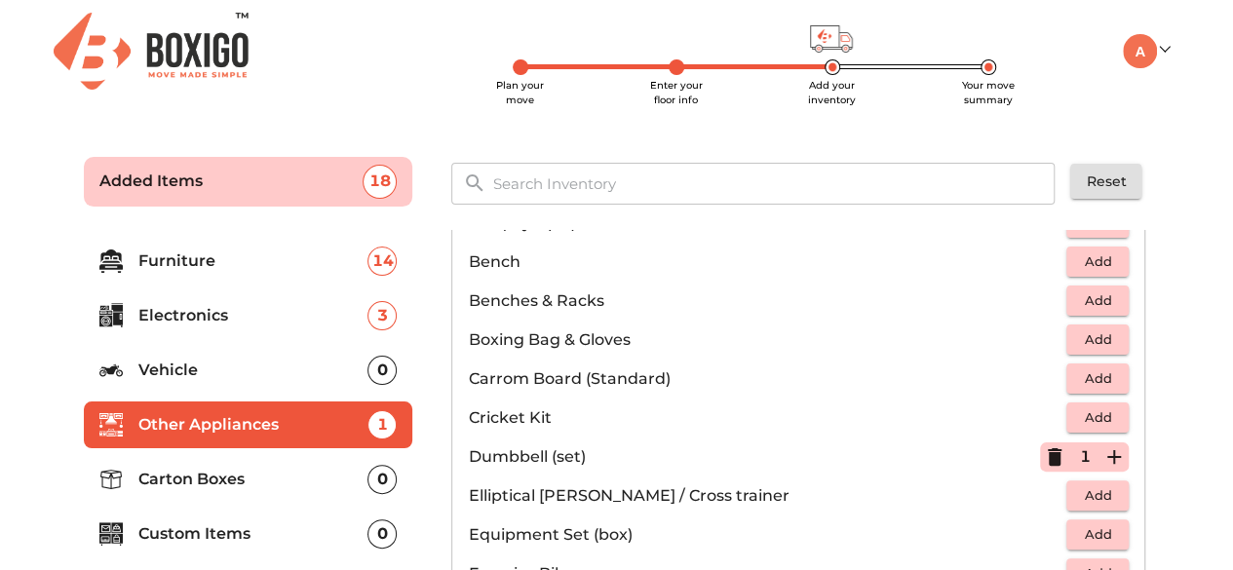
scroll to position [0, 0]
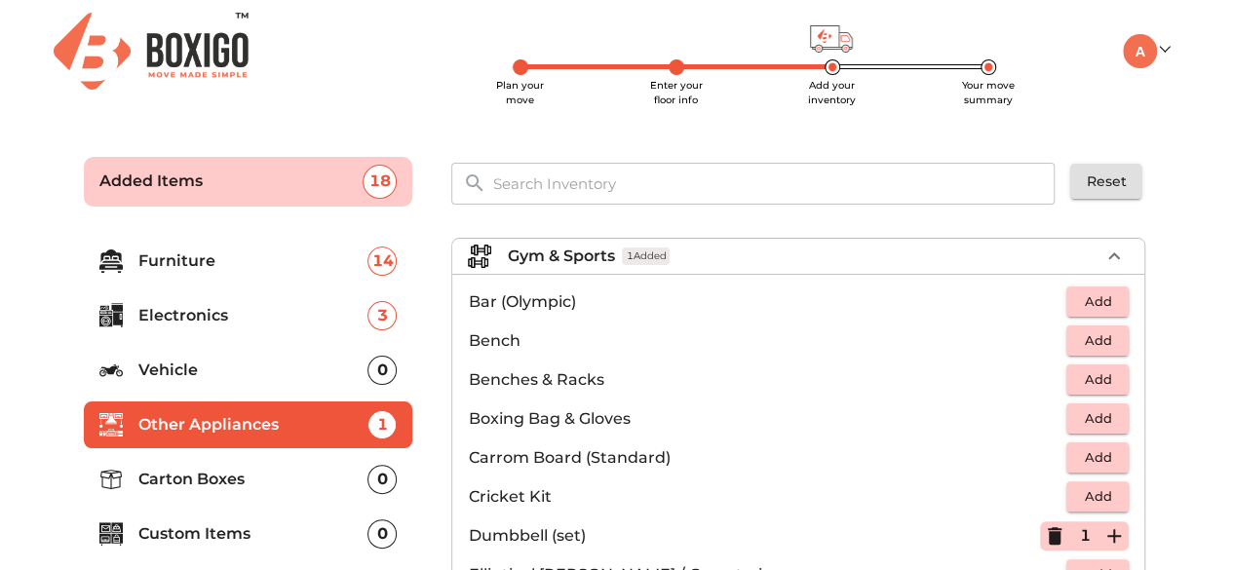
click at [700, 249] on div "Gym & Sports 1 Added" at bounding box center [803, 256] width 593 height 23
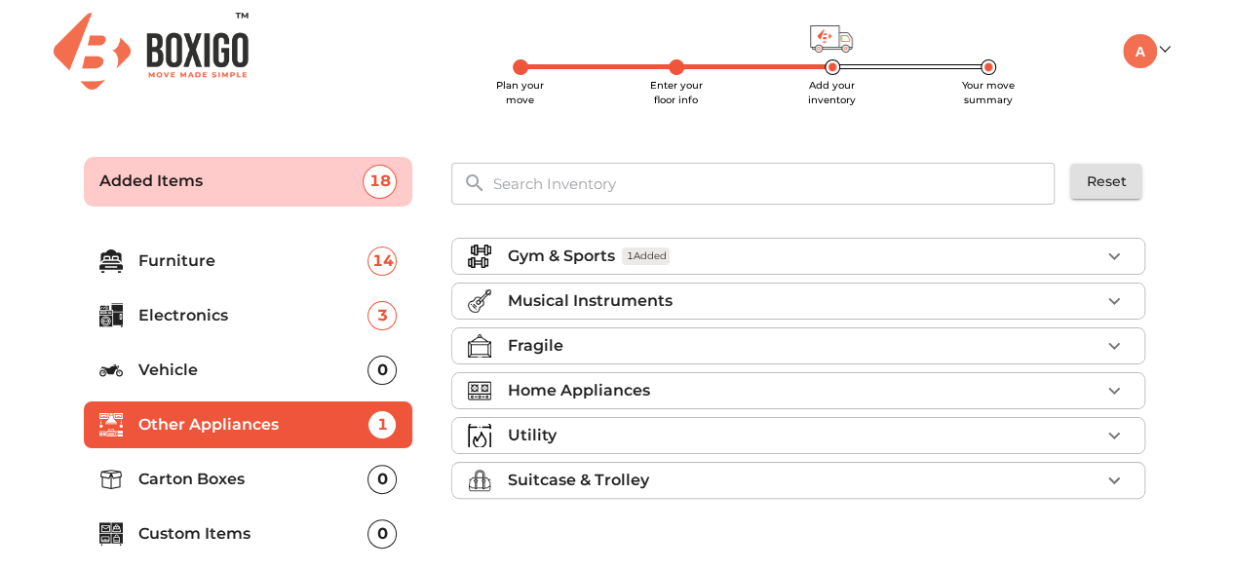
click at [632, 298] on p "Musical Instruments" at bounding box center [589, 300] width 165 height 23
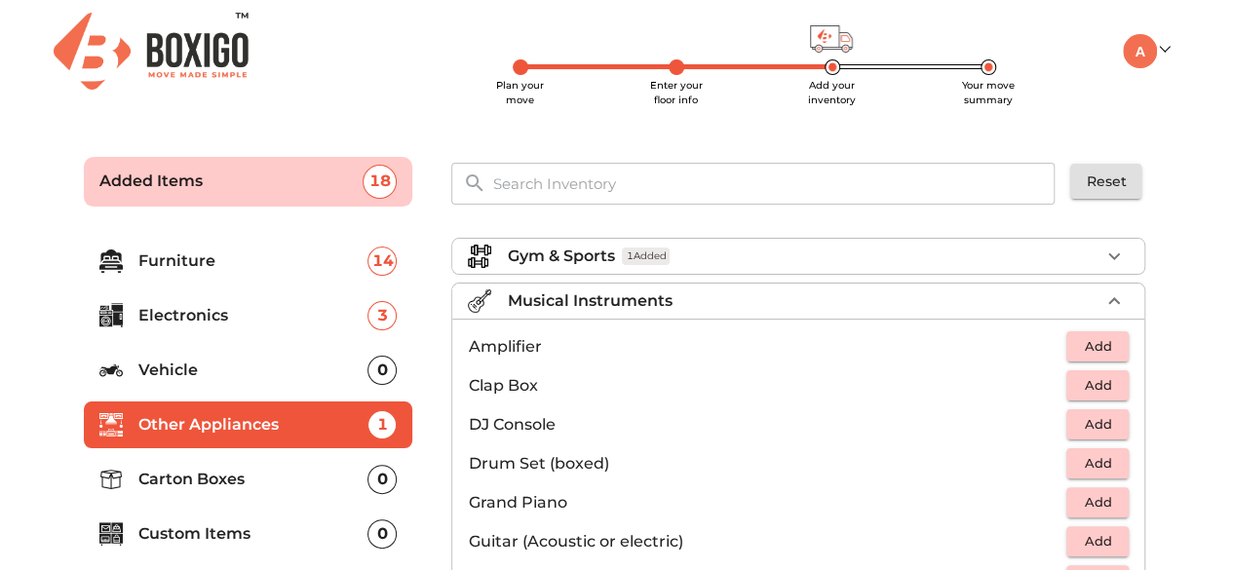
click at [632, 298] on p "Musical Instruments" at bounding box center [589, 300] width 165 height 23
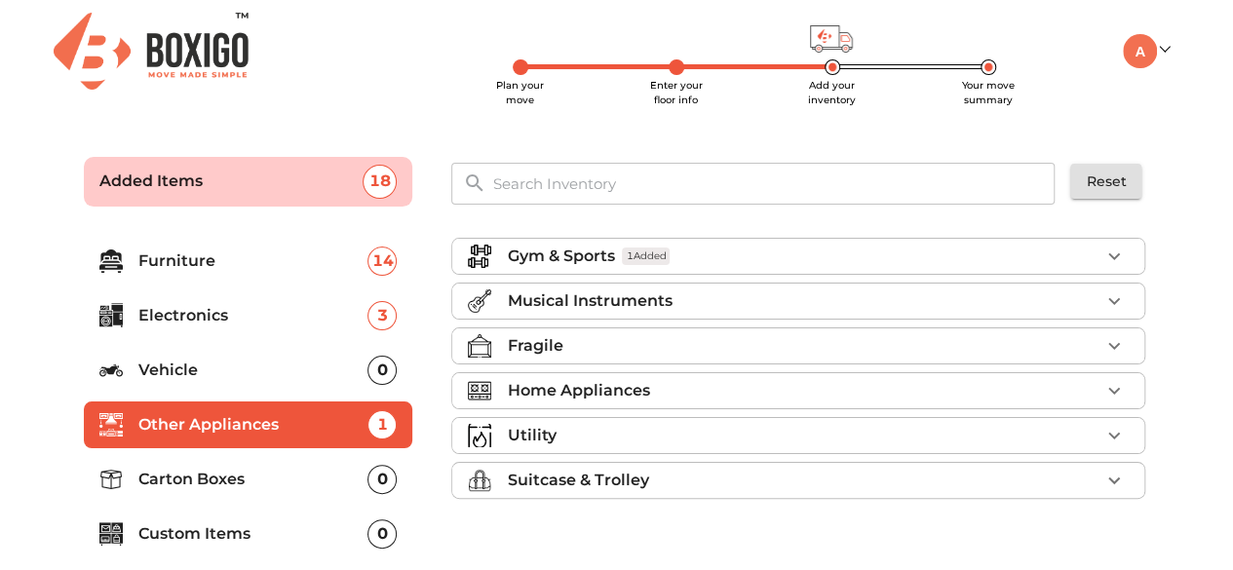
click at [576, 379] on p "Home Appliances" at bounding box center [578, 390] width 142 height 23
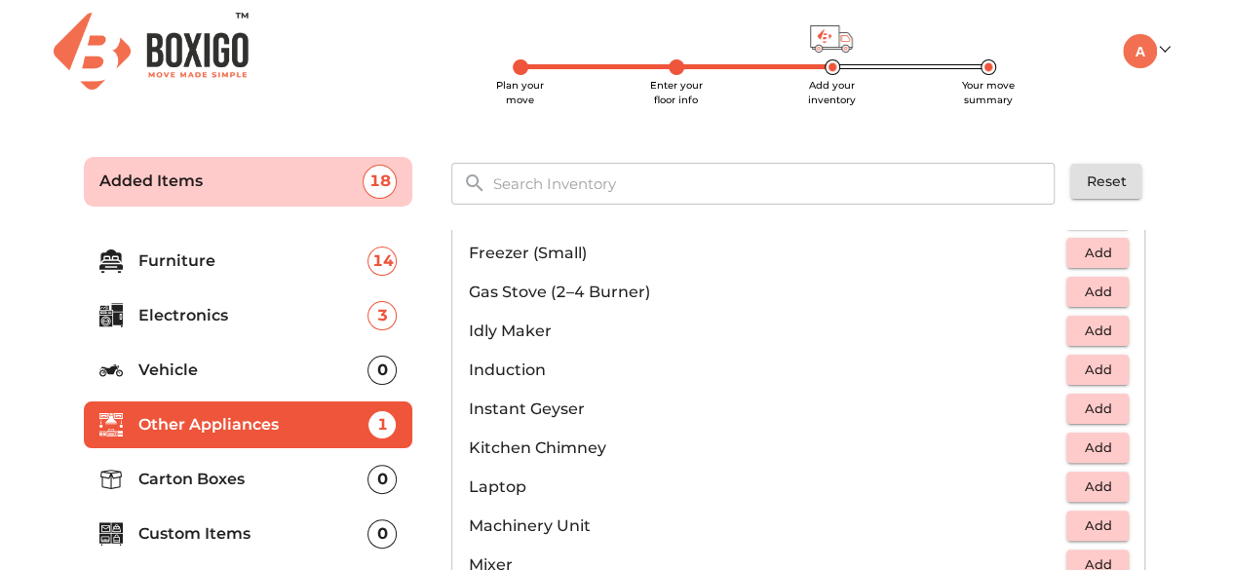
scroll to position [808, 0]
click at [1105, 289] on span "Add" at bounding box center [1097, 291] width 43 height 22
drag, startPoint x: 1104, startPoint y: 397, endPoint x: 1100, endPoint y: 407, distance: 11.8
click at [1100, 407] on span "Add" at bounding box center [1097, 408] width 43 height 22
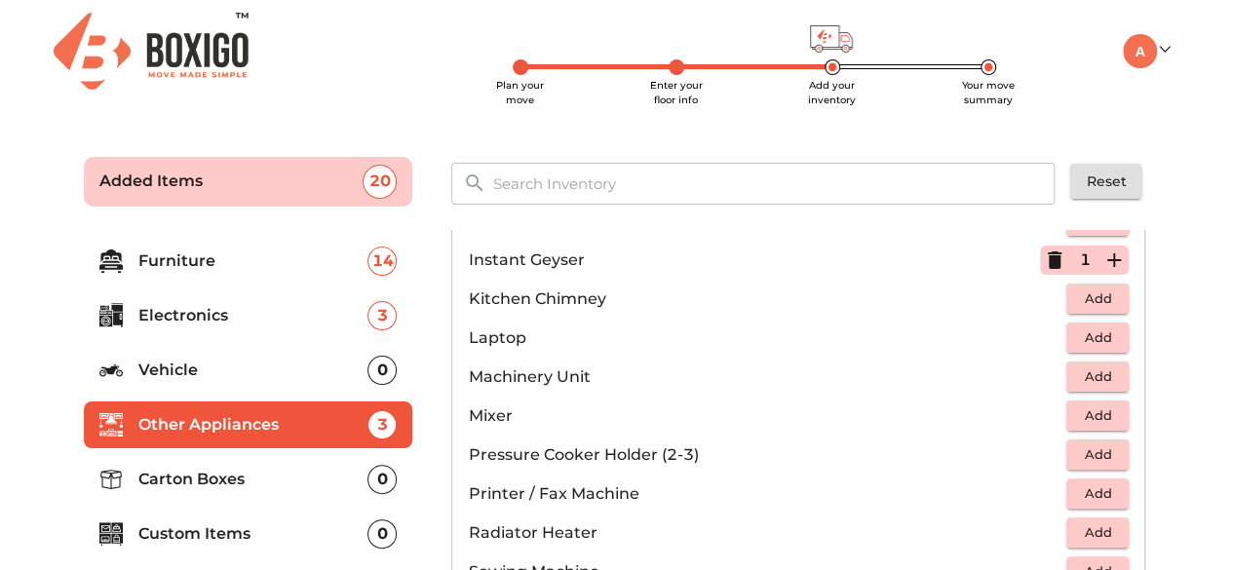
scroll to position [957, 0]
click at [1097, 408] on span "Add" at bounding box center [1097, 415] width 43 height 22
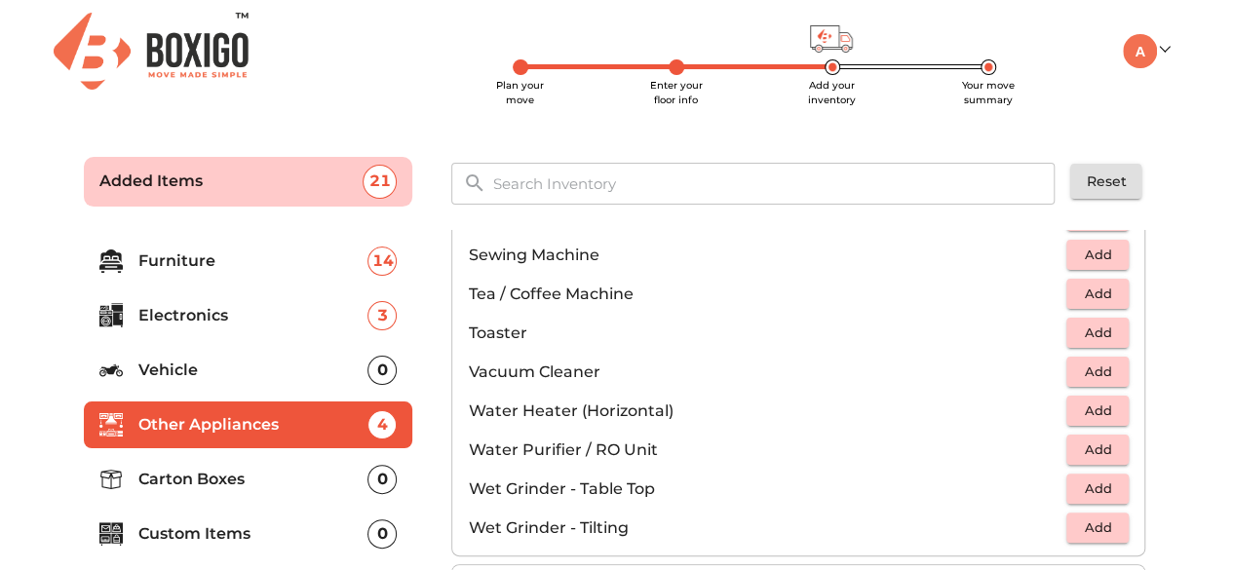
scroll to position [1274, 0]
click at [1102, 446] on span "Add" at bounding box center [1097, 449] width 43 height 22
click at [1102, 484] on span "Add" at bounding box center [1097, 488] width 43 height 22
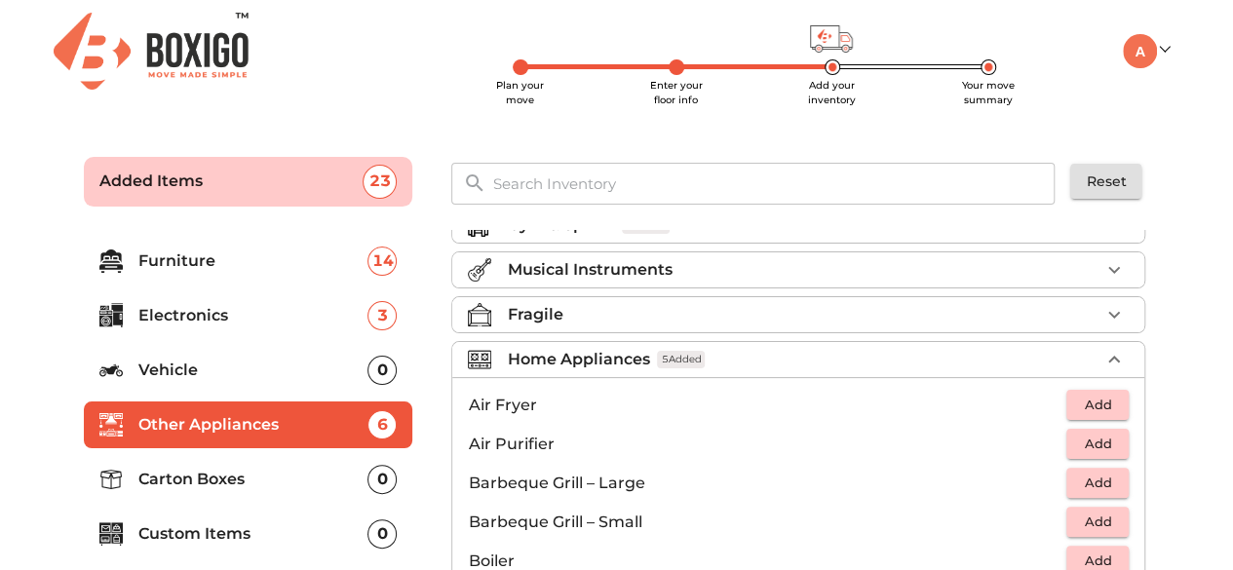
scroll to position [0, 0]
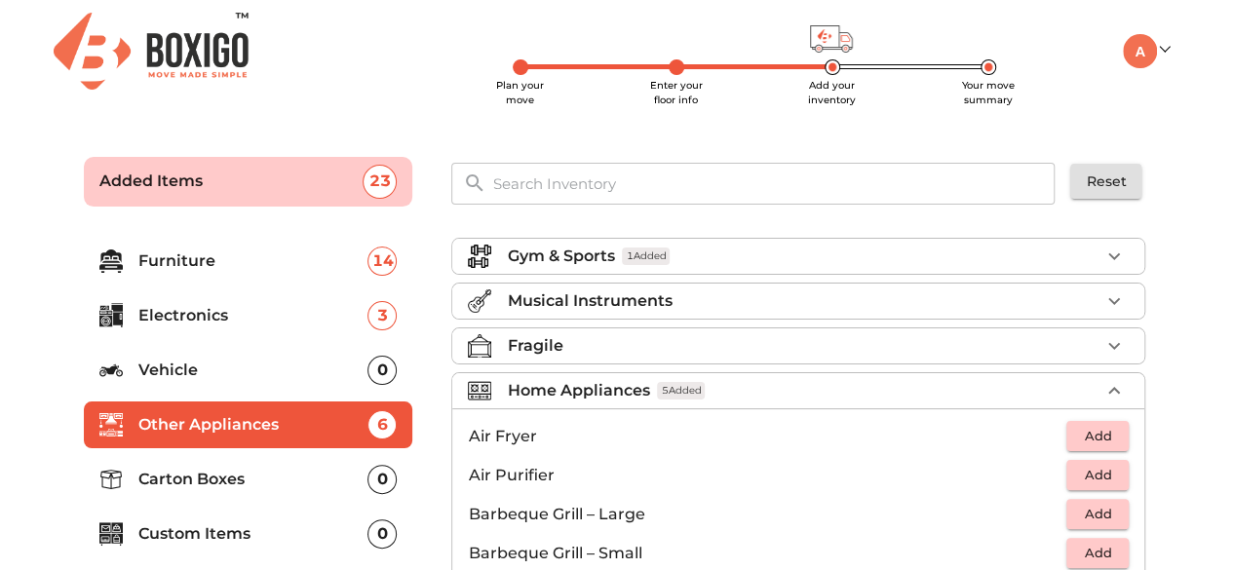
click at [1102, 387] on icon "button" at bounding box center [1113, 390] width 23 height 23
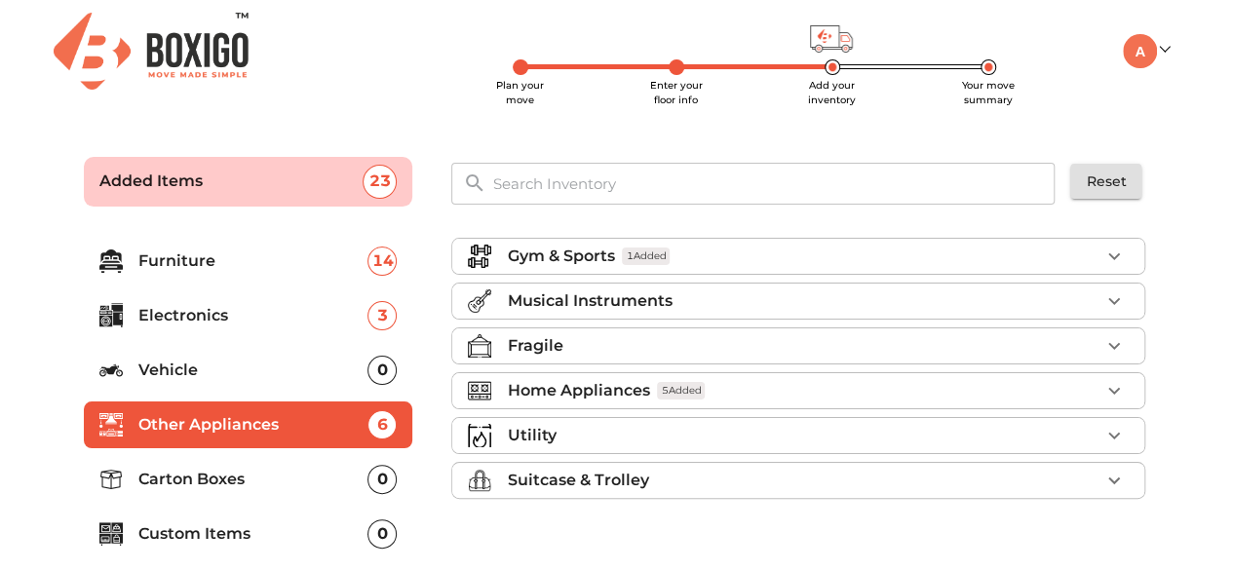
click at [848, 429] on div "Utility" at bounding box center [803, 435] width 593 height 23
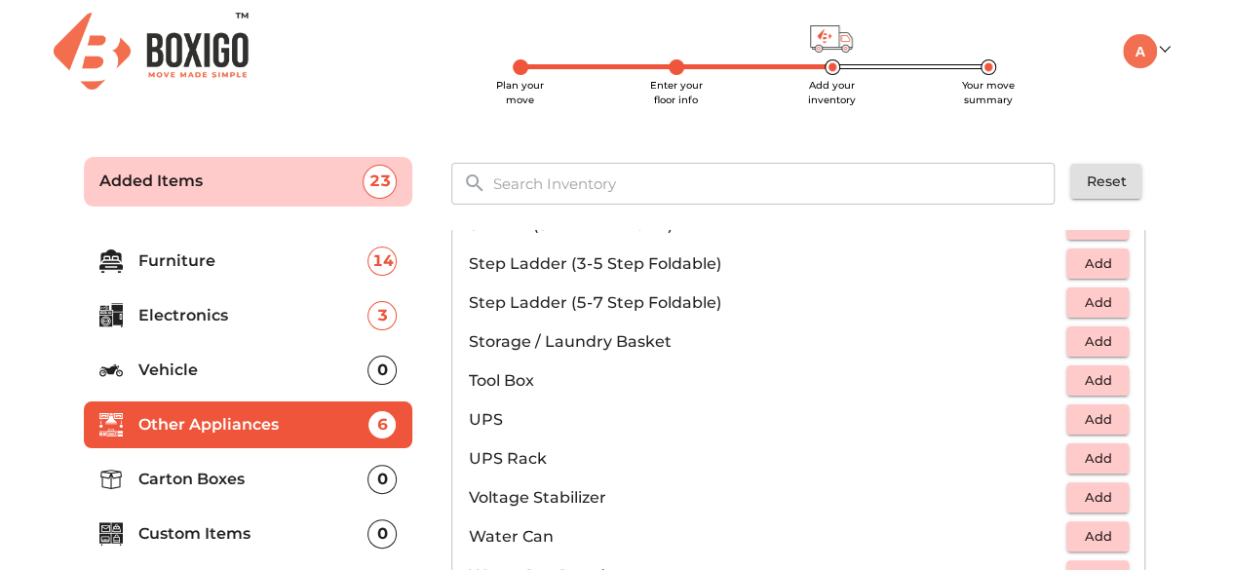
scroll to position [1466, 0]
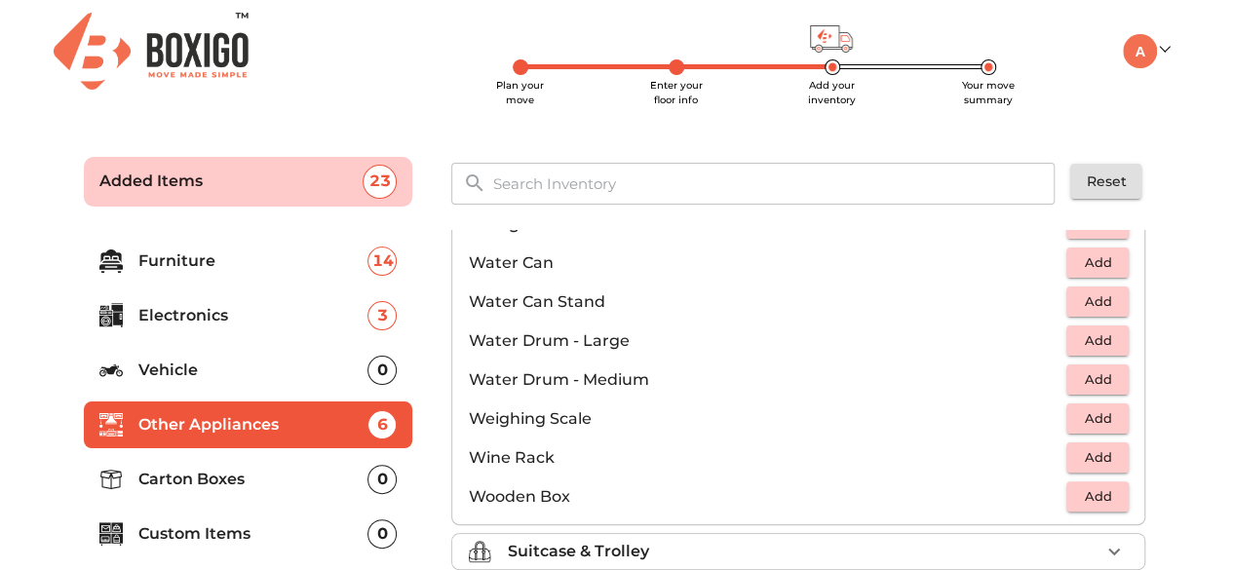
click at [652, 534] on li "Suitcase & Trolley" at bounding box center [798, 551] width 692 height 35
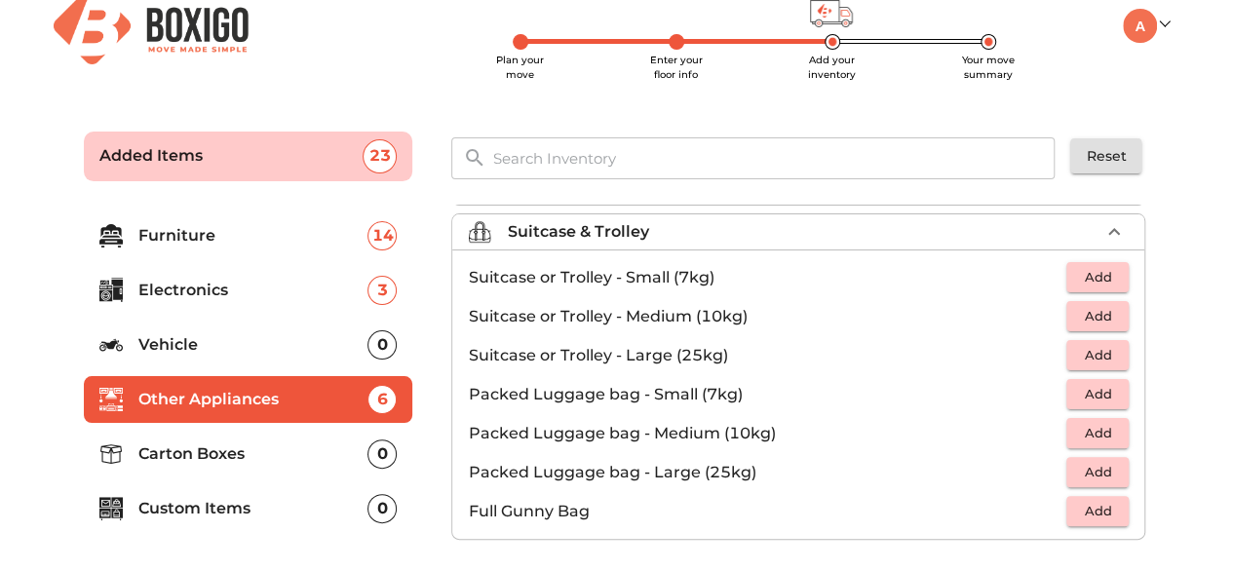
scroll to position [218, 0]
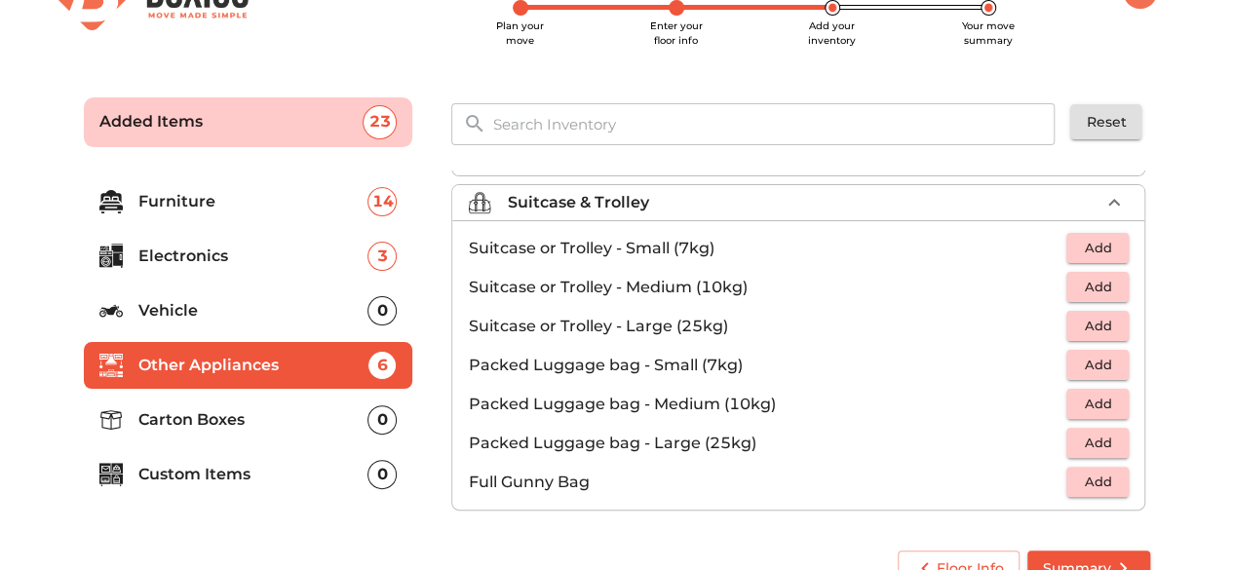
click at [1100, 316] on span "Add" at bounding box center [1097, 326] width 43 height 22
click at [1102, 316] on icon "button" at bounding box center [1113, 326] width 23 height 23
click at [1113, 191] on icon "button" at bounding box center [1113, 202] width 23 height 23
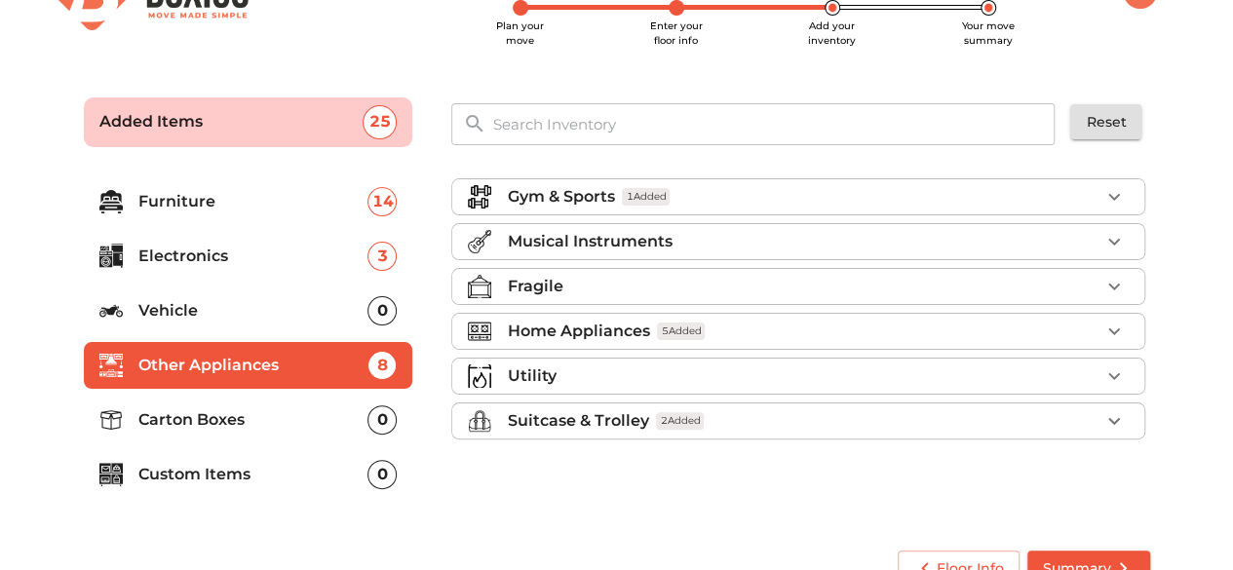
scroll to position [0, 0]
click at [285, 421] on p "Carton Boxes" at bounding box center [253, 419] width 230 height 23
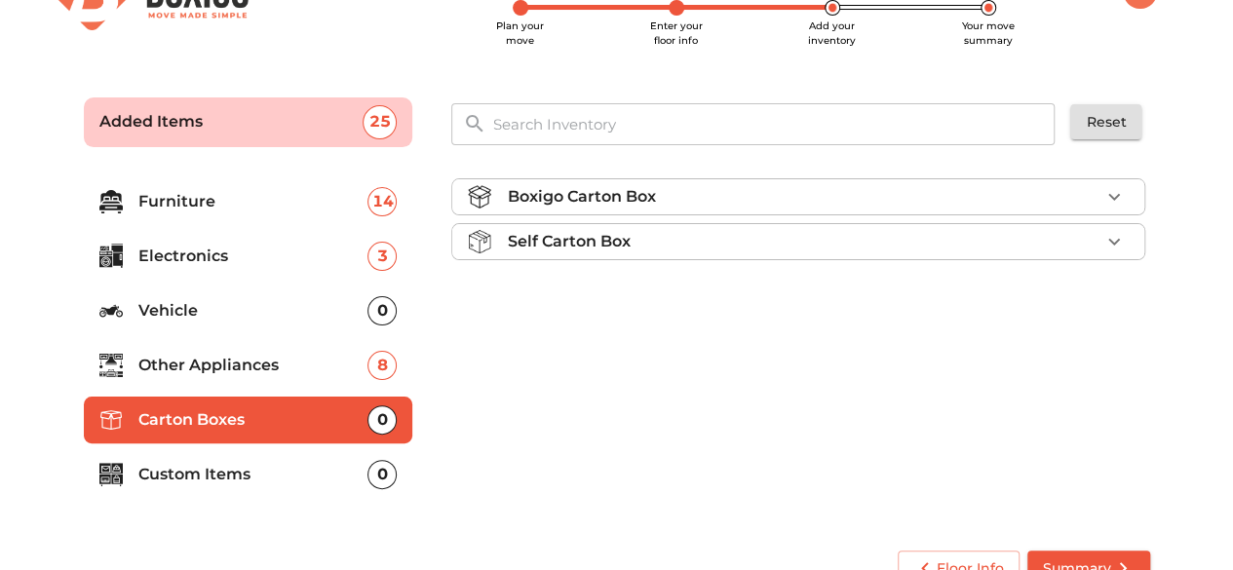
click at [669, 195] on div "Boxigo Carton Box" at bounding box center [803, 196] width 593 height 23
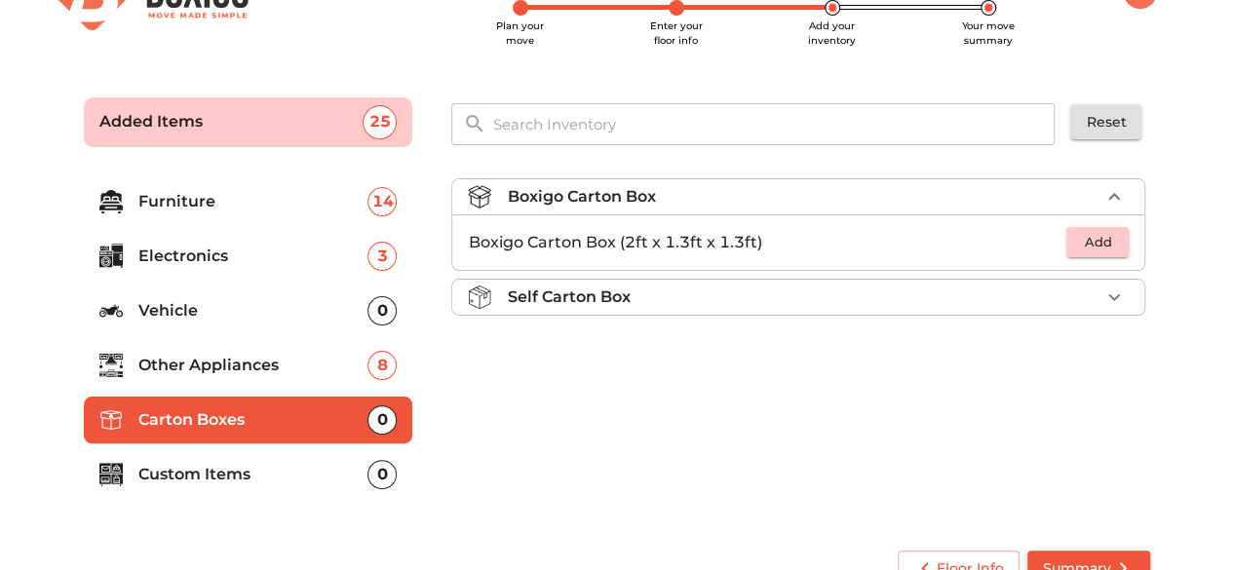
click at [669, 195] on div "Boxigo Carton Box" at bounding box center [803, 196] width 593 height 23
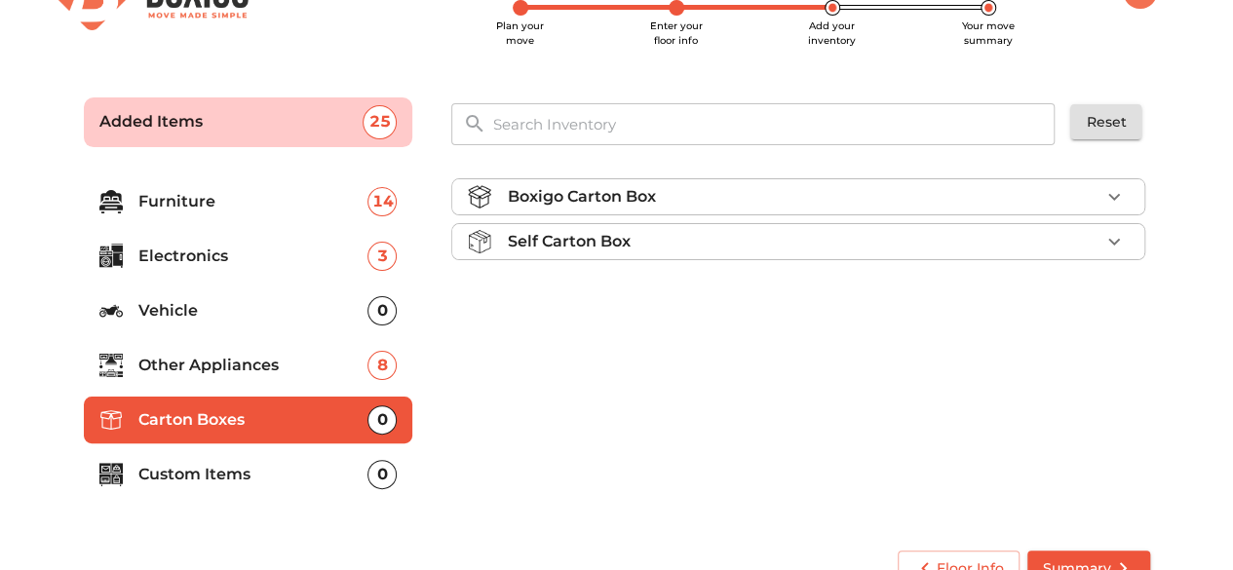
click at [649, 249] on div "Self Carton Box" at bounding box center [803, 241] width 593 height 23
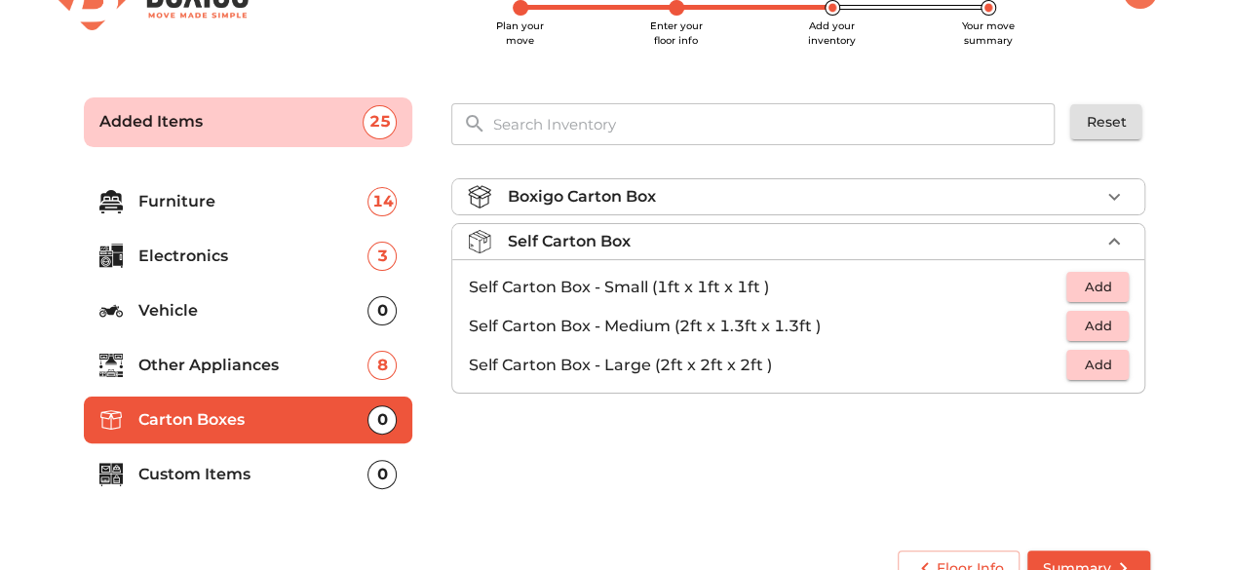
click at [645, 191] on p "Boxigo Carton Box" at bounding box center [581, 196] width 148 height 23
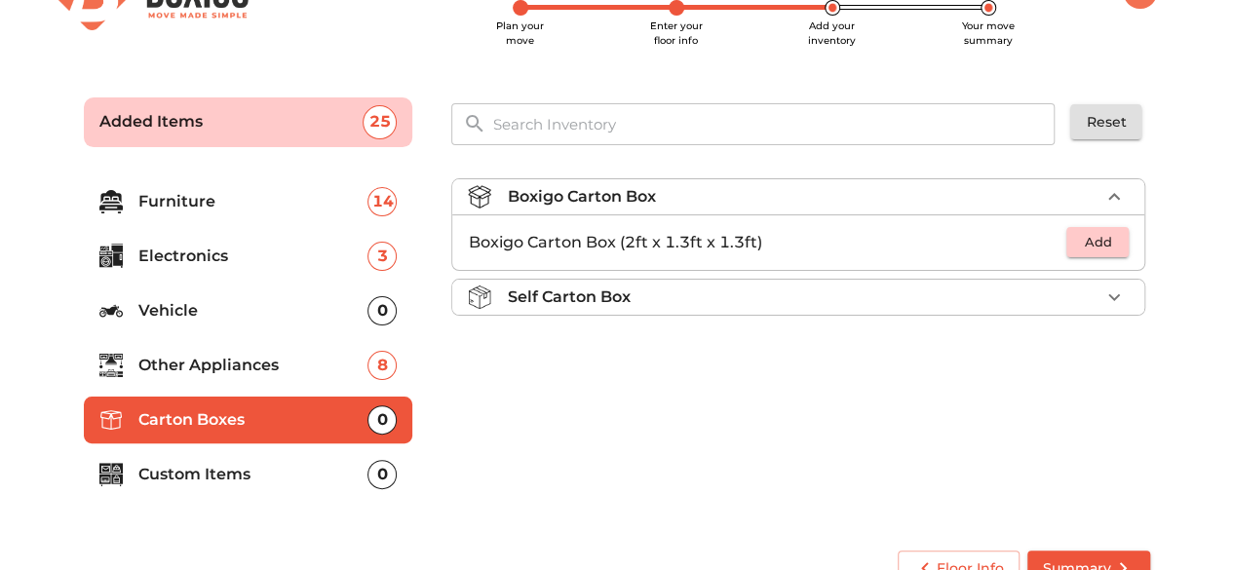
click at [625, 291] on p "Self Carton Box" at bounding box center [568, 297] width 123 height 23
